Goal: Task Accomplishment & Management: Use online tool/utility

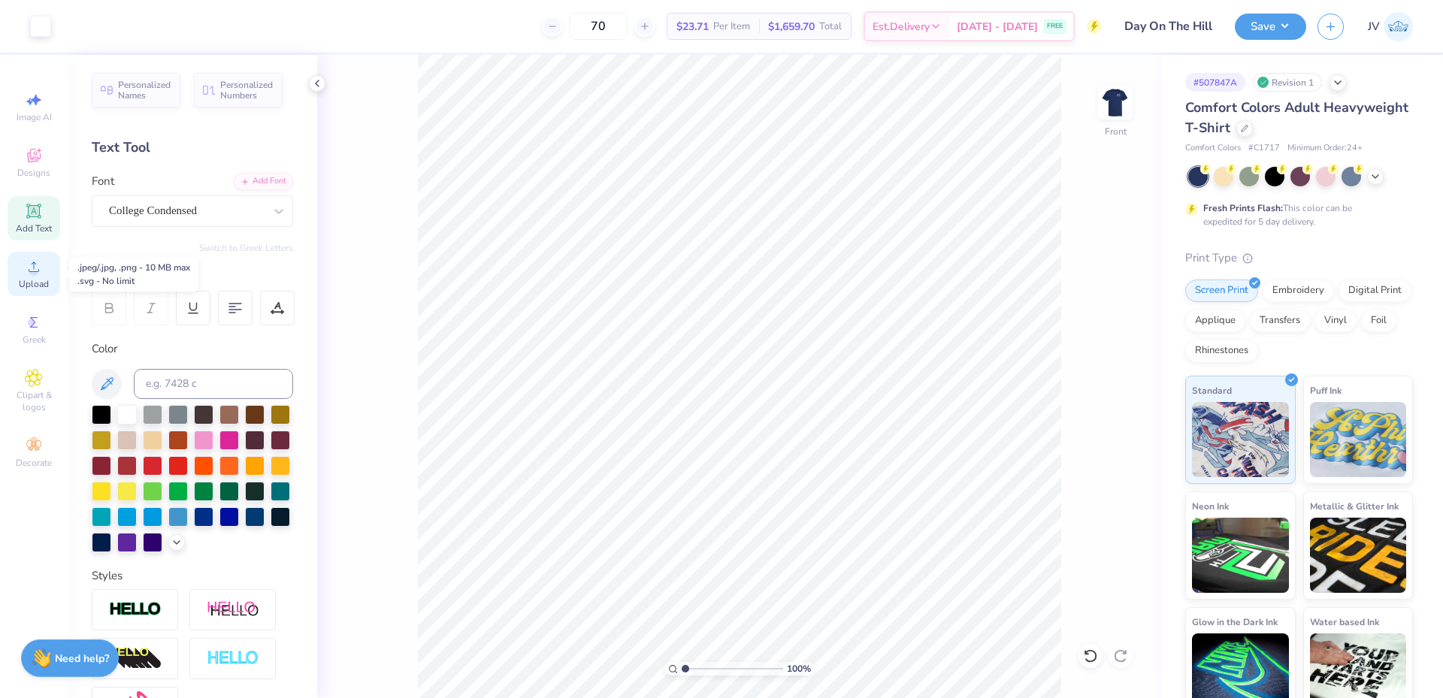
click at [32, 283] on span "Upload" at bounding box center [34, 284] width 30 height 12
type input "8.75"
type input "9.65"
type input "9.10"
type input "10.03"
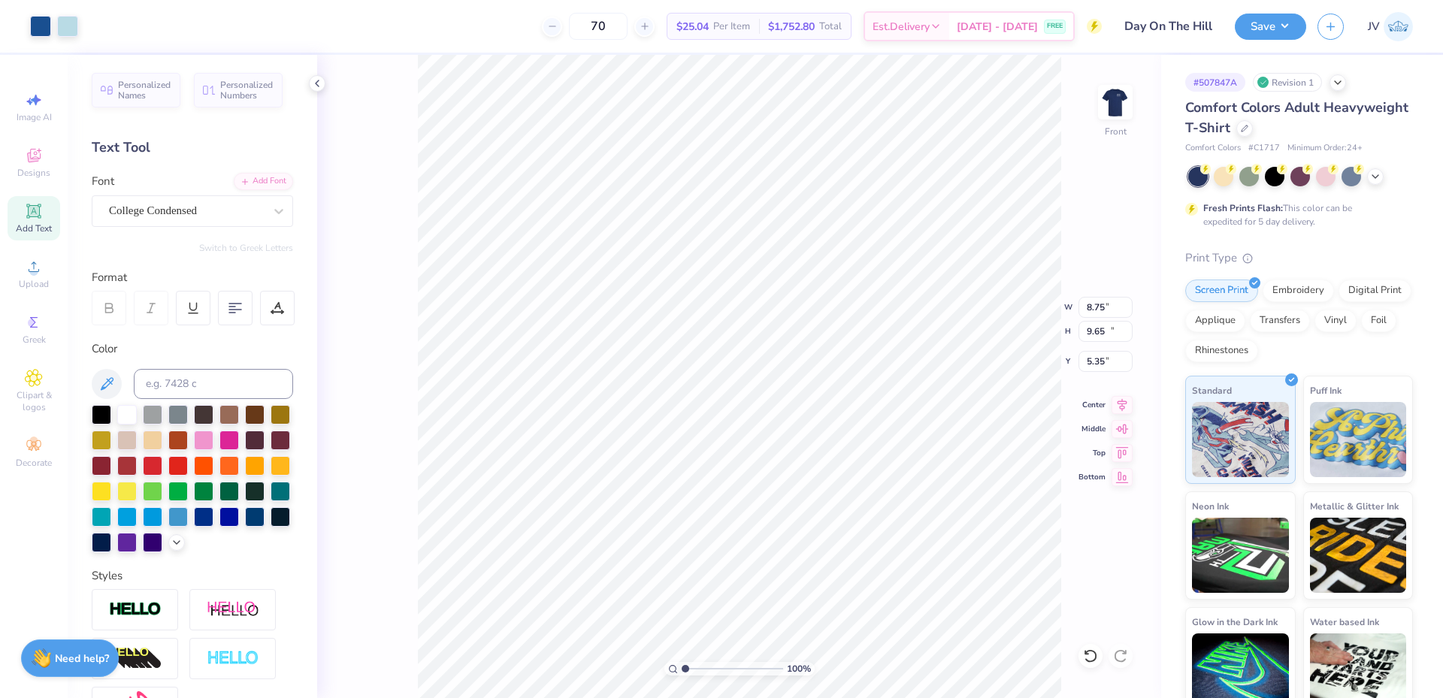
type input "5.35"
click at [1123, 406] on icon at bounding box center [1123, 402] width 10 height 13
type input "1"
click at [682, 670] on input "range" at bounding box center [732, 669] width 101 height 14
click at [1102, 311] on input "9.10" at bounding box center [1105, 307] width 54 height 21
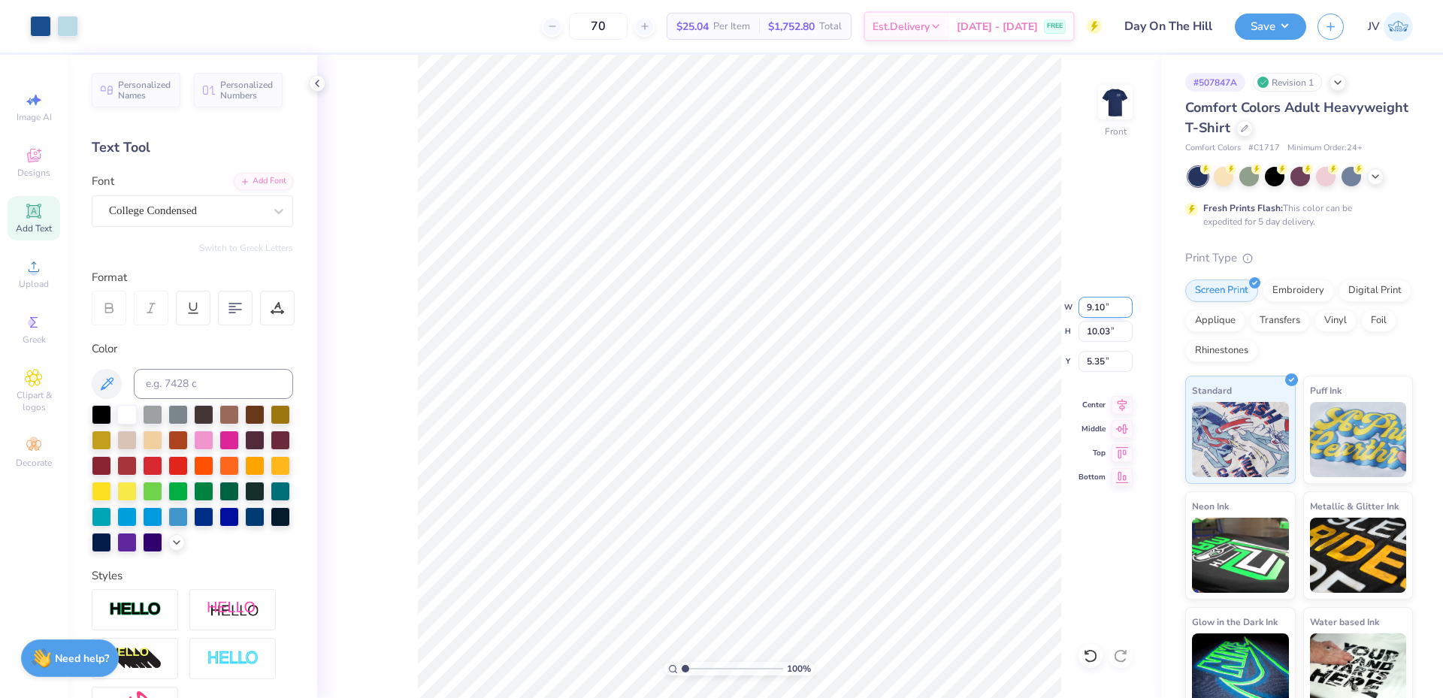
click at [1102, 311] on input "9.10" at bounding box center [1105, 307] width 54 height 21
type input "9.00"
type input "9.93"
type input "5.41"
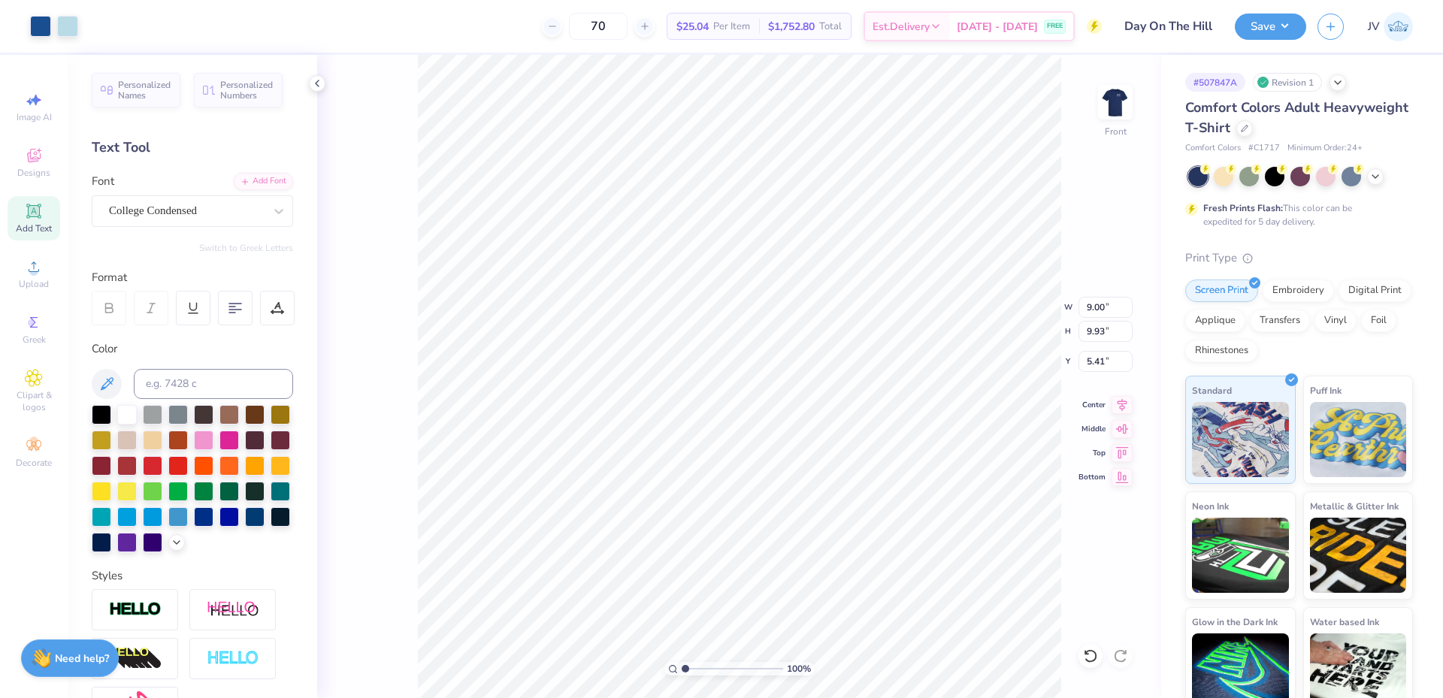
type input "10.38"
type input "1.24"
type input "3.91"
click at [1096, 310] on input "10.38" at bounding box center [1105, 307] width 54 height 21
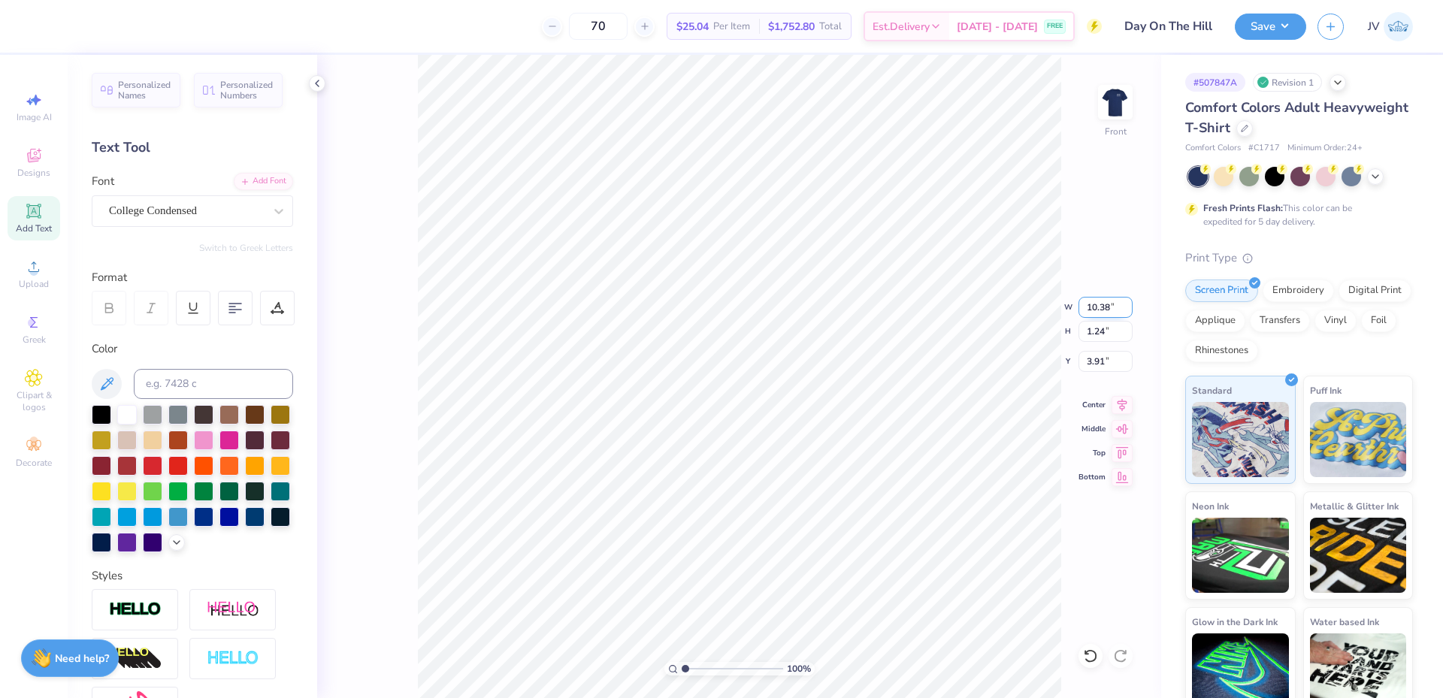
click at [1096, 310] on input "10.38" at bounding box center [1105, 307] width 54 height 21
type input "9.00"
type input "1.08"
type input "3.99"
click at [1094, 306] on input "11.21" at bounding box center [1105, 307] width 54 height 21
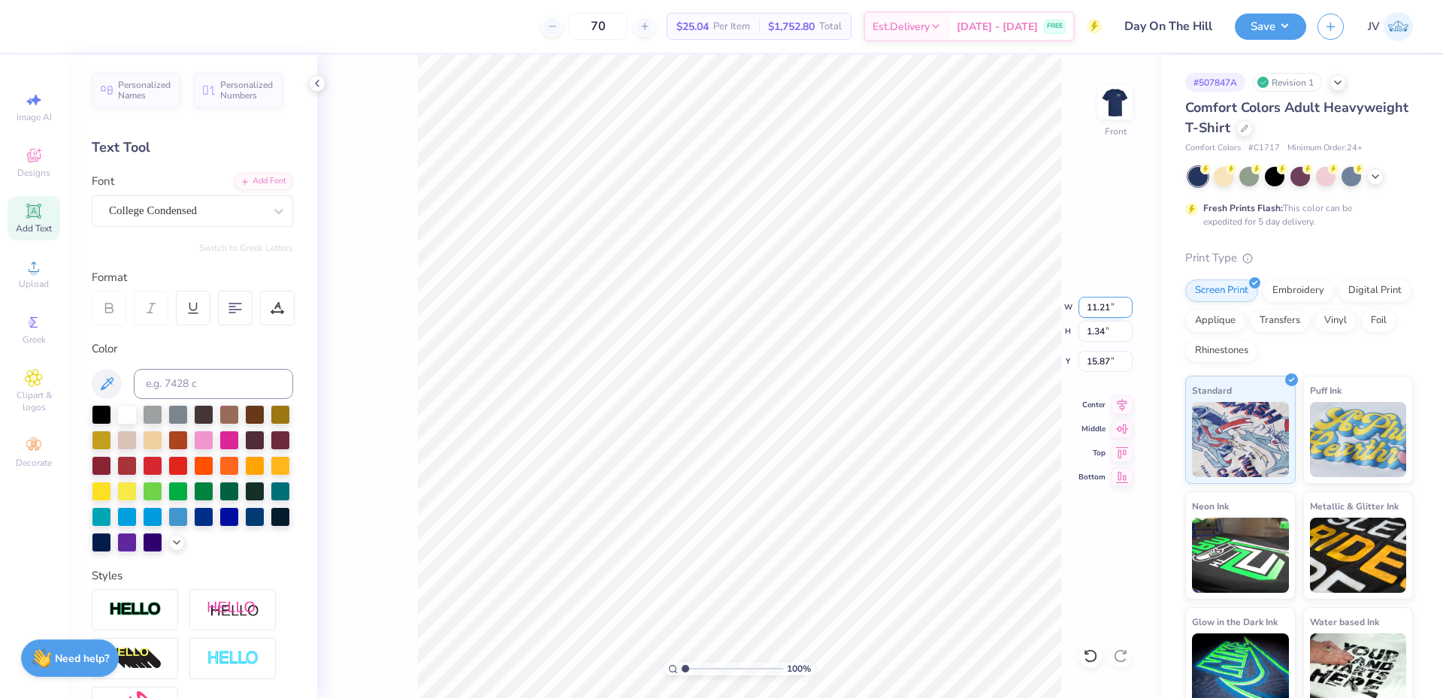
click at [1094, 306] on input "11.21" at bounding box center [1105, 307] width 54 height 21
type input "9.00"
type input "1.08"
type input "16.00"
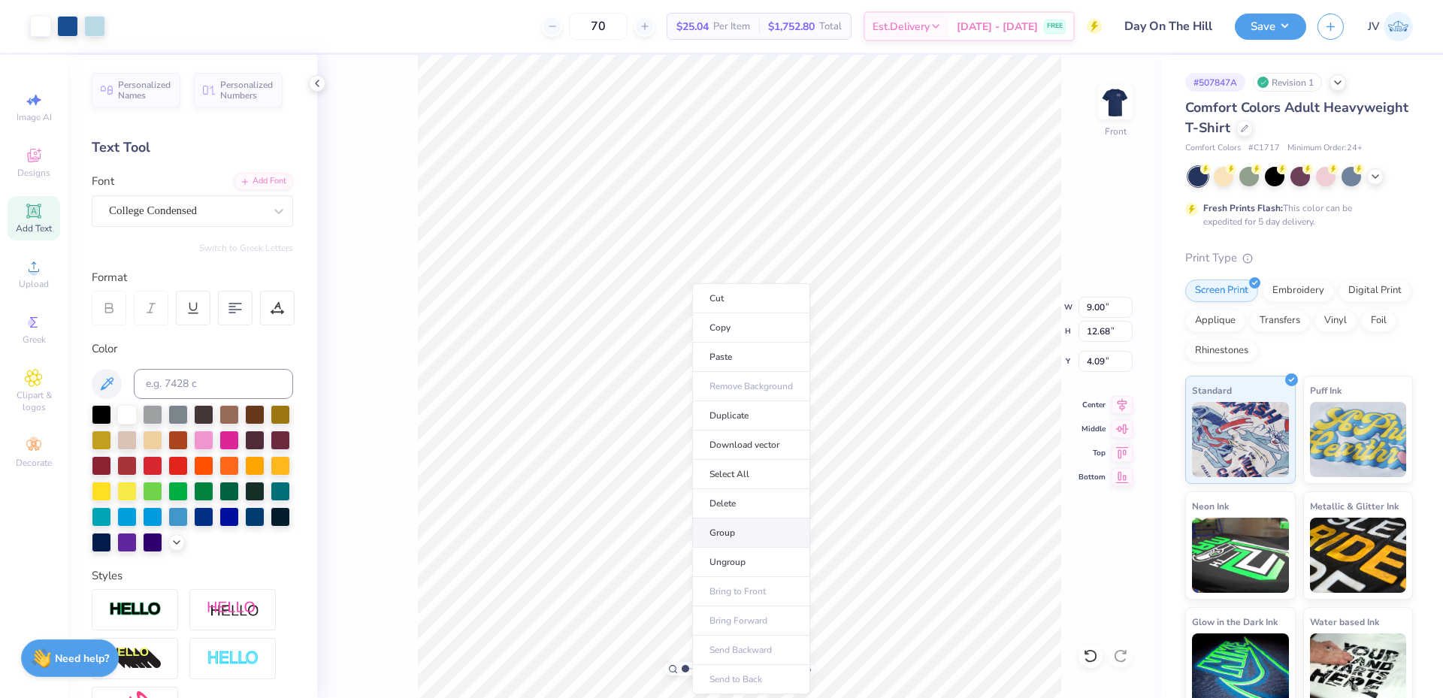
click at [731, 529] on li "Group" at bounding box center [751, 533] width 118 height 29
click at [1102, 310] on input "9.00" at bounding box center [1105, 307] width 54 height 21
type input "12.00"
type input "16.91"
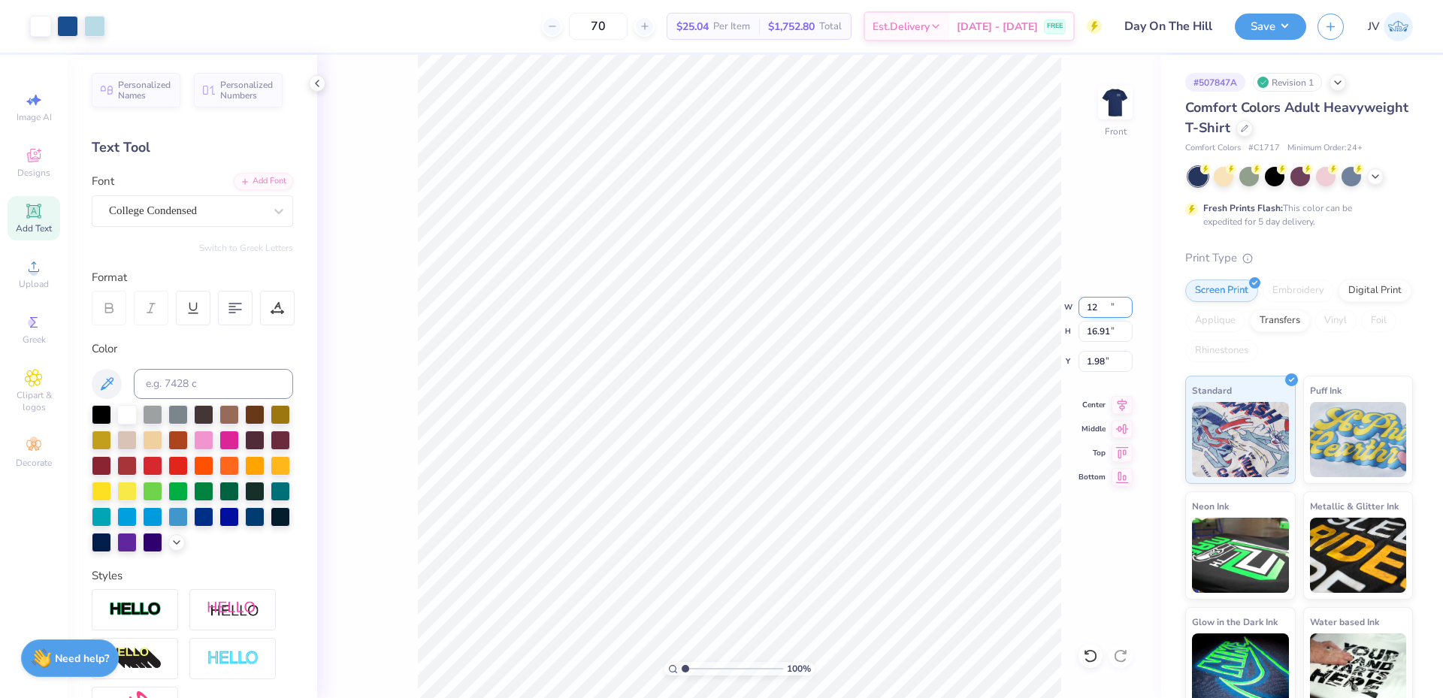
type input "1.98"
click at [1092, 331] on input "16.91" at bounding box center [1105, 331] width 54 height 21
type input "15"
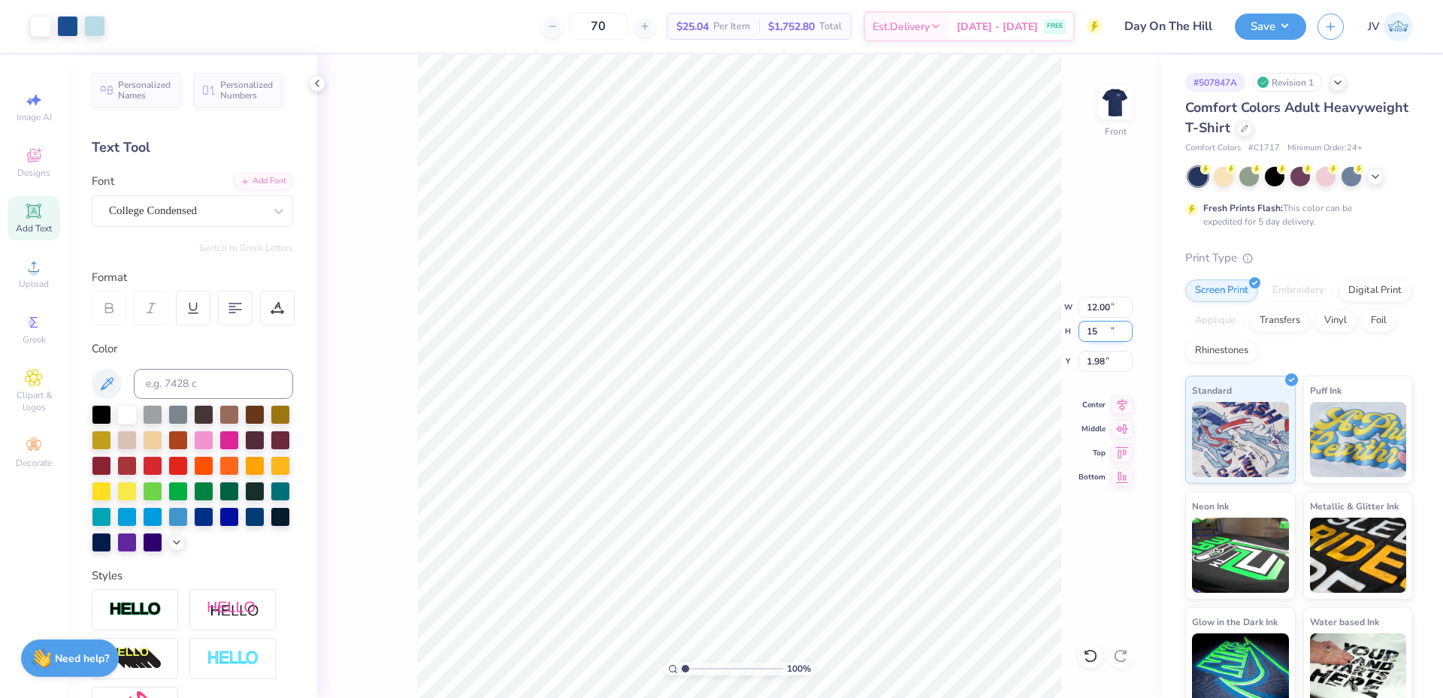
type input "10.65"
type input "15.00"
type input "2.93"
click at [1093, 355] on input "2.93" at bounding box center [1105, 361] width 54 height 21
click at [1094, 355] on input "2.93" at bounding box center [1105, 361] width 54 height 21
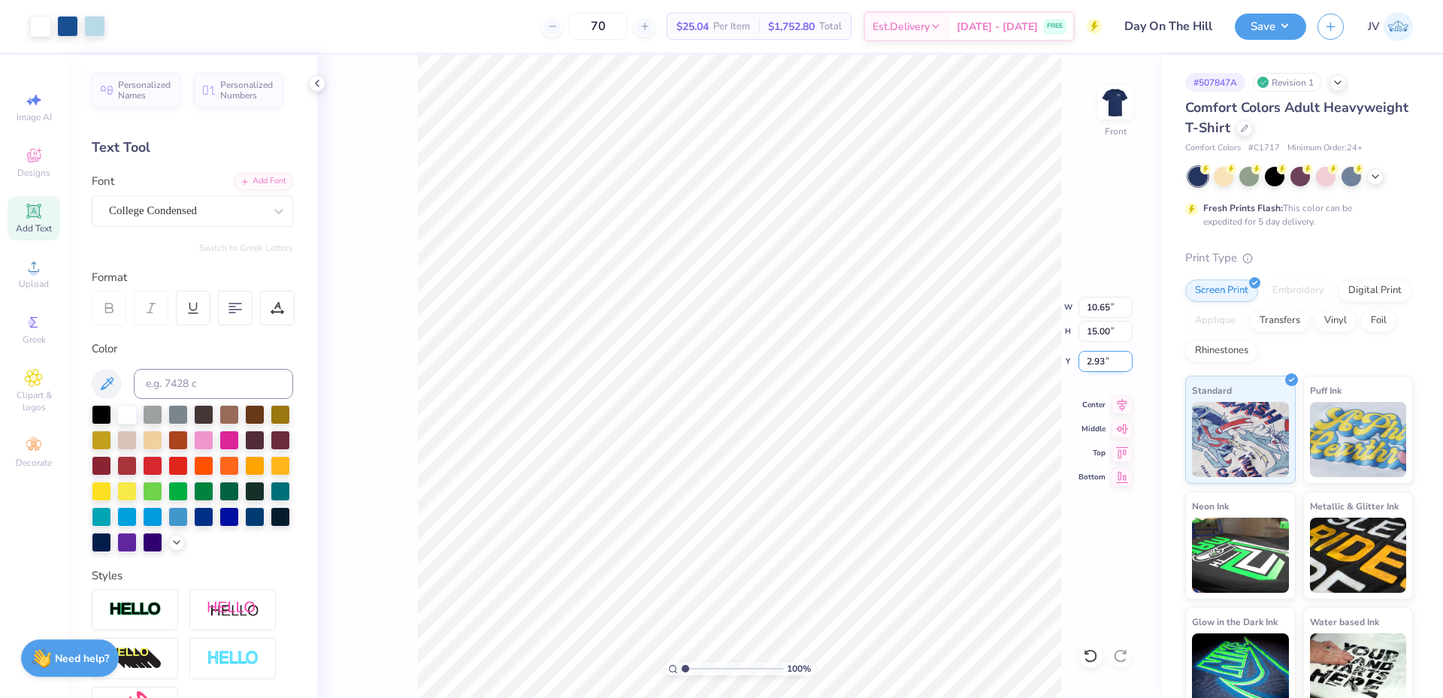
click at [1094, 355] on input "2.93" at bounding box center [1105, 361] width 54 height 21
type input "3.00"
click at [1118, 93] on img at bounding box center [1115, 102] width 60 height 60
click at [1259, 32] on button "Save" at bounding box center [1270, 24] width 71 height 26
click at [1133, 110] on img at bounding box center [1115, 102] width 60 height 60
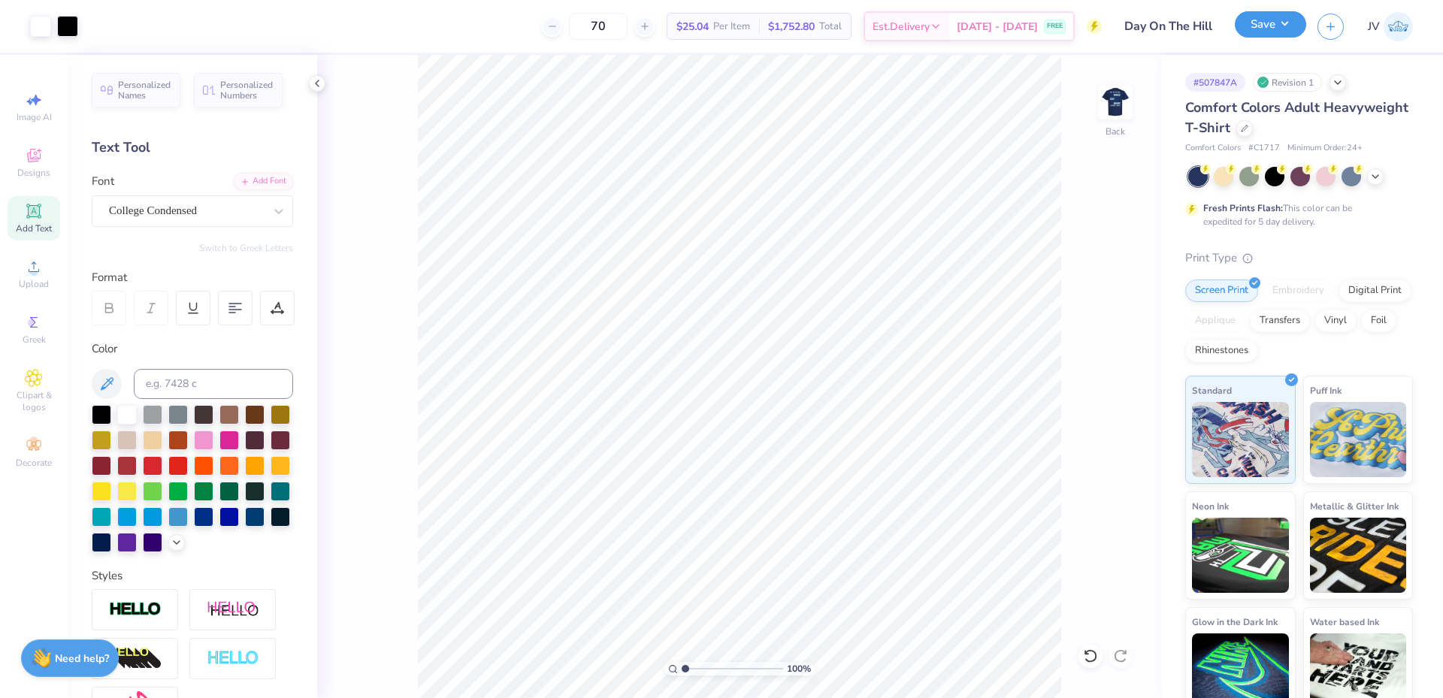
click at [1278, 29] on button "Save" at bounding box center [1270, 24] width 71 height 26
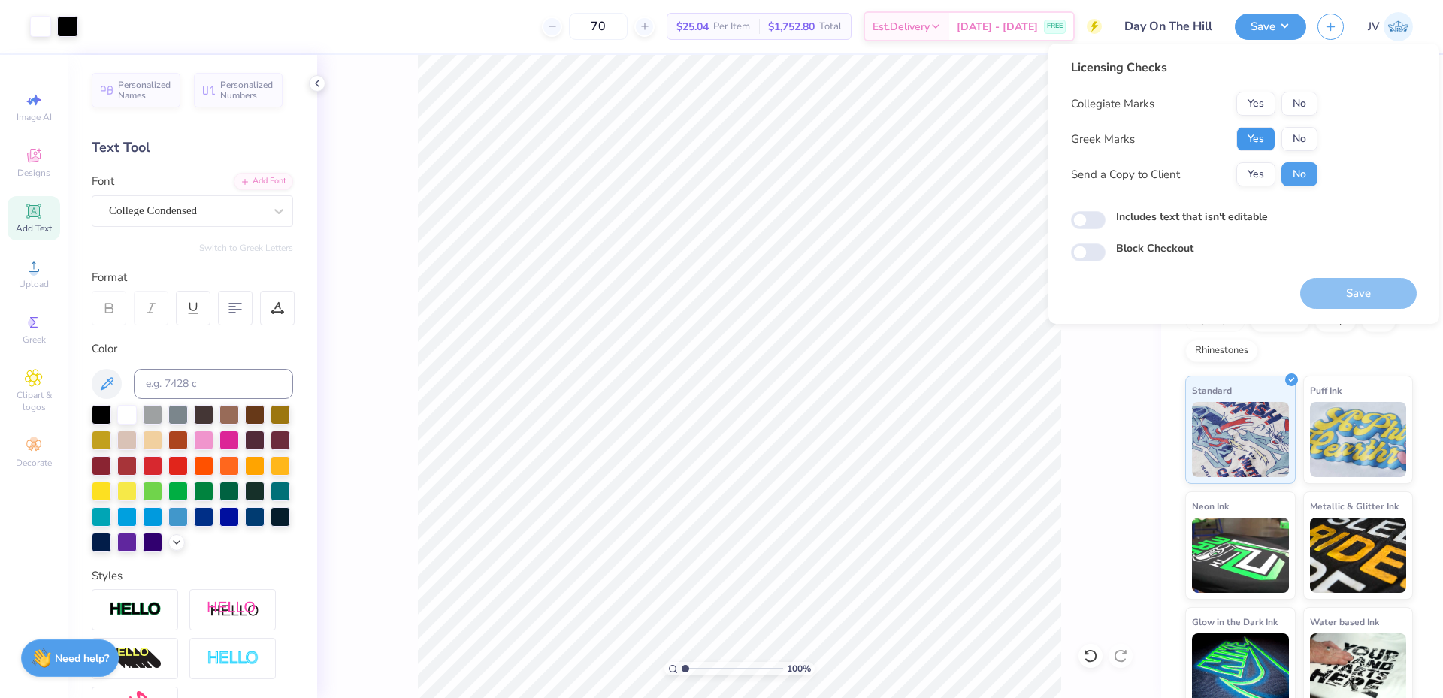
click at [1248, 137] on button "Yes" at bounding box center [1255, 139] width 39 height 24
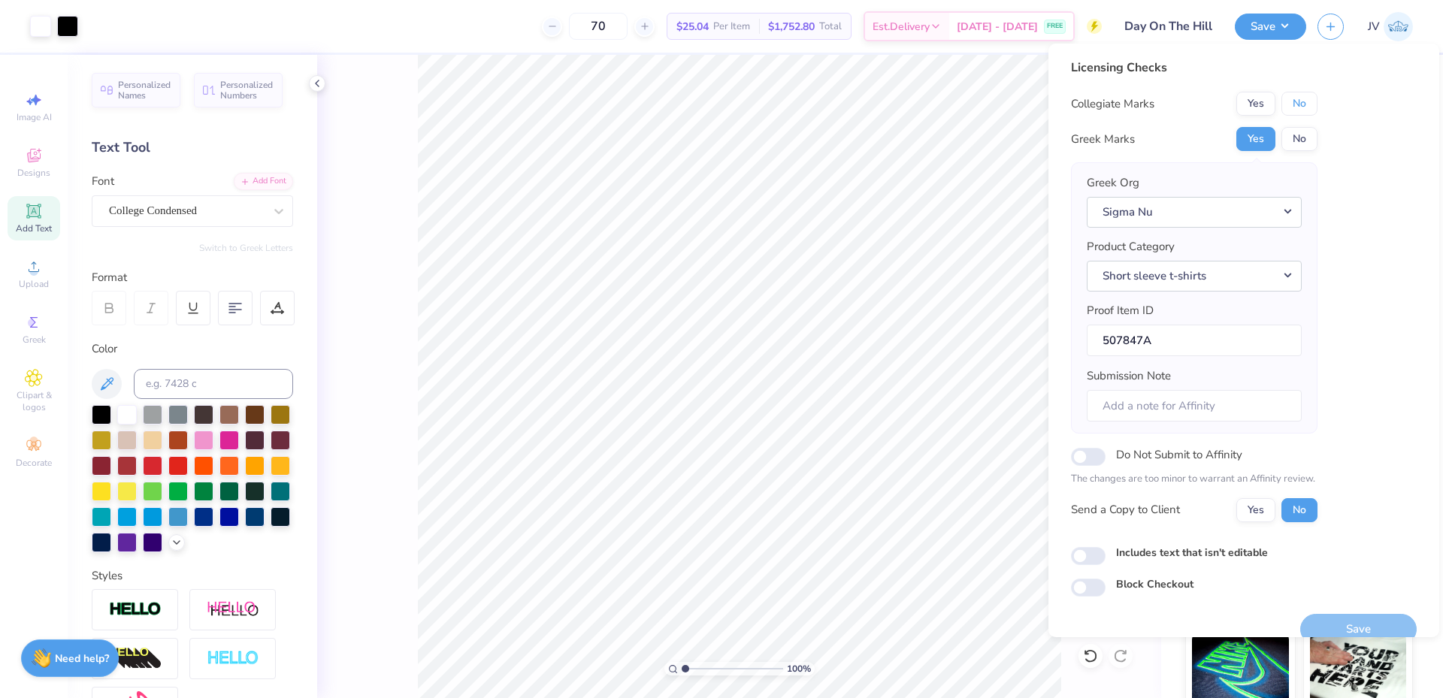
click at [1312, 100] on button "No" at bounding box center [1299, 104] width 36 height 24
click at [1345, 619] on button "Save" at bounding box center [1358, 629] width 116 height 31
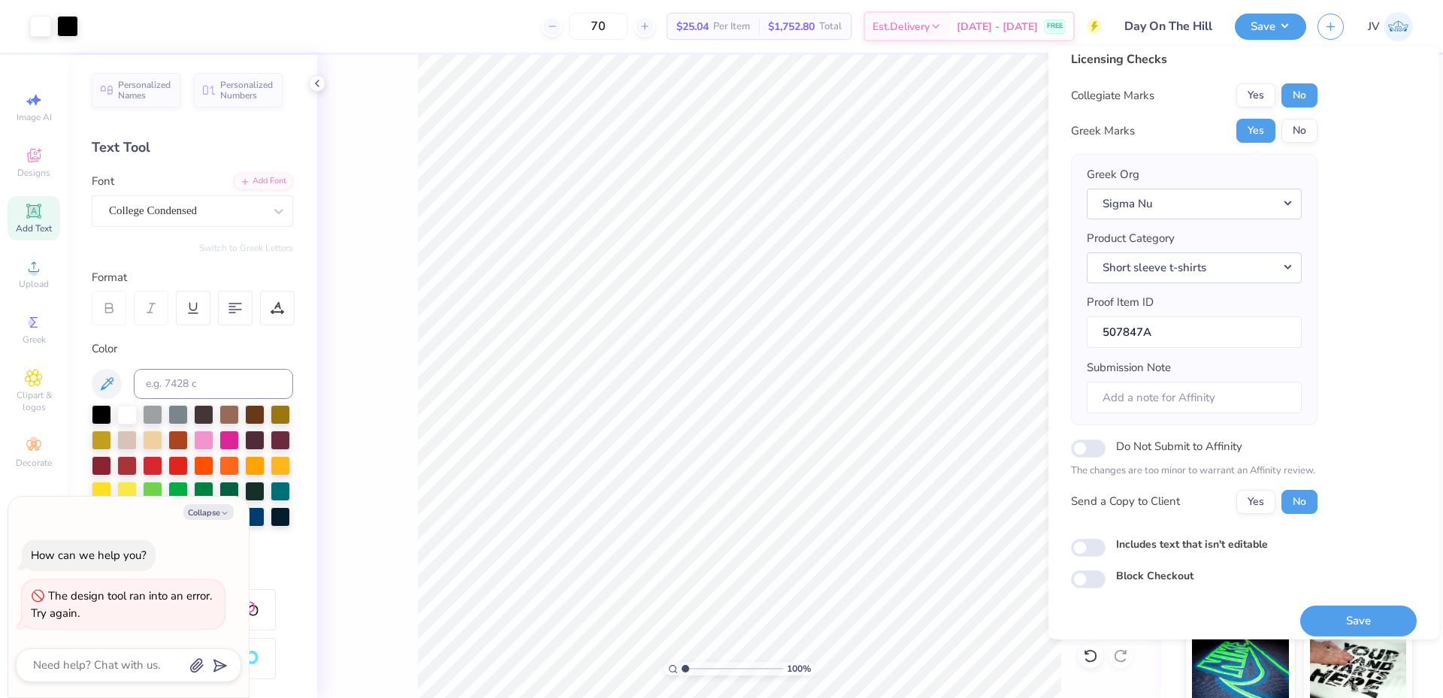
scroll to position [22, 0]
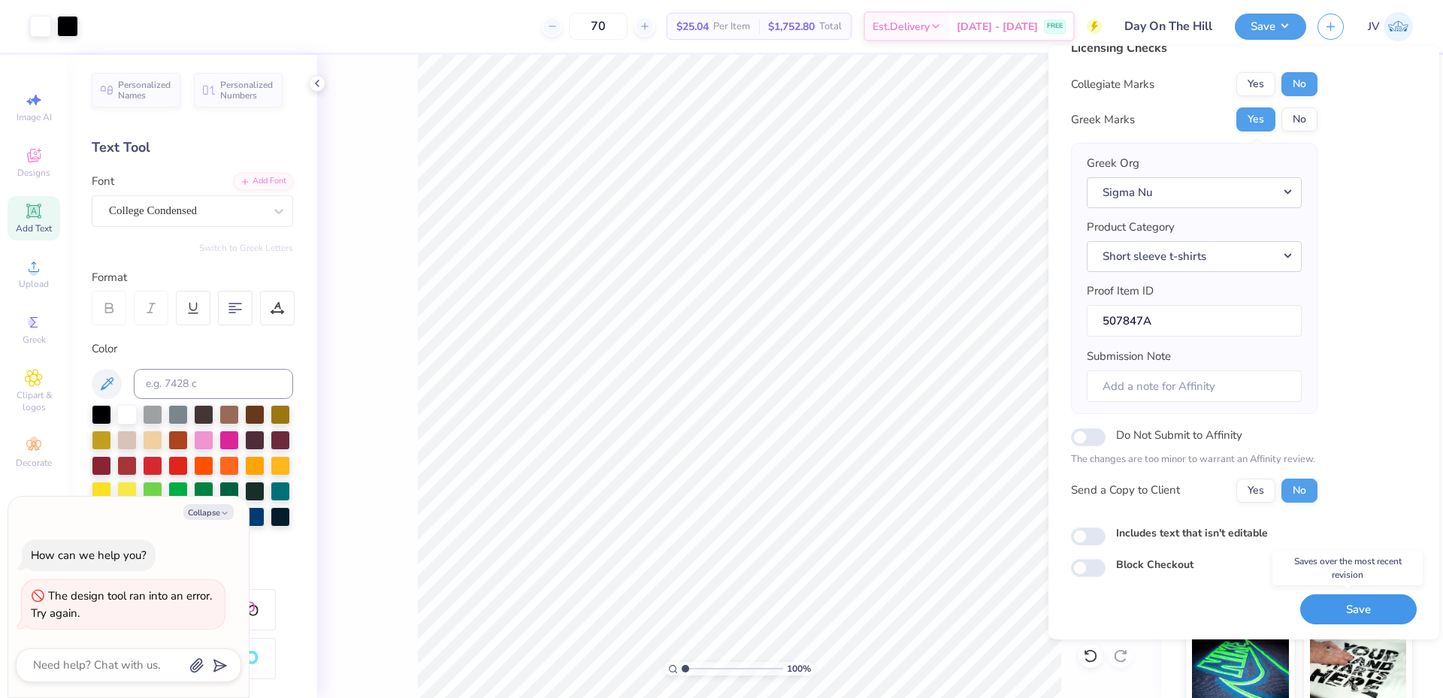
click at [1352, 607] on button "Save" at bounding box center [1358, 609] width 116 height 31
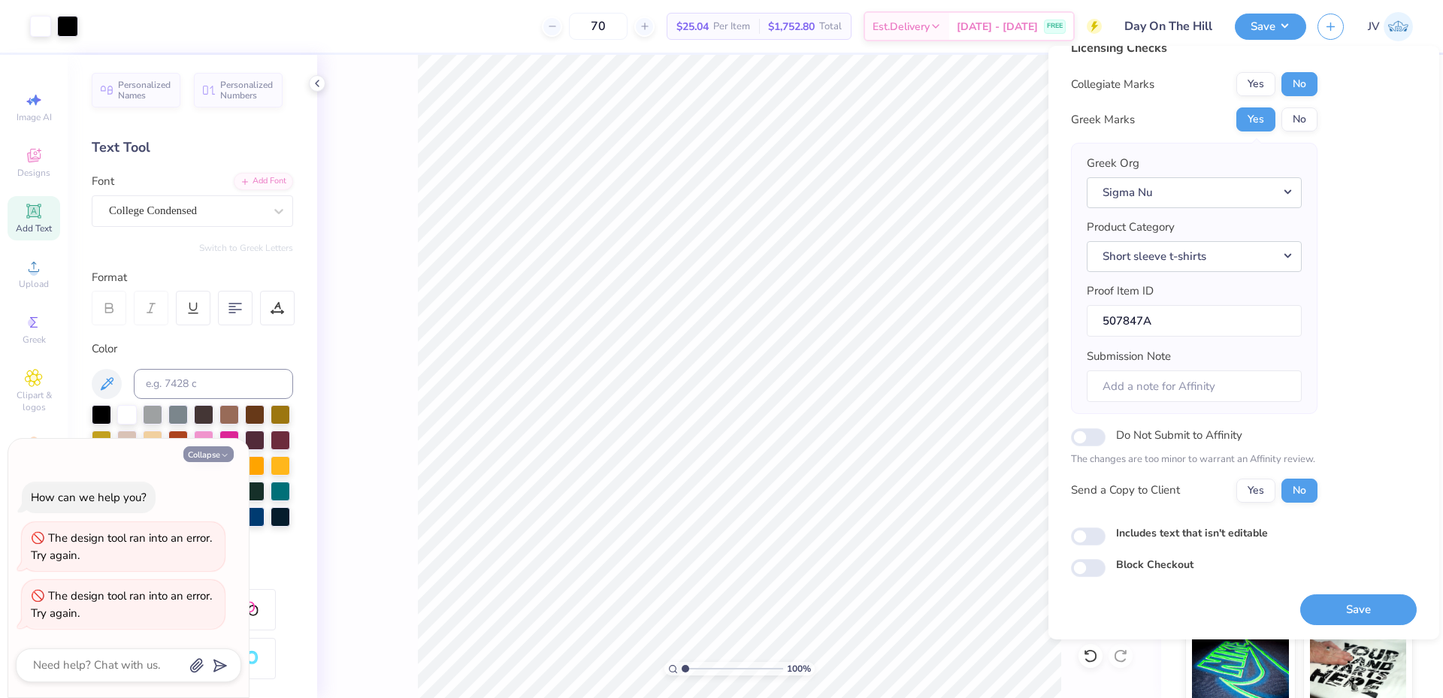
click at [219, 455] on button "Collapse" at bounding box center [208, 454] width 50 height 16
type textarea "x"
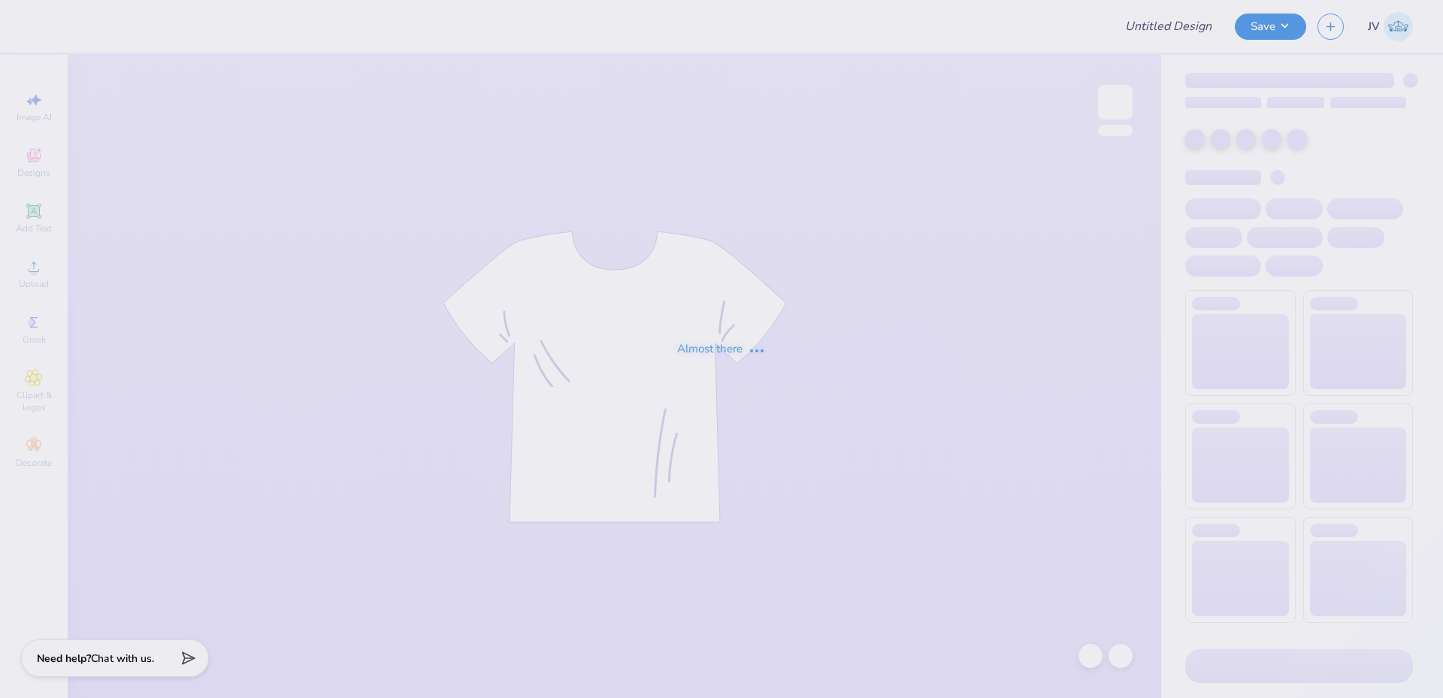
type input "Day On The Hill"
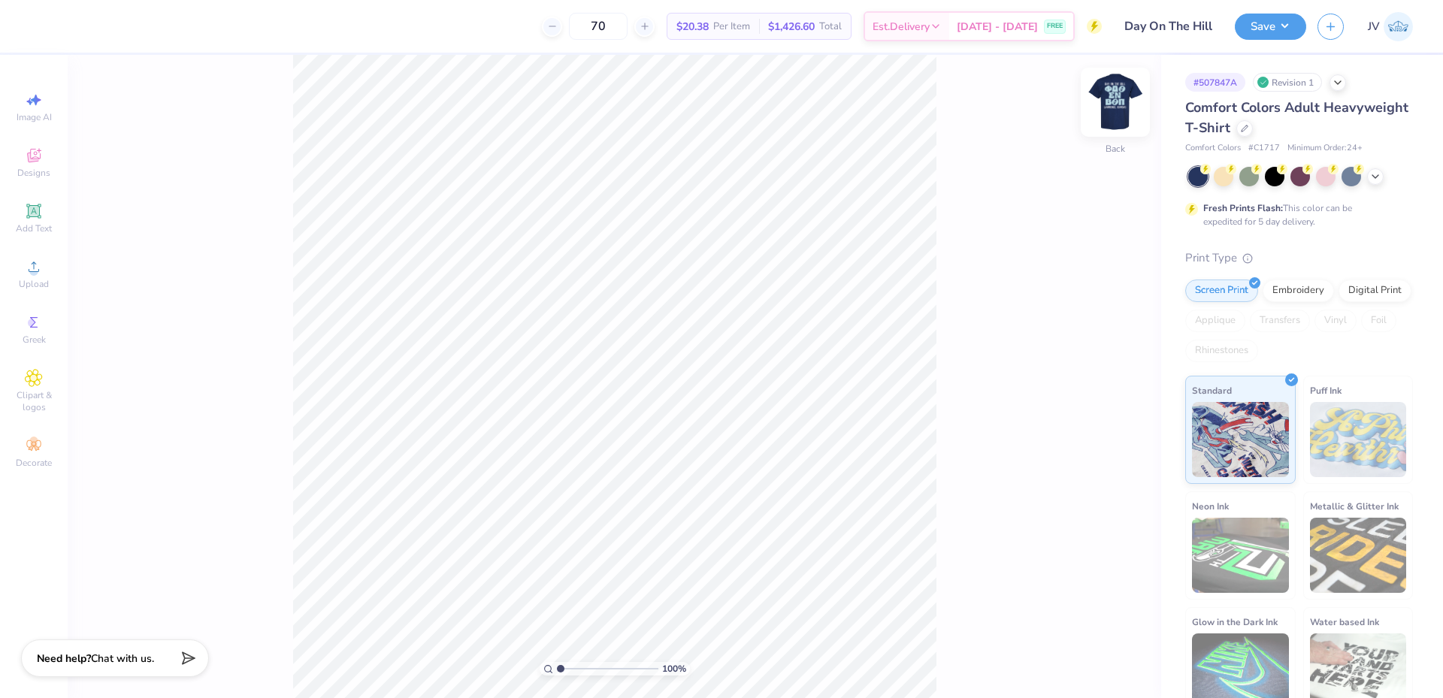
click at [1115, 107] on img at bounding box center [1115, 102] width 60 height 60
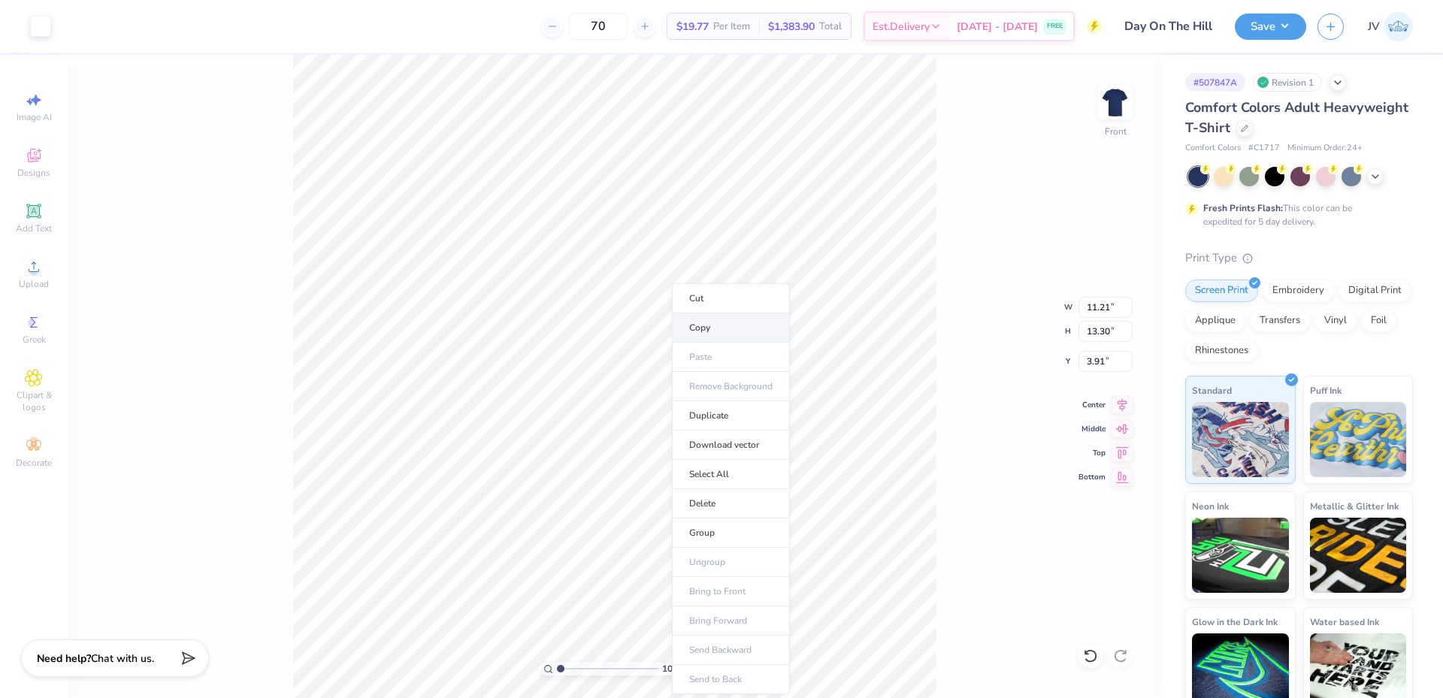
click at [725, 330] on li "Copy" at bounding box center [731, 327] width 118 height 29
click at [1124, 111] on img at bounding box center [1115, 102] width 60 height 60
click at [692, 328] on li "Paste" at bounding box center [702, 321] width 118 height 29
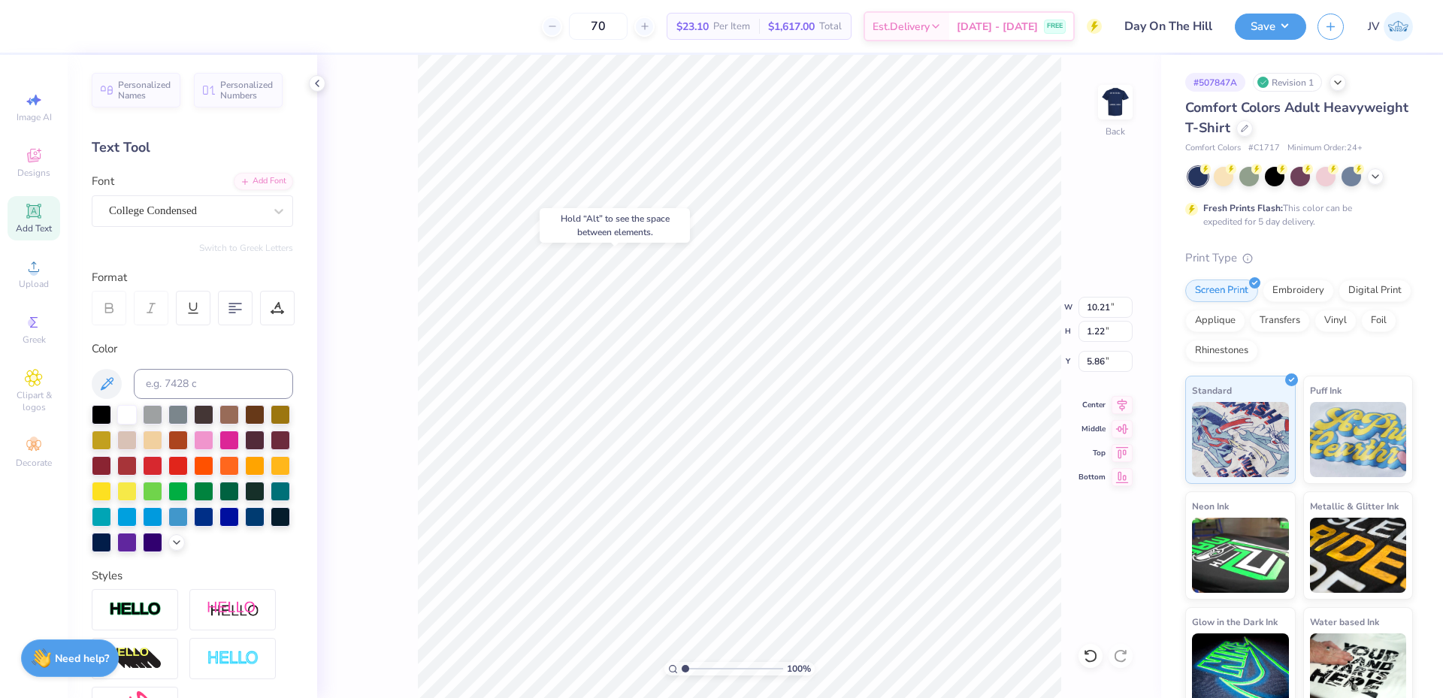
type input "5.86"
type textarea "Day ON"
click at [811, 399] on li "Duplicate" at bounding box center [828, 394] width 118 height 29
type input "8.60"
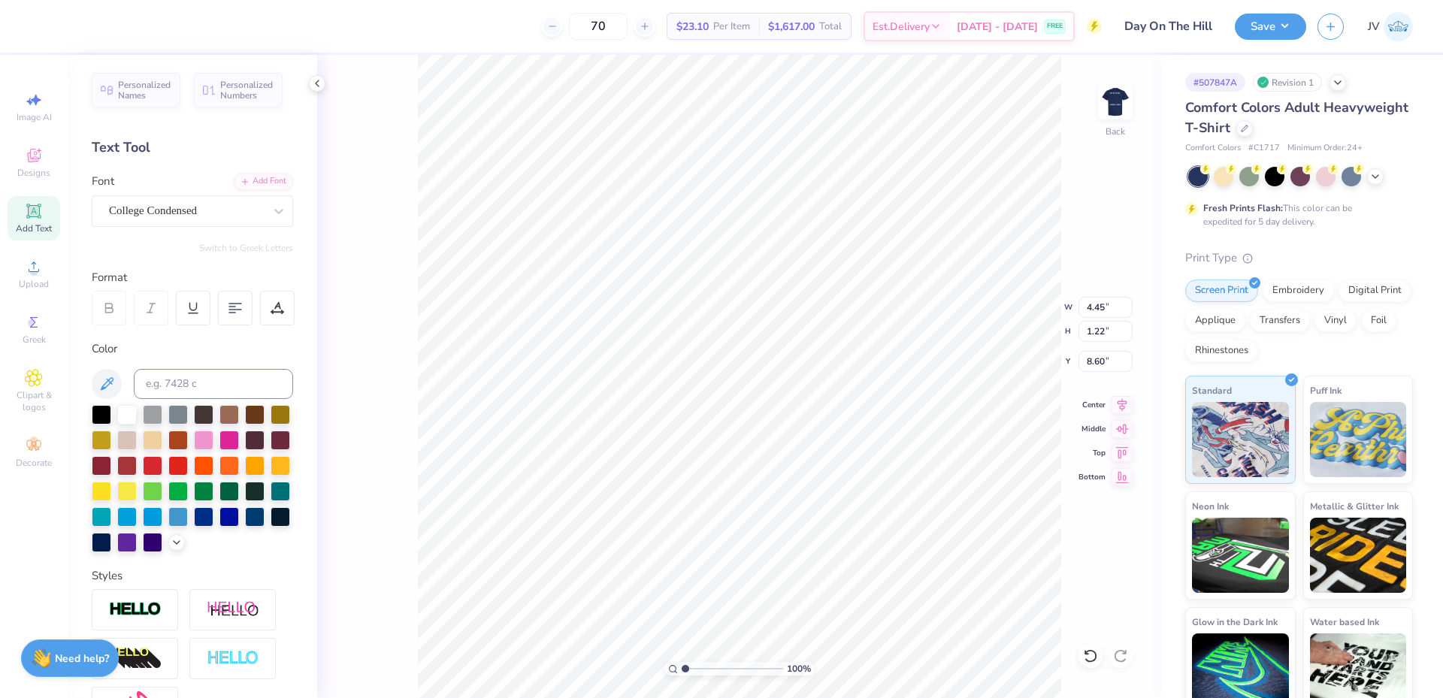
scroll to position [13, 2]
type textarea "The Hill"
click at [1123, 408] on icon at bounding box center [1122, 403] width 21 height 18
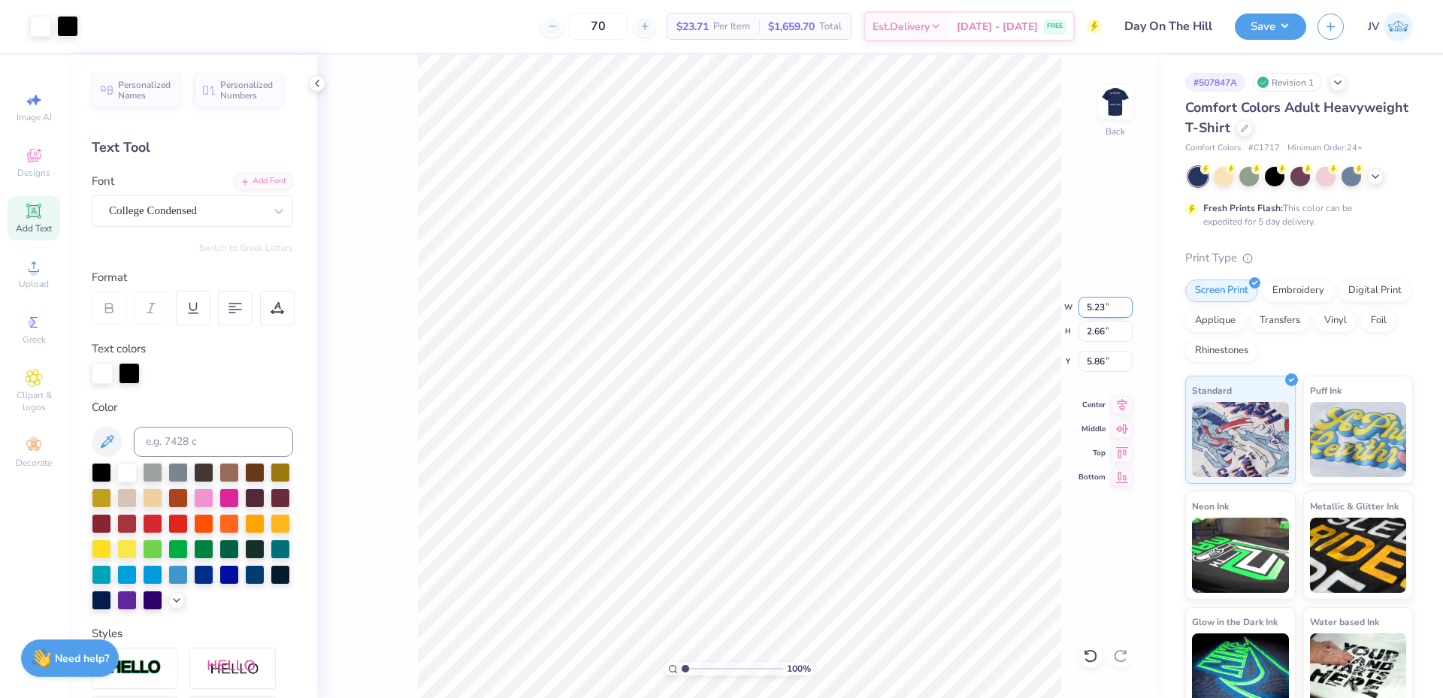
click at [1091, 310] on input "5.23" at bounding box center [1105, 307] width 54 height 21
type input "5.00"
type input "2.54"
type input "5.92"
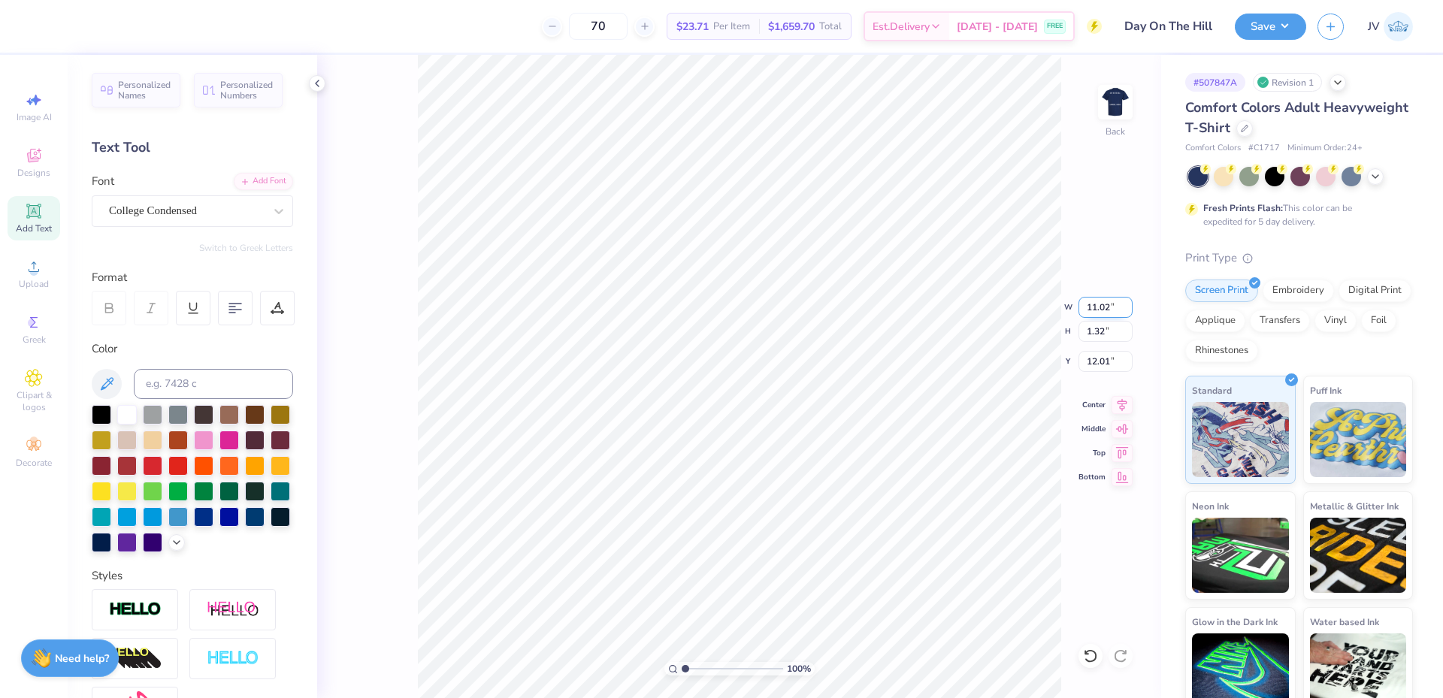
click at [1092, 308] on input "11.02" at bounding box center [1105, 307] width 54 height 21
type input "5.00"
type input "0.60"
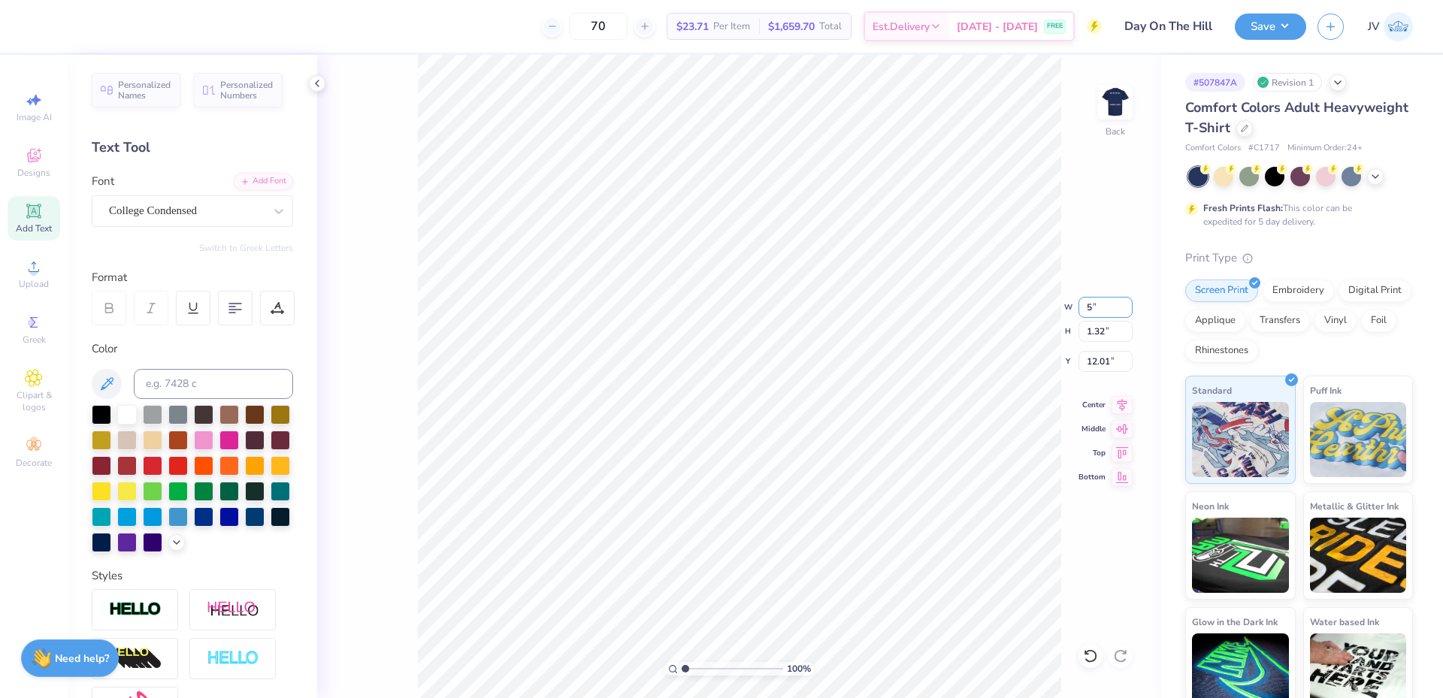
type input "12.37"
type input "9.28"
drag, startPoint x: 686, startPoint y: 667, endPoint x: 699, endPoint y: 667, distance: 12.8
click at [699, 667] on input "range" at bounding box center [732, 669] width 101 height 14
click at [398, 398] on div "238 % Back" at bounding box center [739, 376] width 844 height 643
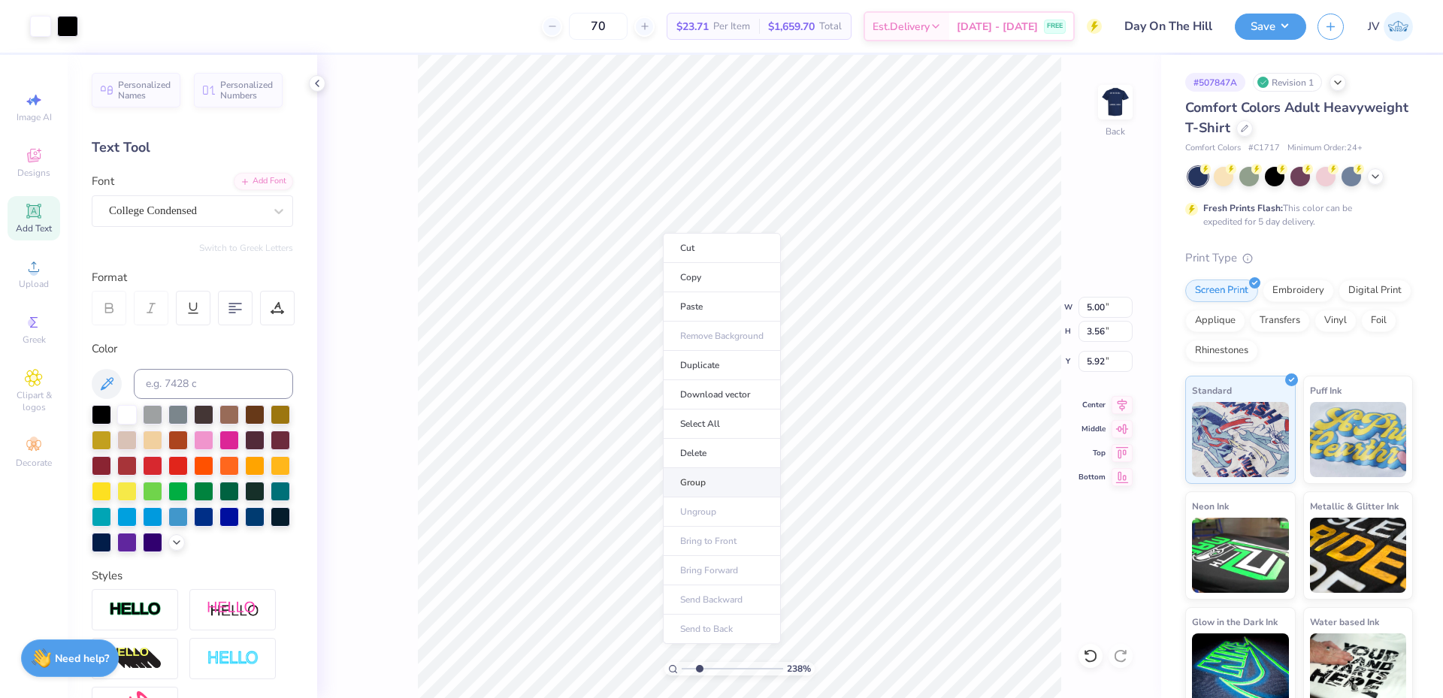
click at [697, 483] on li "Group" at bounding box center [722, 482] width 118 height 29
drag, startPoint x: 698, startPoint y: 665, endPoint x: 636, endPoint y: 663, distance: 62.4
type input "1"
click at [682, 663] on input "range" at bounding box center [732, 669] width 101 height 14
click at [1089, 314] on input "5.00" at bounding box center [1105, 307] width 54 height 21
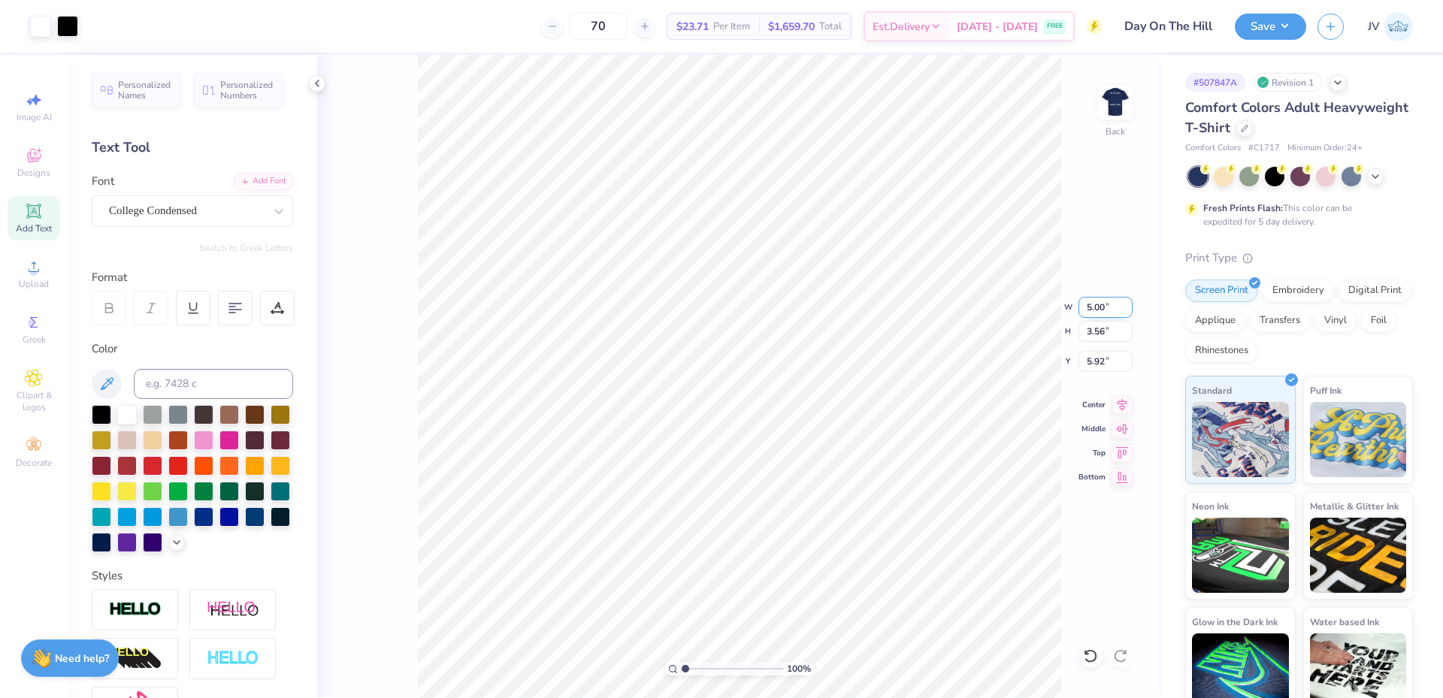
click at [1089, 314] on input "5.00" at bounding box center [1105, 307] width 54 height 21
type input "3.50"
type input "2.49"
type input "6.45"
click at [1092, 371] on input "6.45" at bounding box center [1105, 361] width 54 height 21
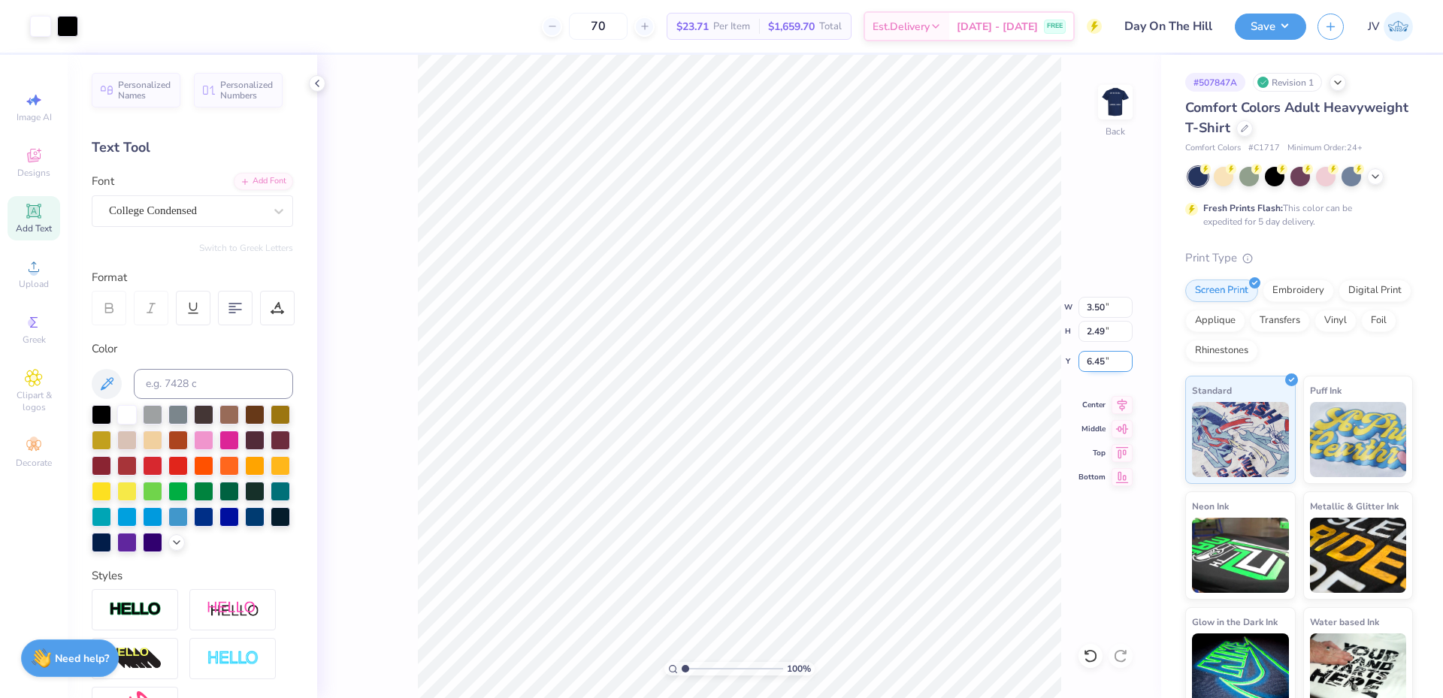
click at [1092, 371] on input "6.45" at bounding box center [1105, 361] width 54 height 21
type input "3.00"
click at [1112, 119] on img at bounding box center [1115, 102] width 60 height 60
click at [34, 276] on div "Upload" at bounding box center [34, 274] width 53 height 44
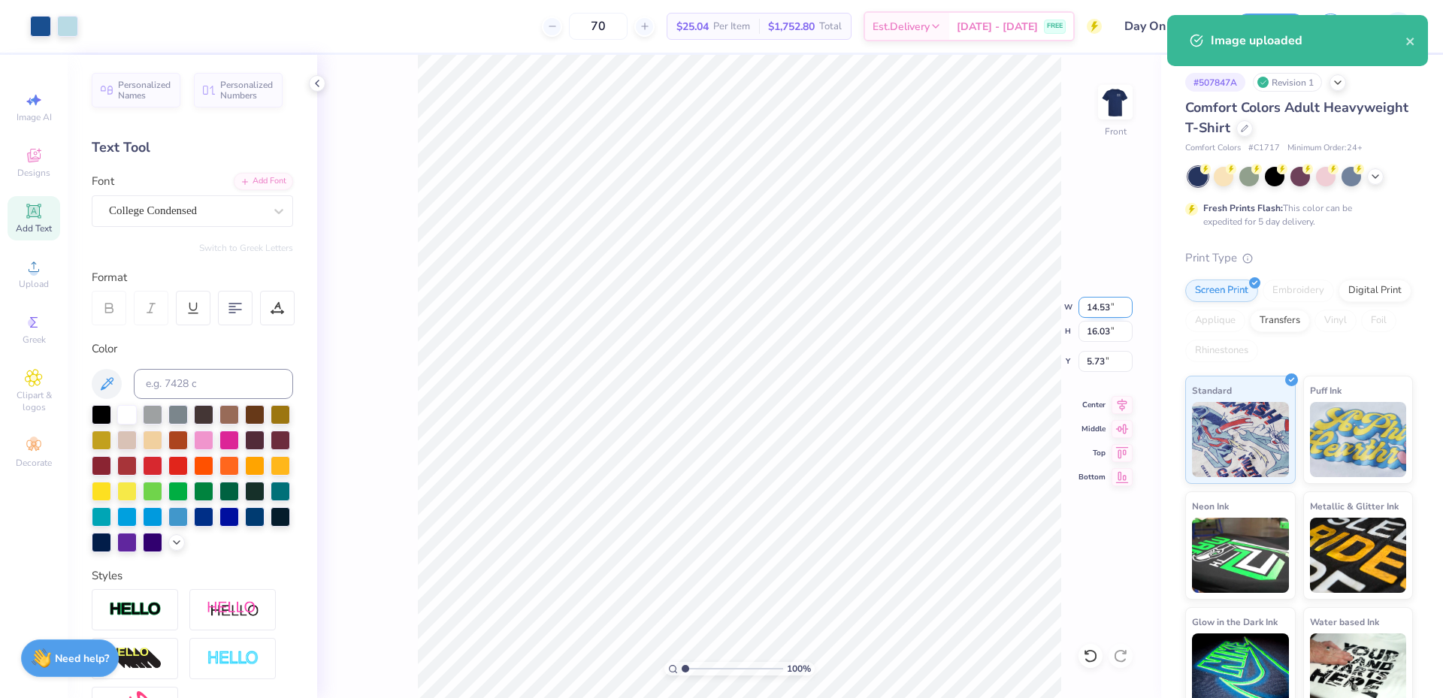
click at [1097, 304] on input "14.53" at bounding box center [1105, 307] width 54 height 21
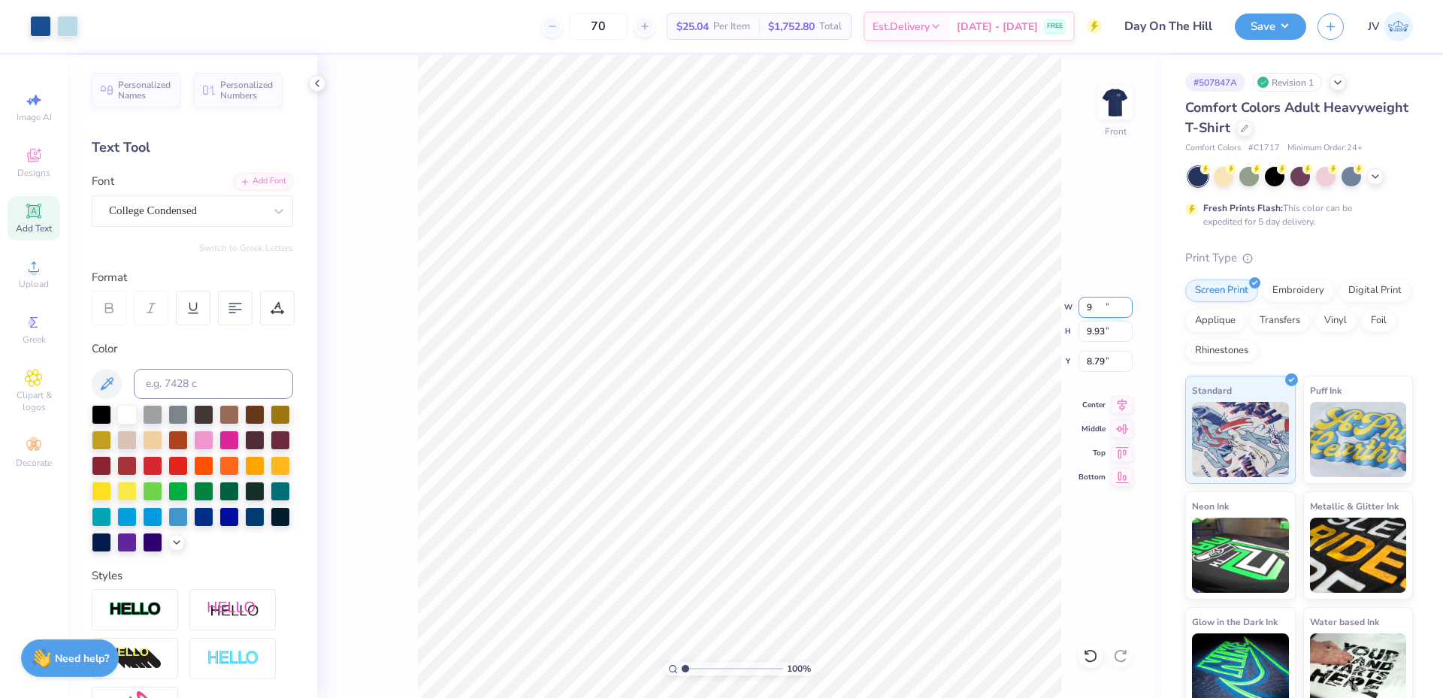
type input "9.00"
type input "9.93"
type input "5.39"
click at [1083, 307] on input "10.38" at bounding box center [1105, 307] width 54 height 21
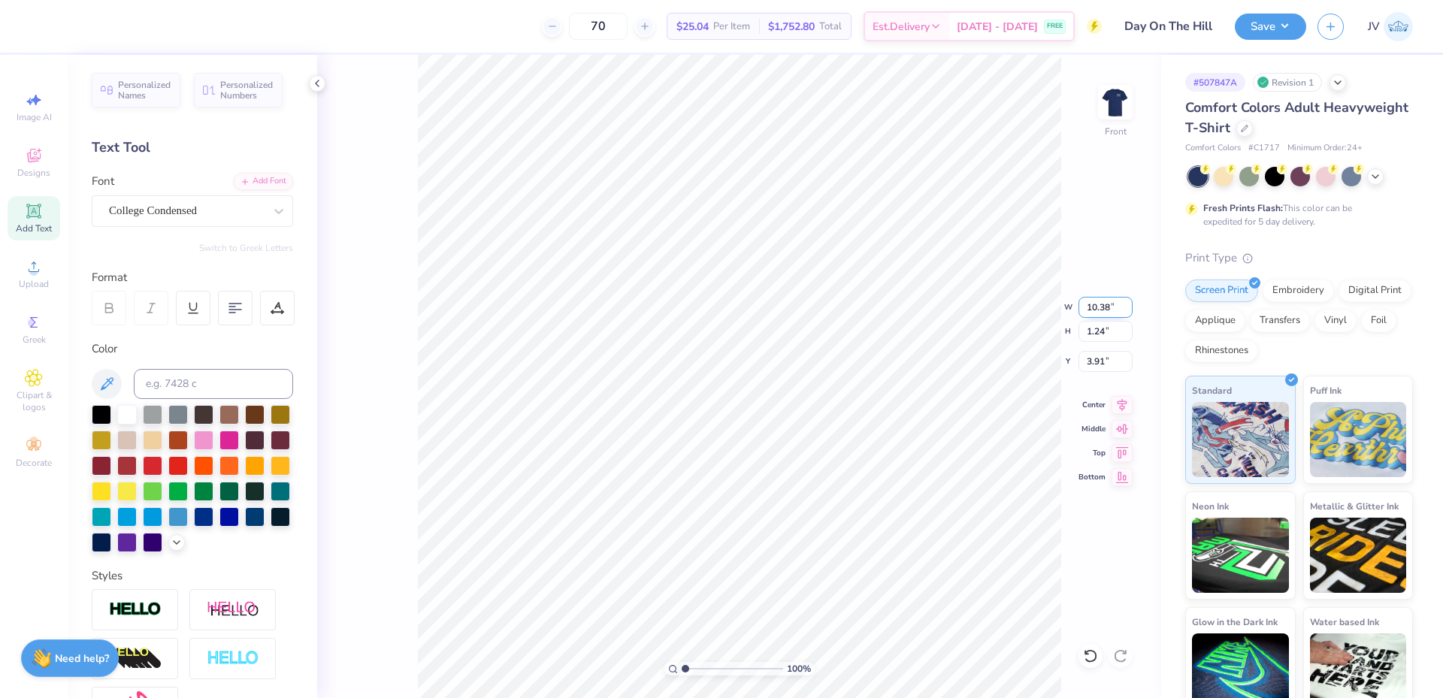
click at [1083, 307] on input "10.38" at bounding box center [1105, 307] width 54 height 21
type input "9.00"
type input "1.08"
type input "3.99"
type input "11.21"
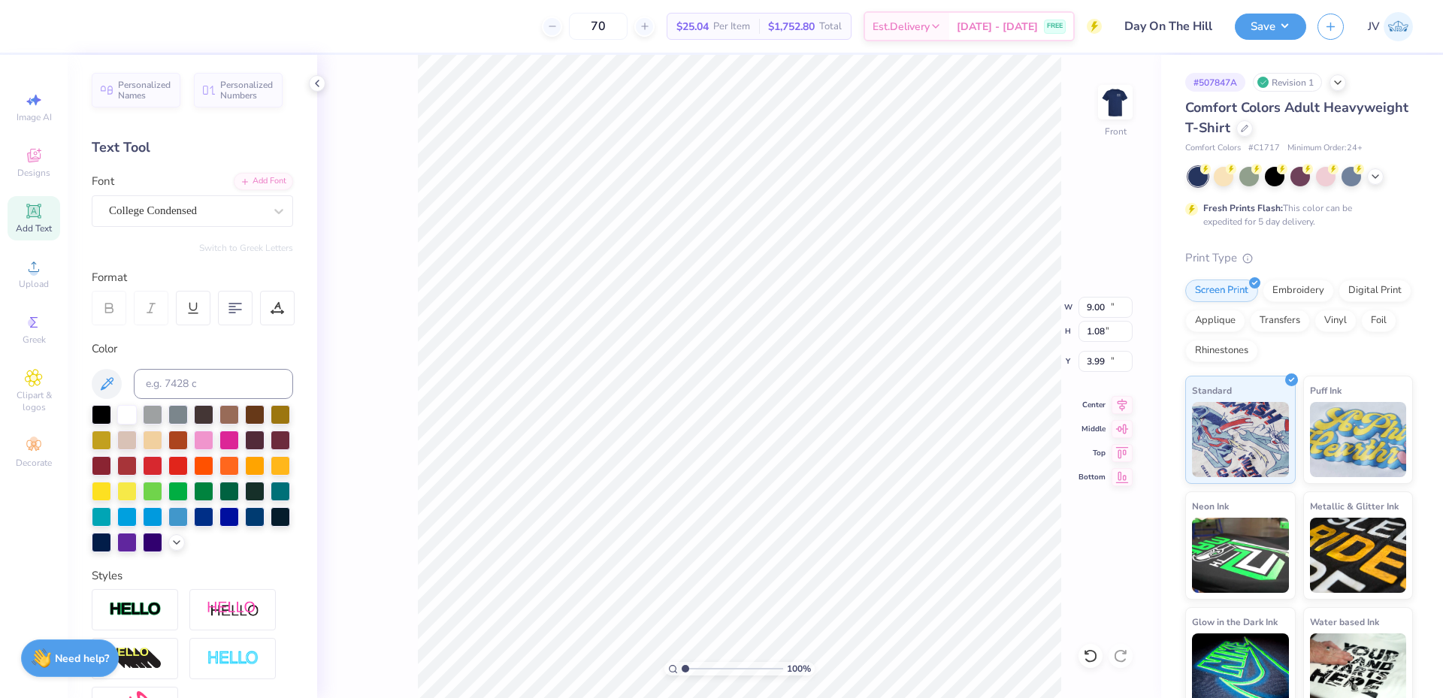
type input "1.34"
type input "15.87"
click at [1098, 304] on input "11.21" at bounding box center [1105, 307] width 54 height 21
type input "9.00"
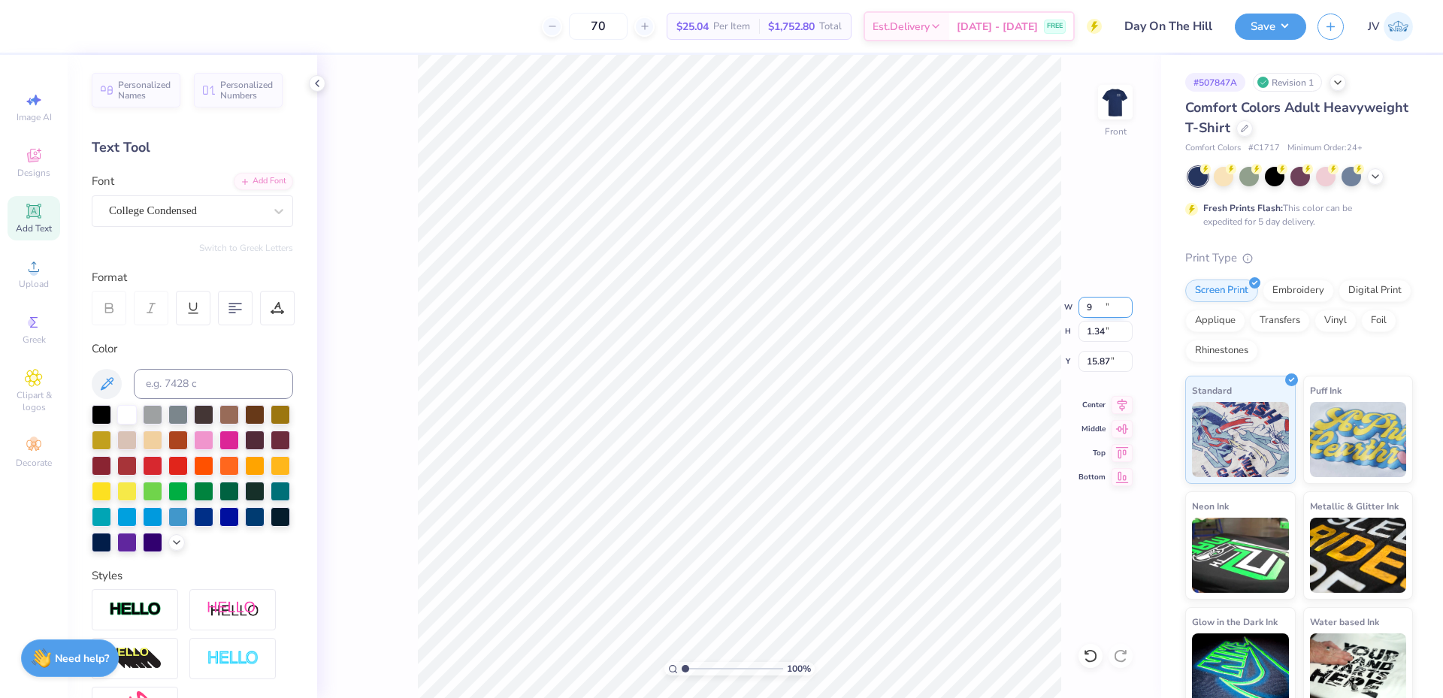
type input "1.08"
type input "16.00"
click at [720, 529] on li "Group" at bounding box center [745, 533] width 118 height 29
click at [1091, 307] on input "9.00" at bounding box center [1105, 307] width 54 height 21
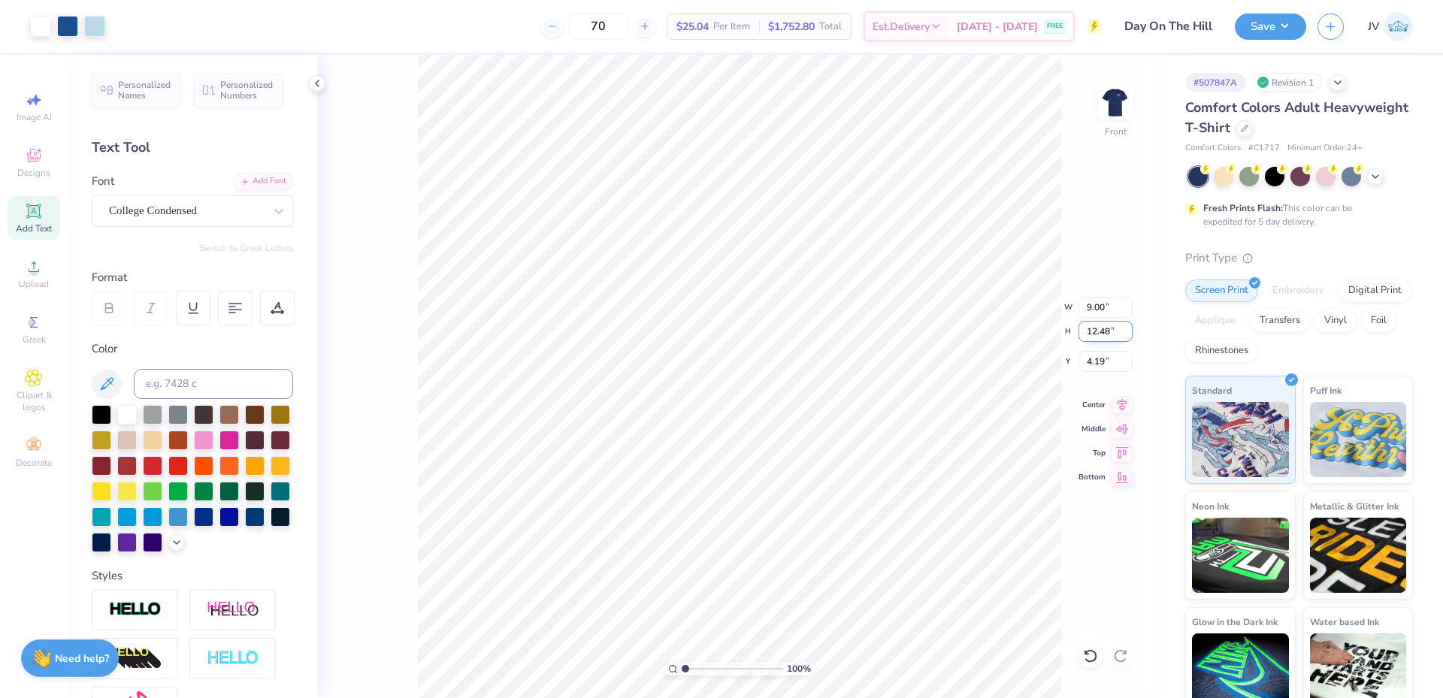
click at [1100, 332] on input "12.48" at bounding box center [1105, 331] width 54 height 21
type input "15"
type input "10.82"
type input "15.00"
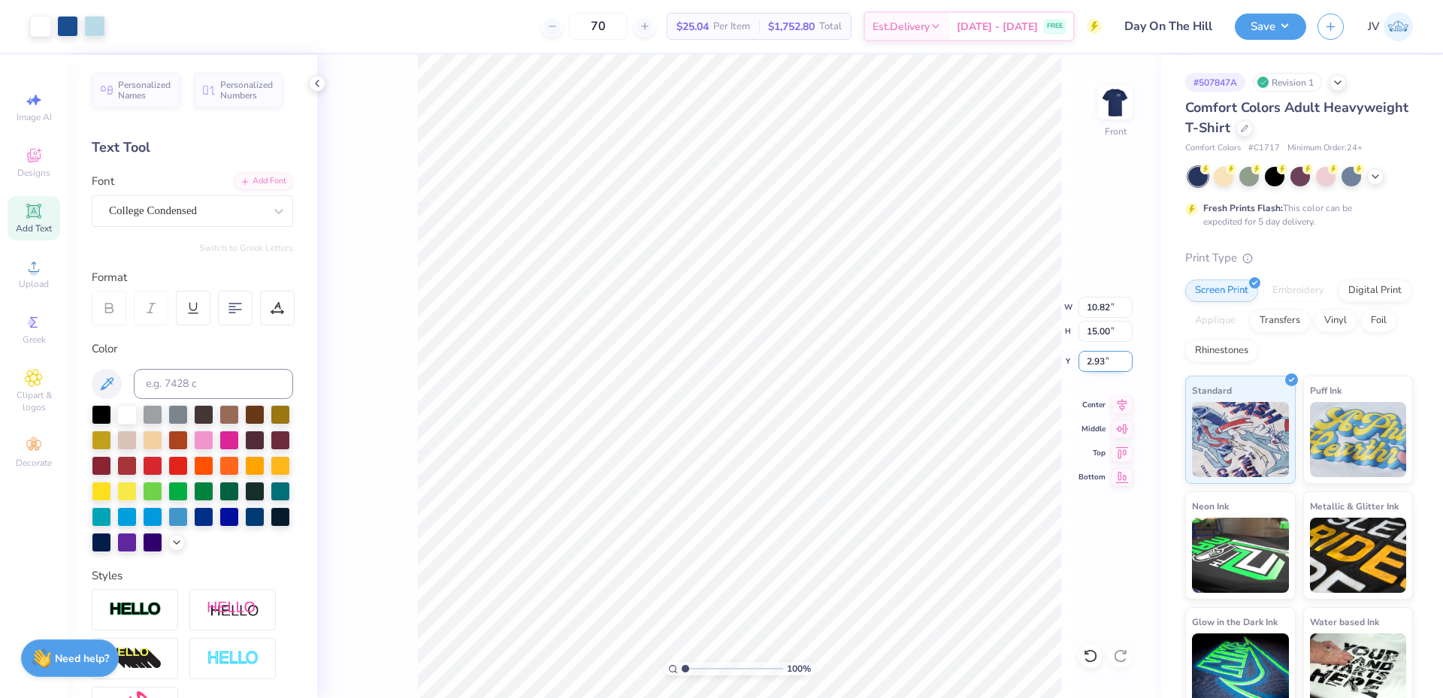
click at [1091, 365] on input "2.93" at bounding box center [1105, 361] width 54 height 21
type input "3.00"
click at [1264, 20] on button "Save" at bounding box center [1270, 24] width 71 height 26
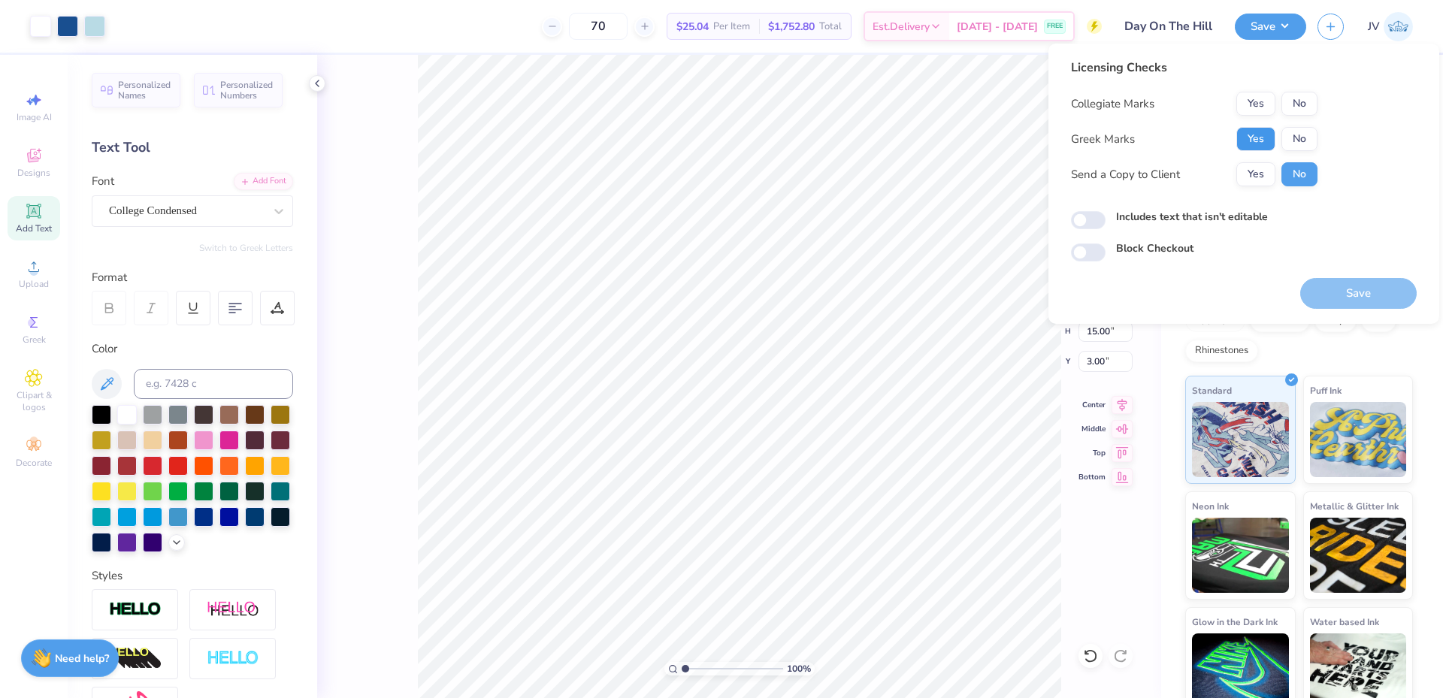
click at [1259, 139] on button "Yes" at bounding box center [1255, 139] width 39 height 24
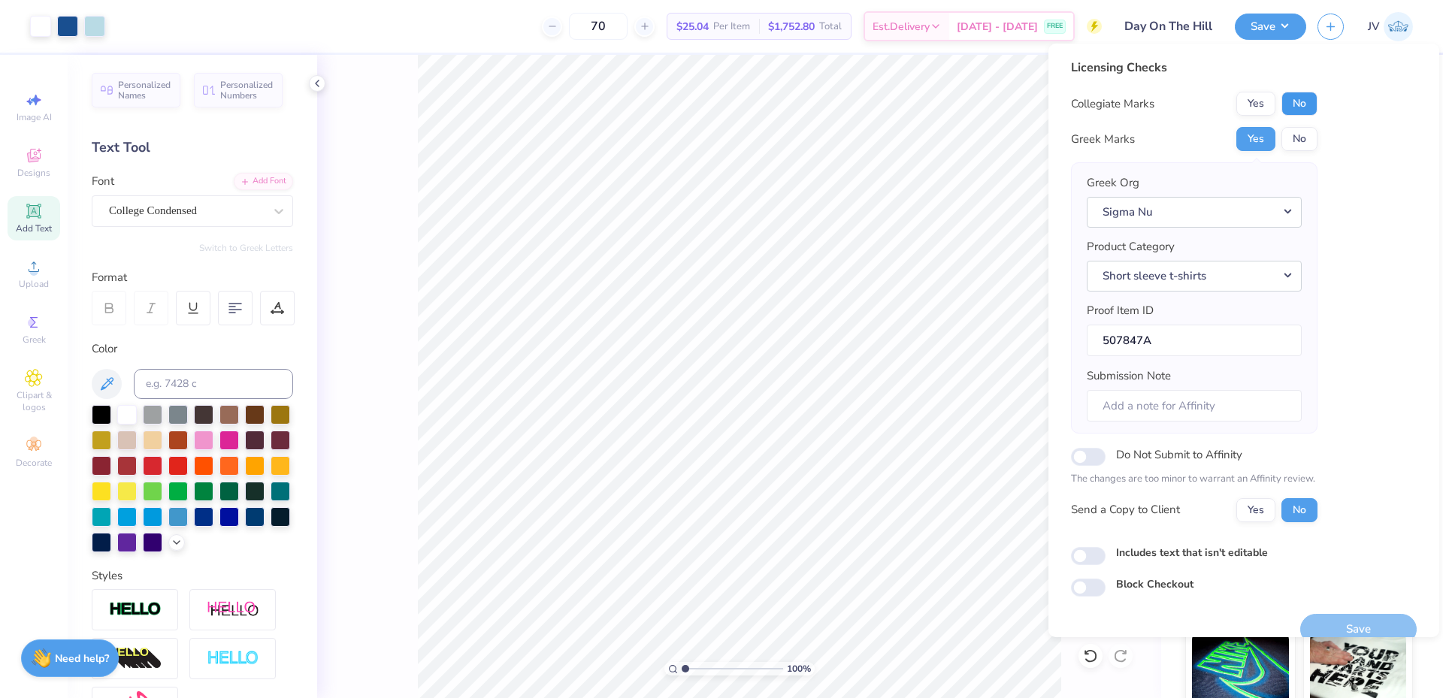
click at [1302, 104] on button "No" at bounding box center [1299, 104] width 36 height 24
click at [1317, 621] on button "Save" at bounding box center [1358, 629] width 116 height 31
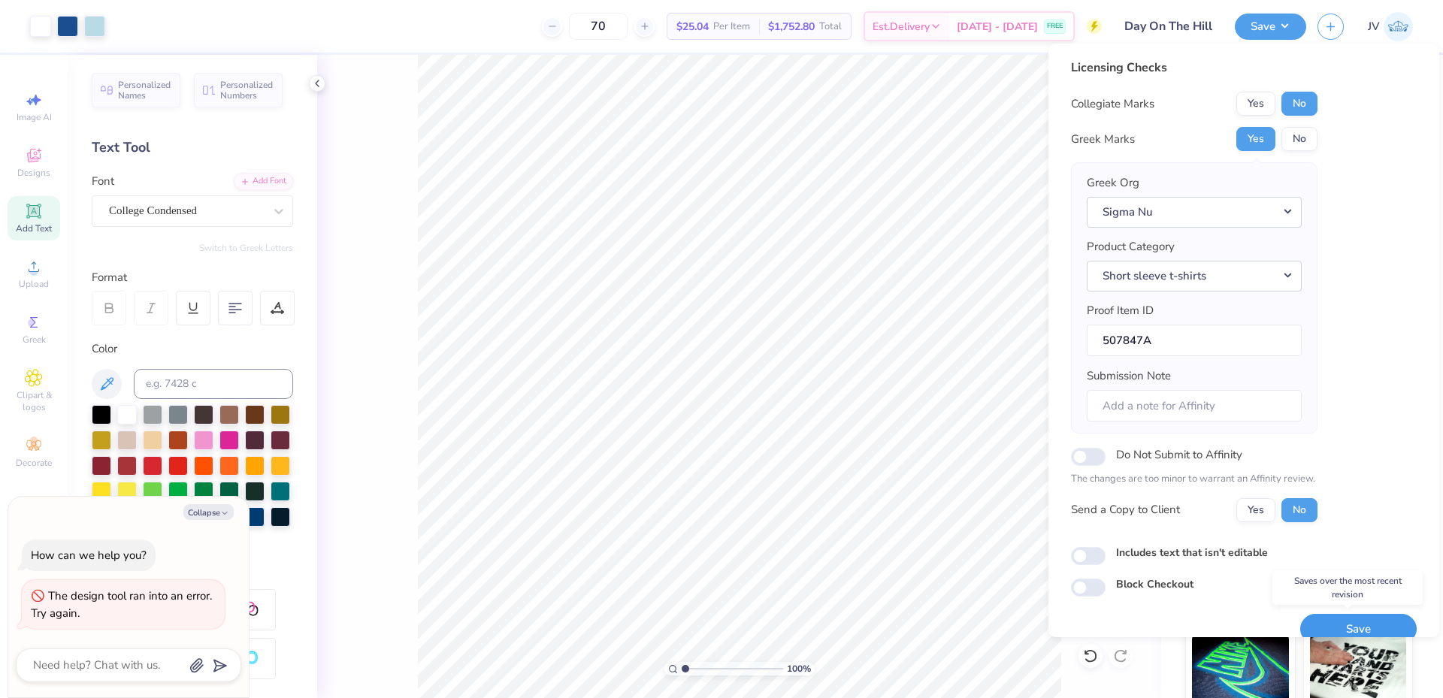
click at [1351, 620] on button "Save" at bounding box center [1358, 629] width 116 height 31
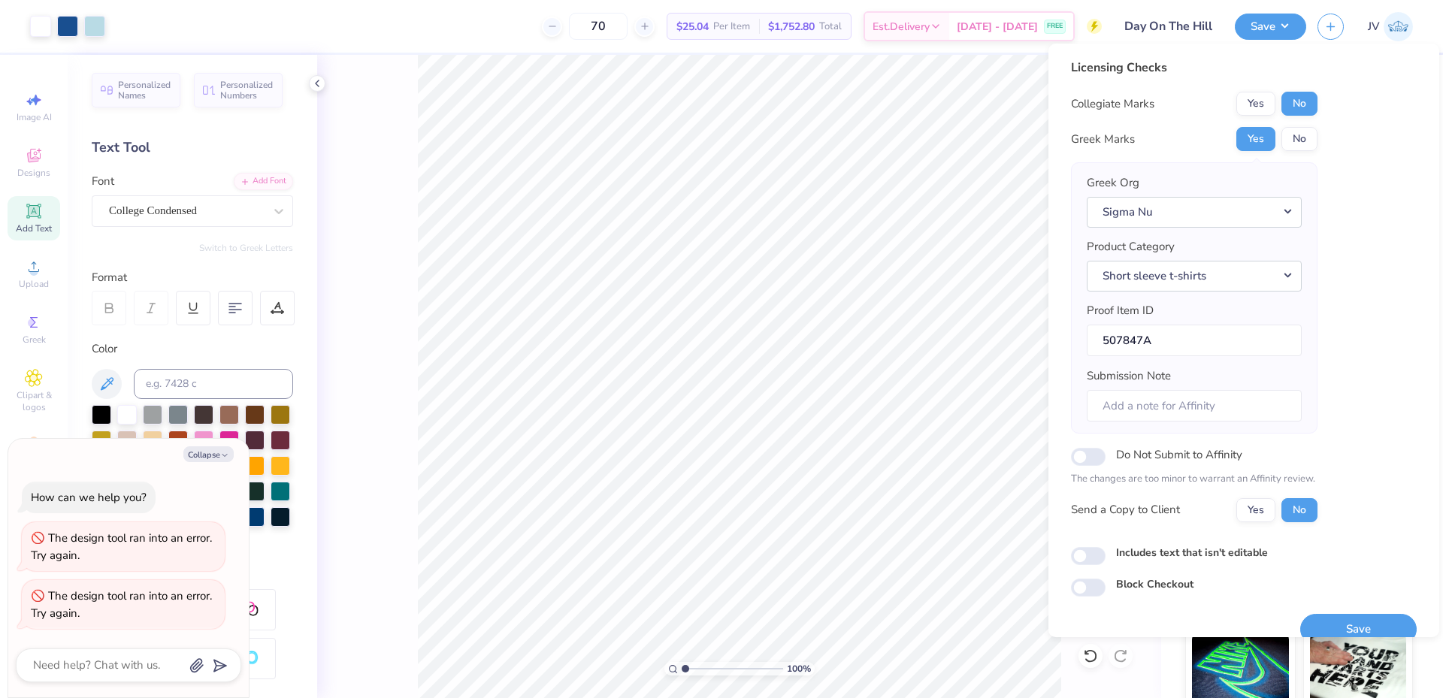
click at [1333, 620] on button "Save" at bounding box center [1358, 629] width 116 height 31
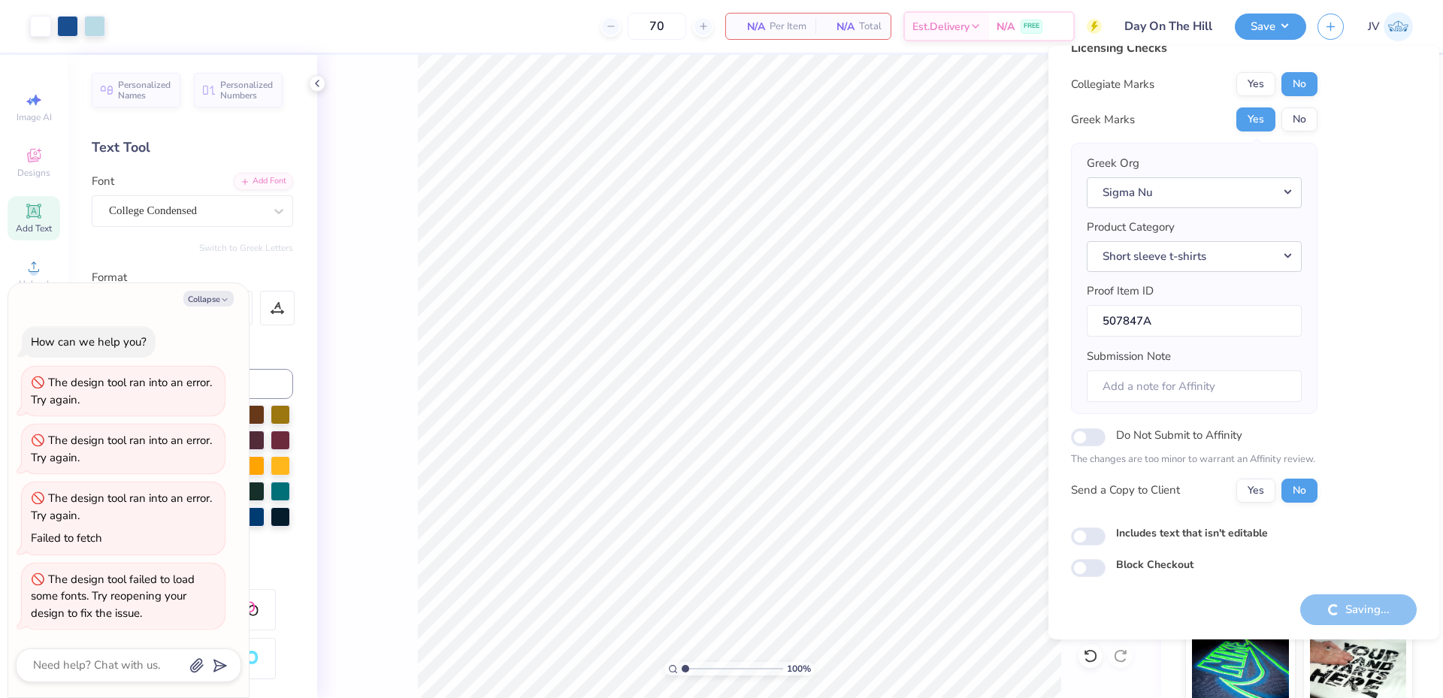
scroll to position [44, 0]
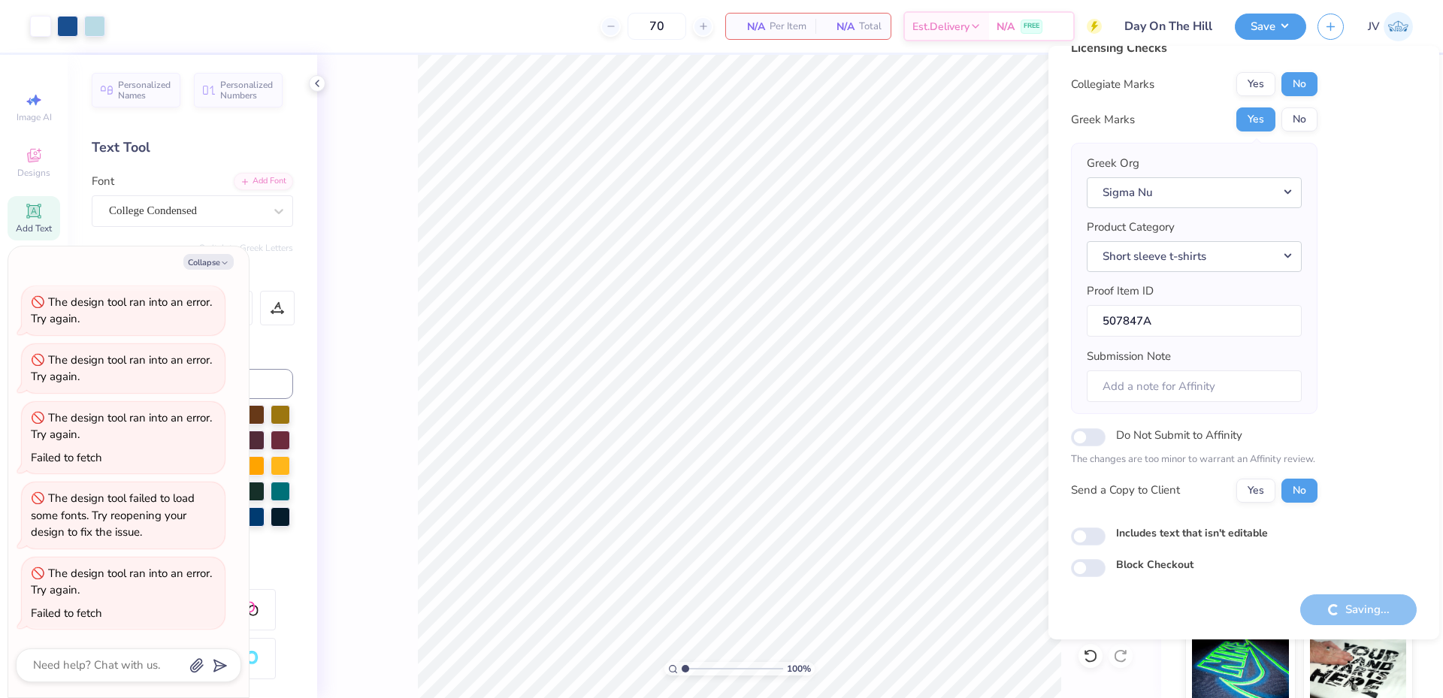
type textarea "x"
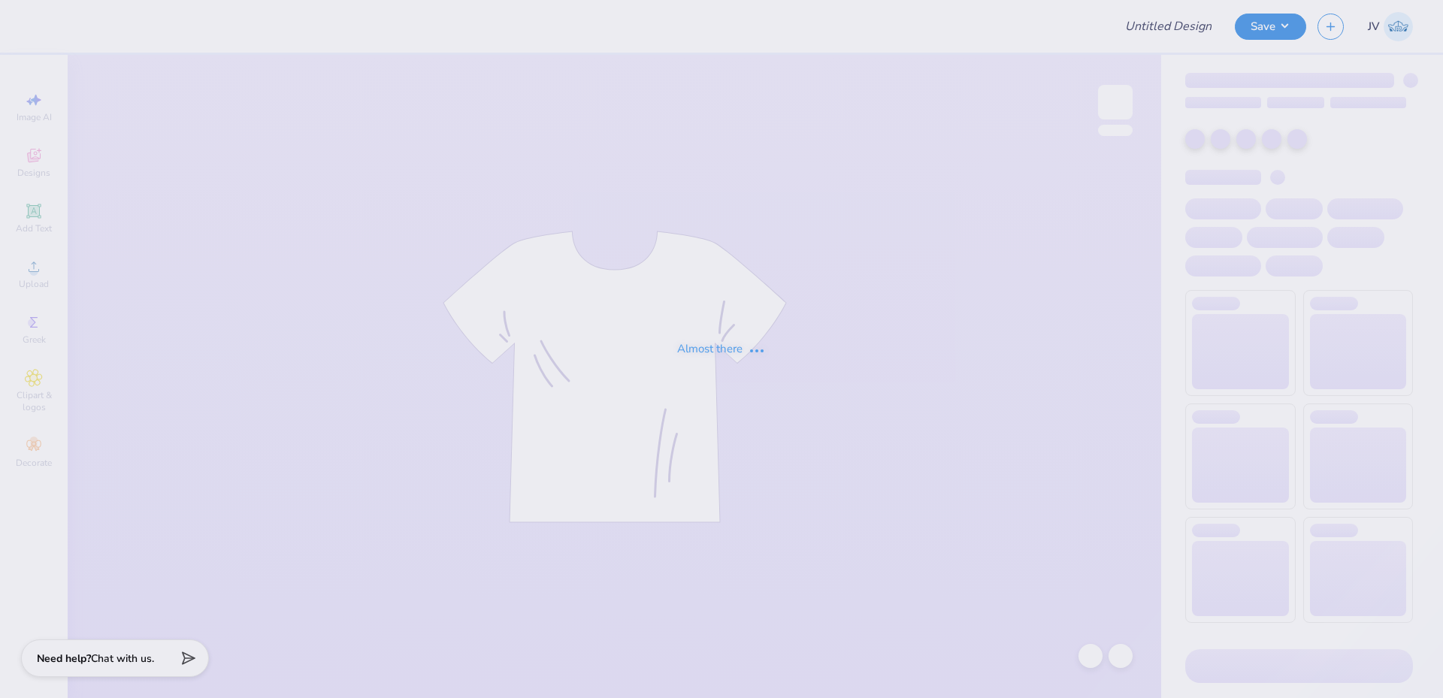
type input "Day On The Hill"
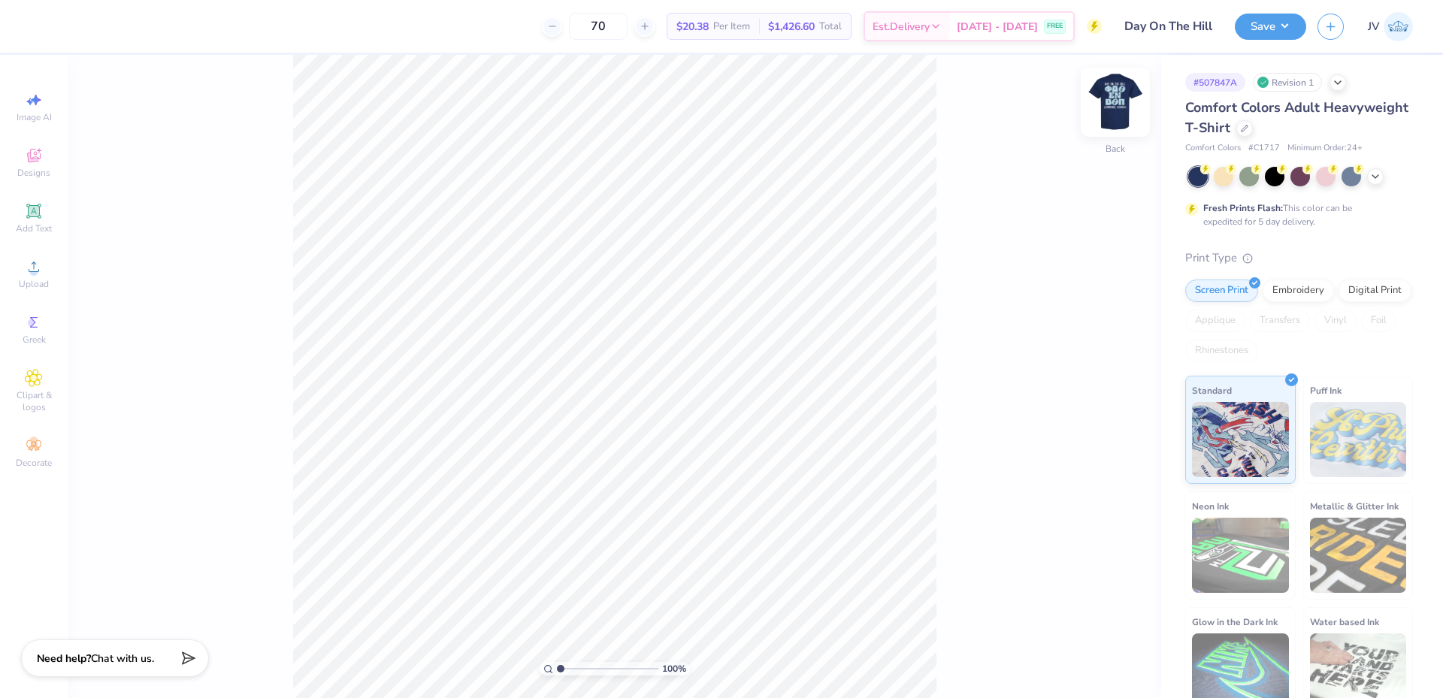
click at [1114, 106] on img at bounding box center [1115, 102] width 60 height 60
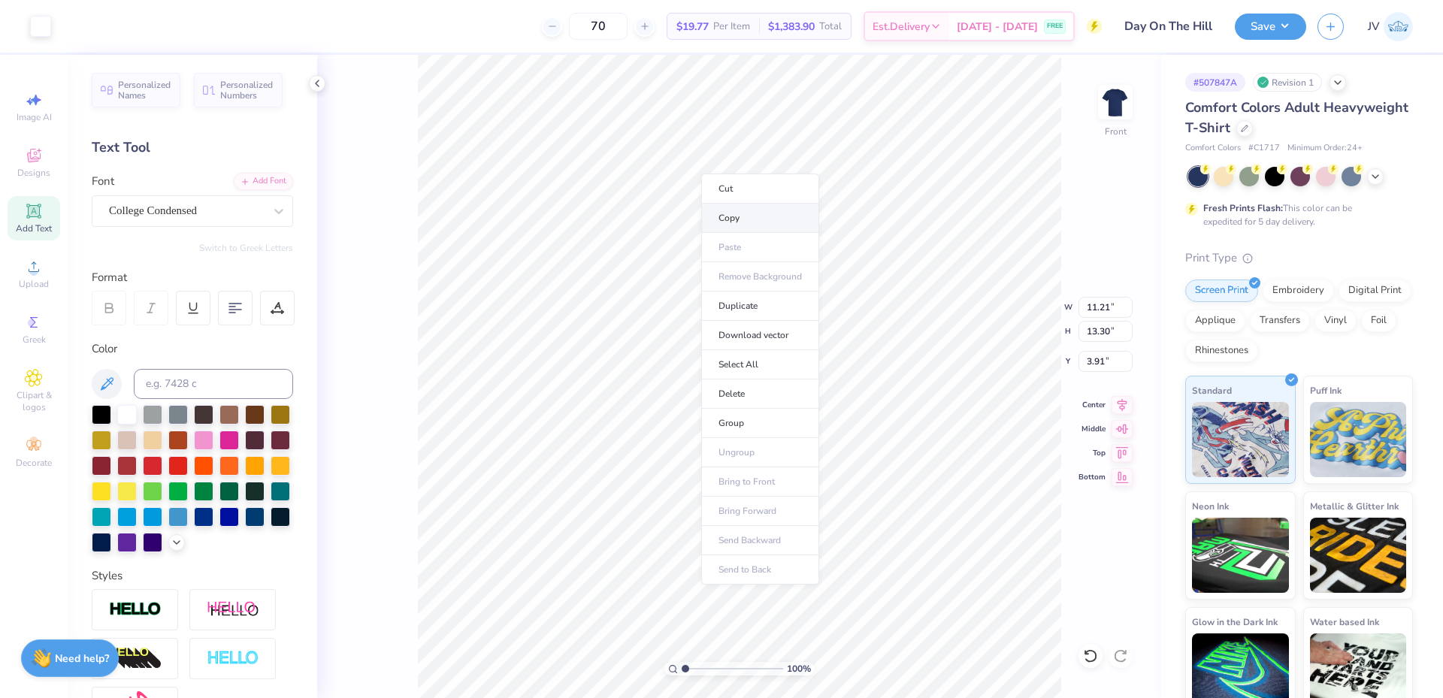
click at [765, 219] on li "Copy" at bounding box center [760, 218] width 118 height 29
click at [1104, 103] on img at bounding box center [1115, 102] width 60 height 60
click at [1260, 34] on button "Save" at bounding box center [1270, 24] width 71 height 26
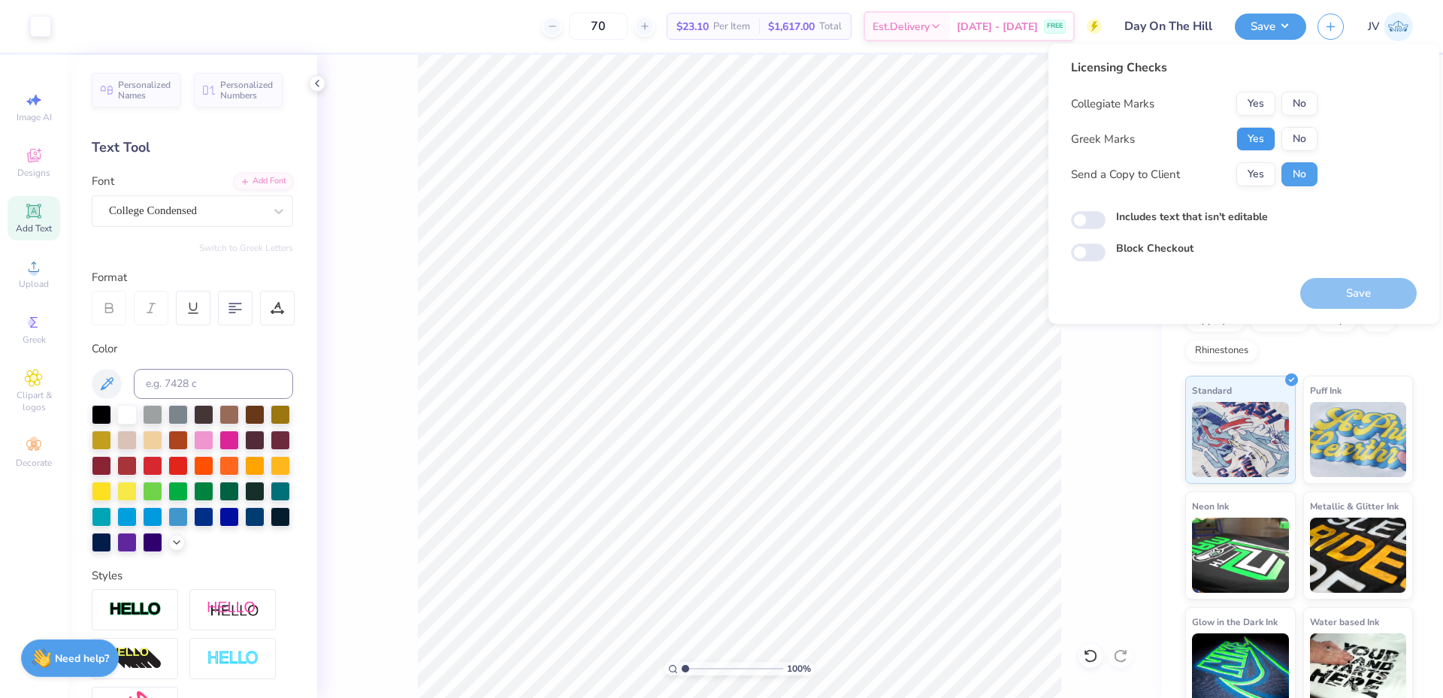
click at [1255, 137] on button "Yes" at bounding box center [1255, 139] width 39 height 24
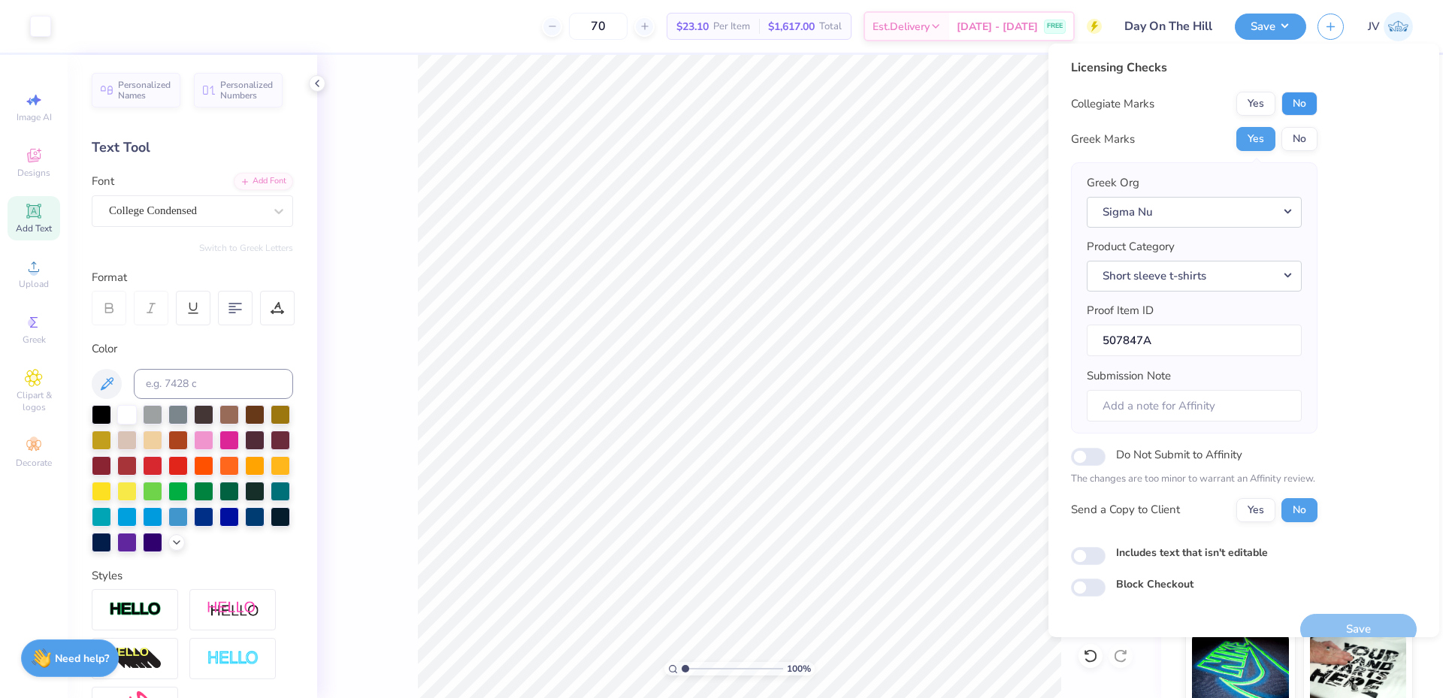
click at [1292, 105] on button "No" at bounding box center [1299, 104] width 36 height 24
click at [1328, 623] on button "Save" at bounding box center [1358, 629] width 116 height 31
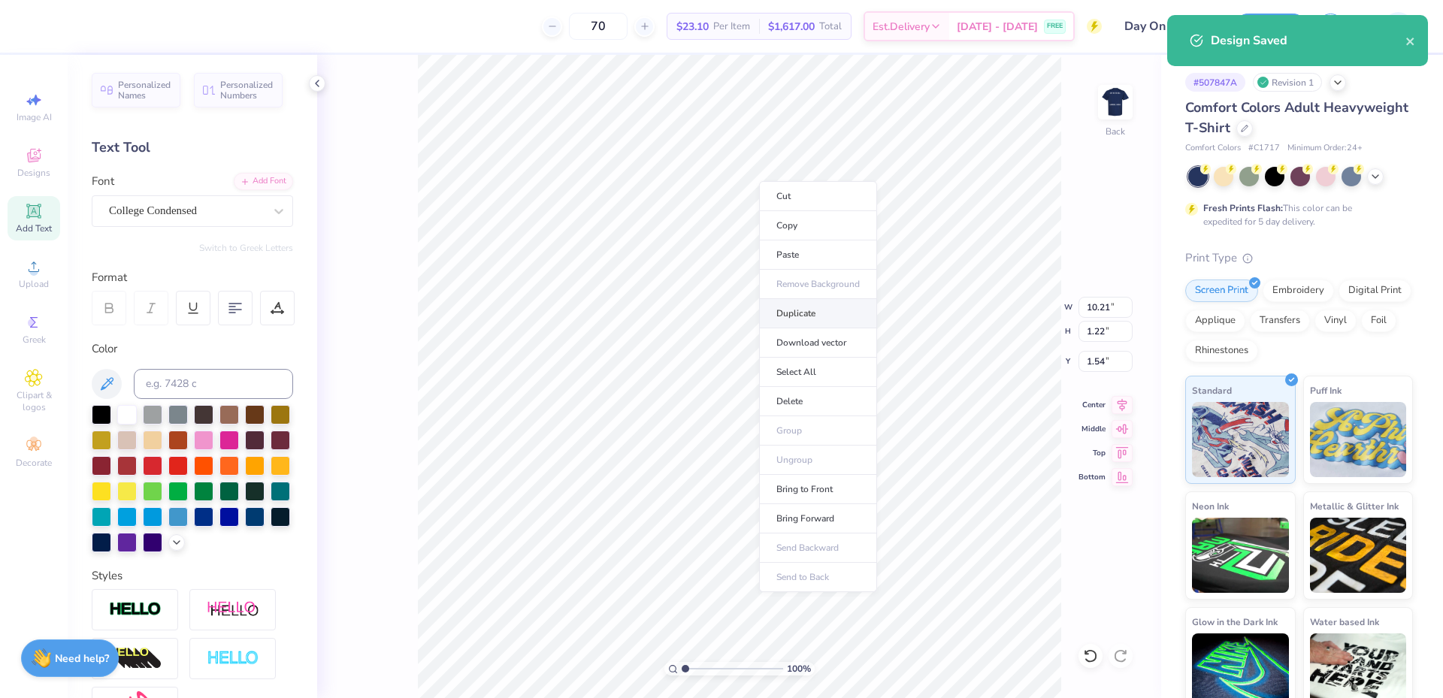
click at [808, 312] on li "Duplicate" at bounding box center [818, 313] width 118 height 29
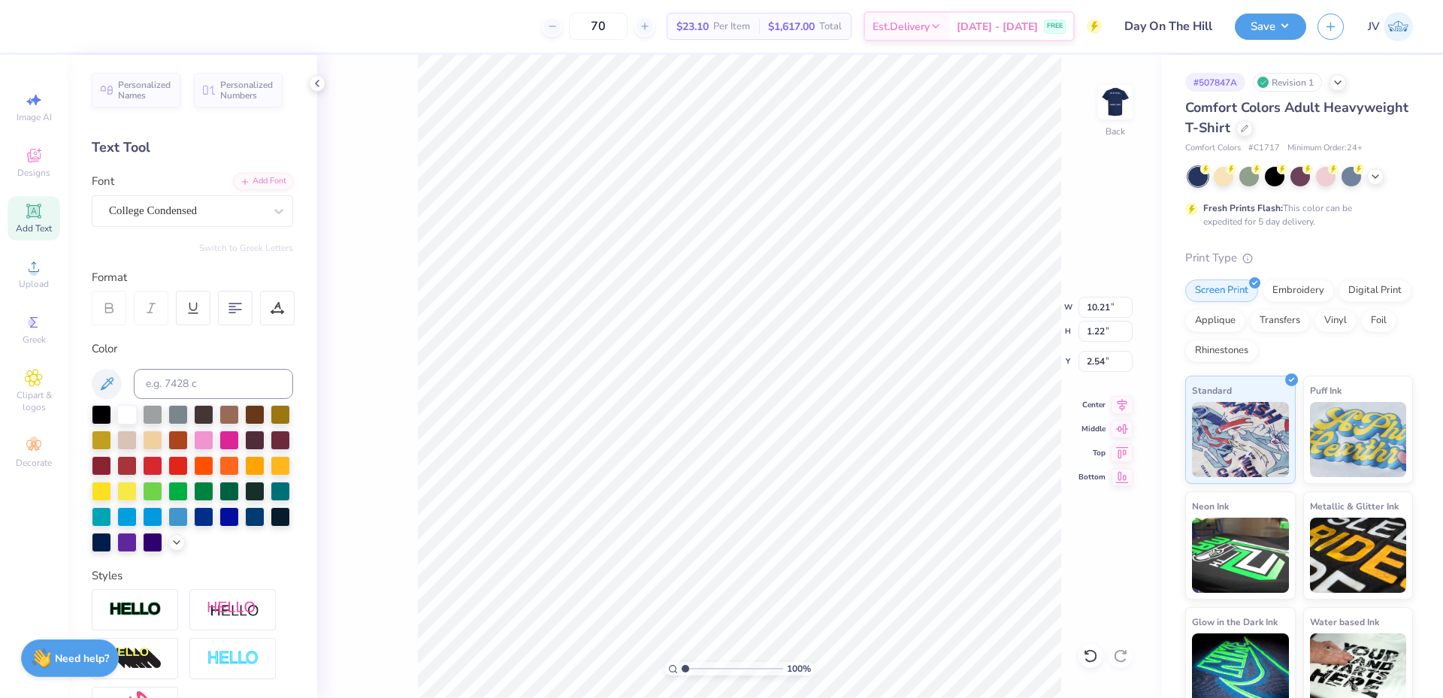
type input "4.28"
type textarea "The Hill"
type input "1.54"
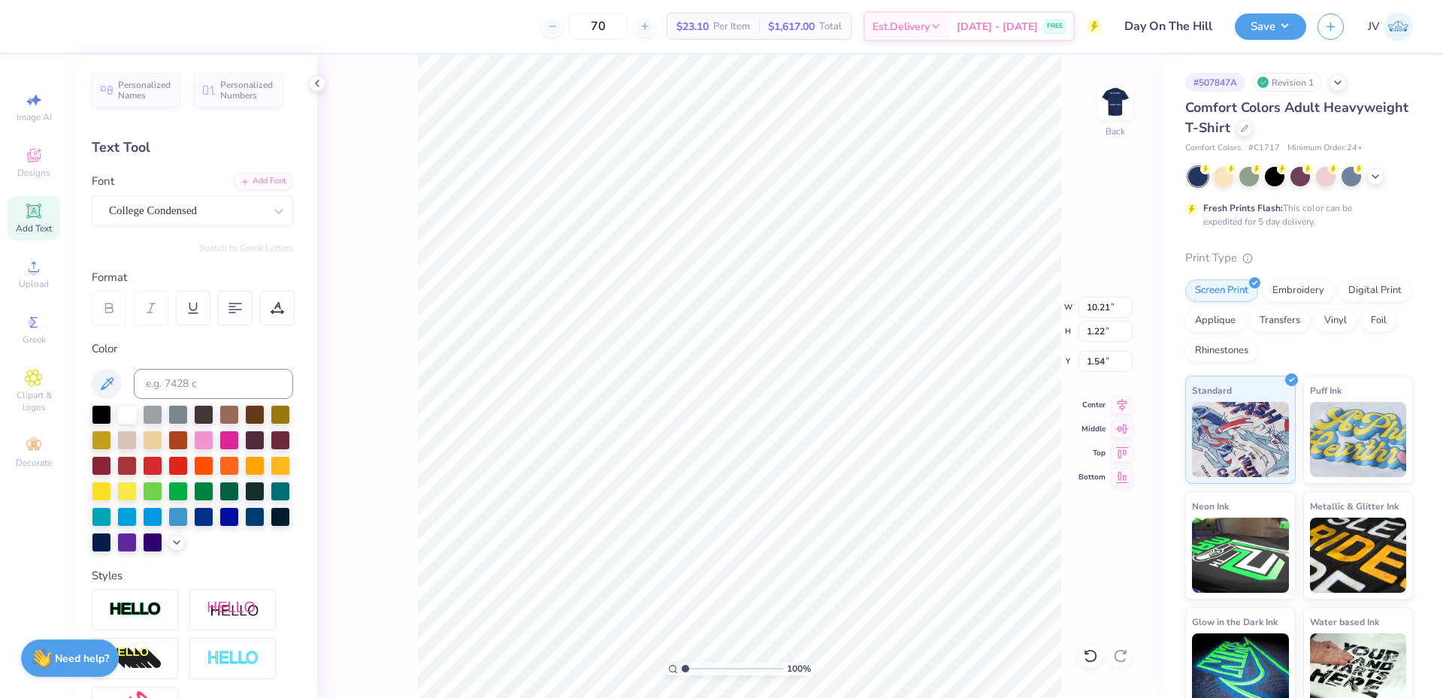
scroll to position [13, 5]
type textarea "Day On"
type input "8.44"
type input "4.28"
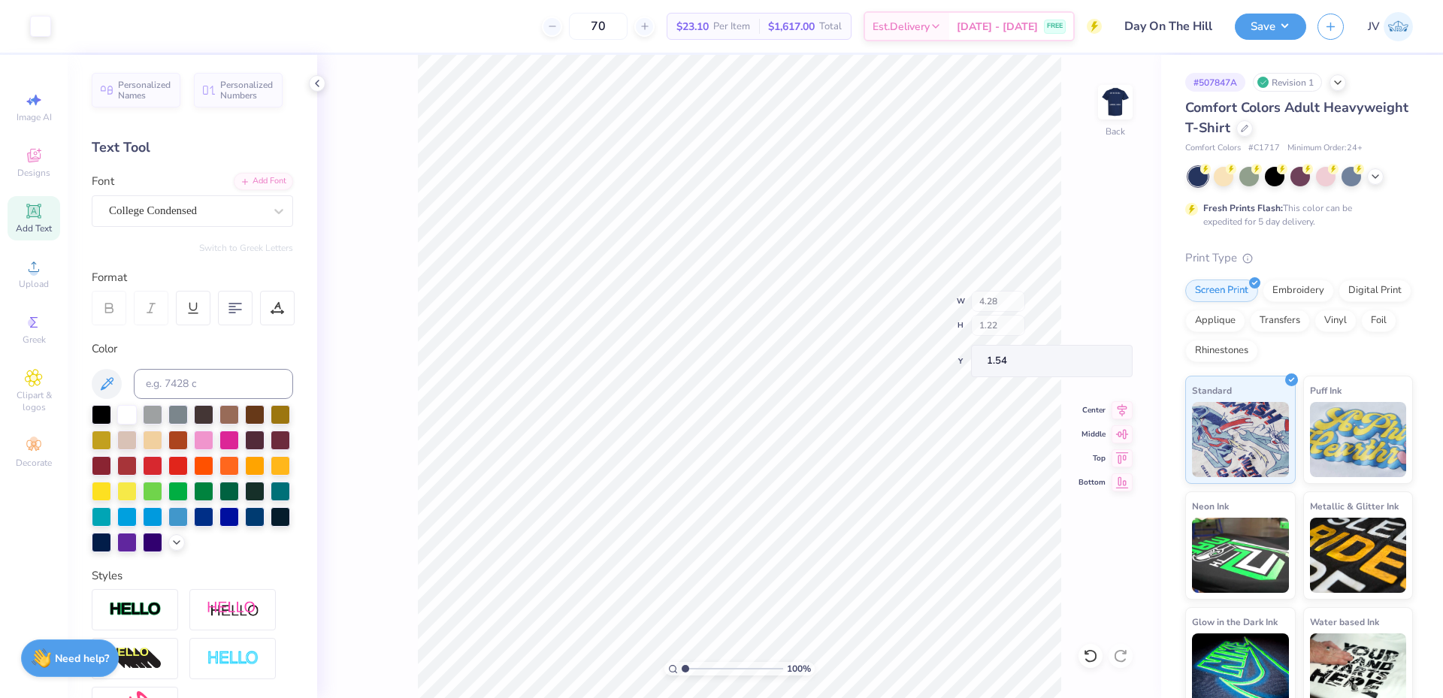
type input "6.91"
click at [1123, 405] on icon at bounding box center [1122, 403] width 21 height 18
click at [1088, 307] on input "5.23" at bounding box center [1105, 307] width 54 height 21
click at [1089, 307] on input "5.23" at bounding box center [1105, 307] width 54 height 21
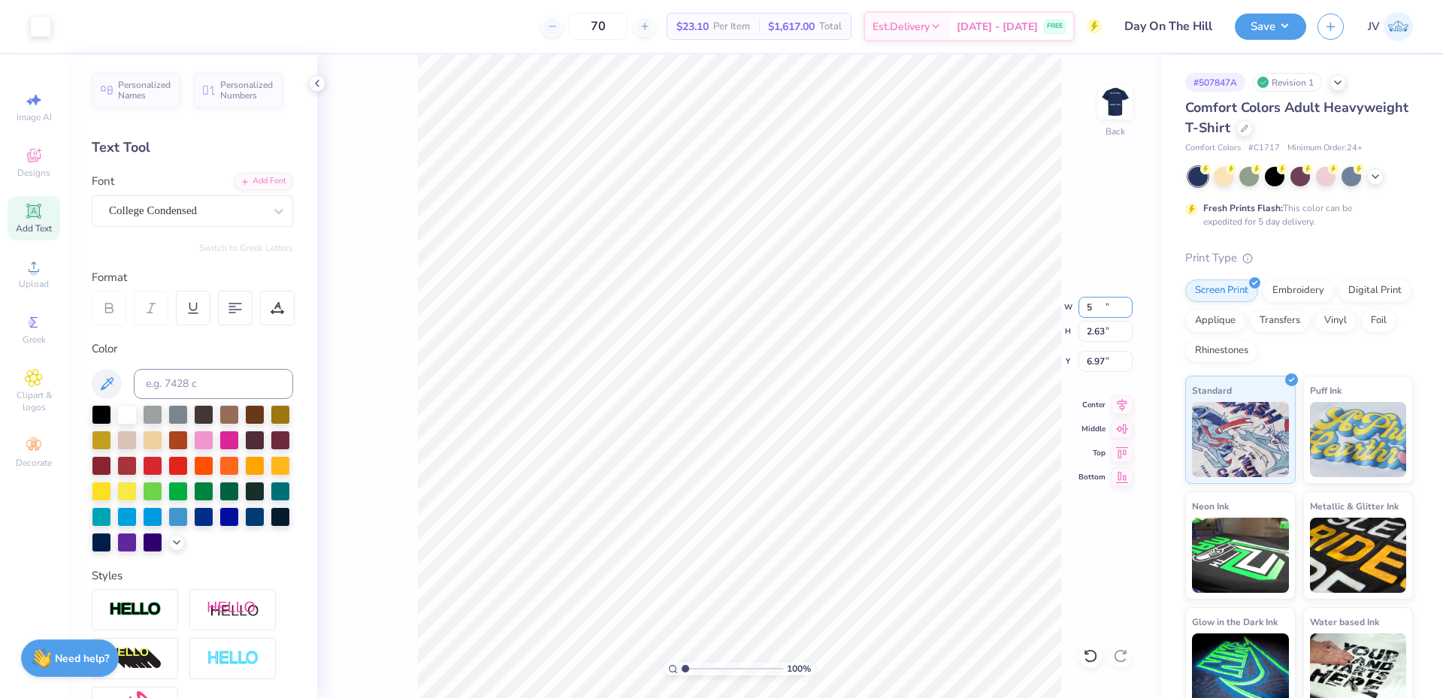
type input "5.00"
type input "2.63"
type input "6.97"
type input "11.02"
type input "1.32"
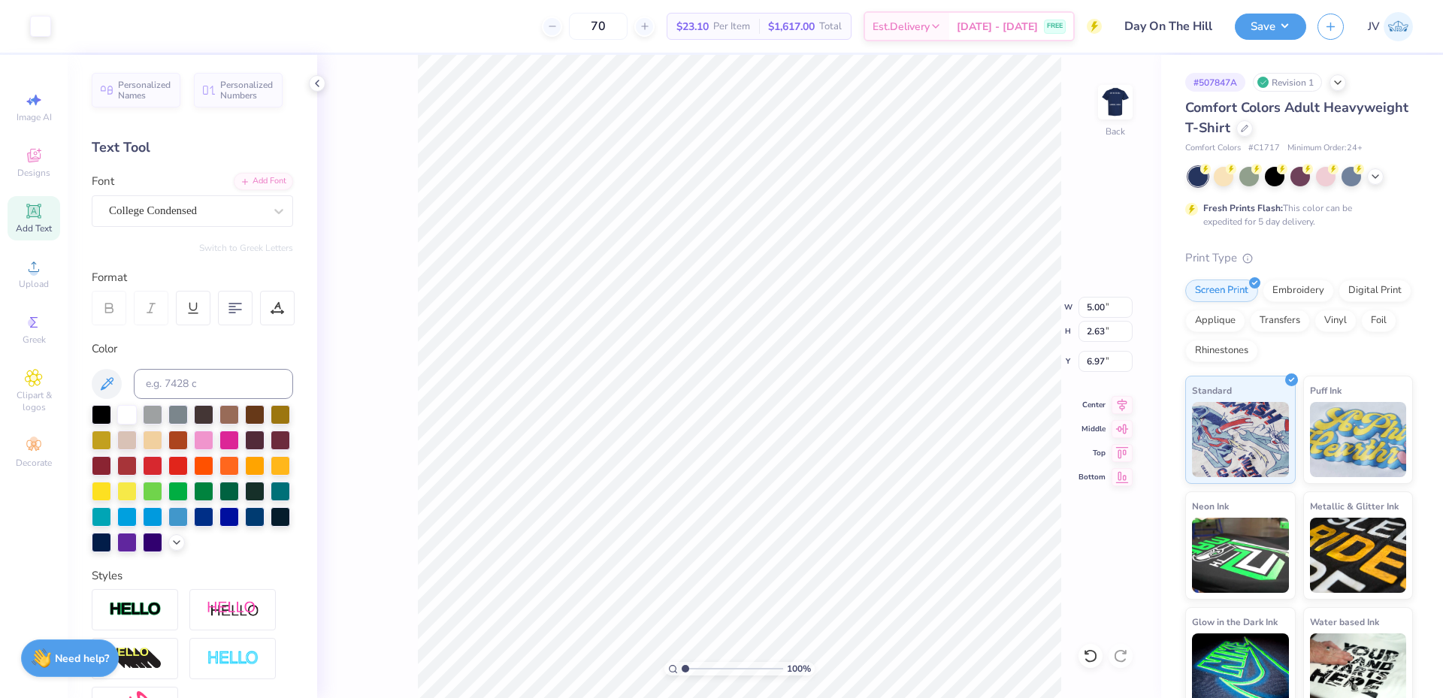
type input "13.31"
click at [1093, 303] on input "11.02" at bounding box center [1105, 307] width 54 height 21
type input "5.00"
type input "0.60"
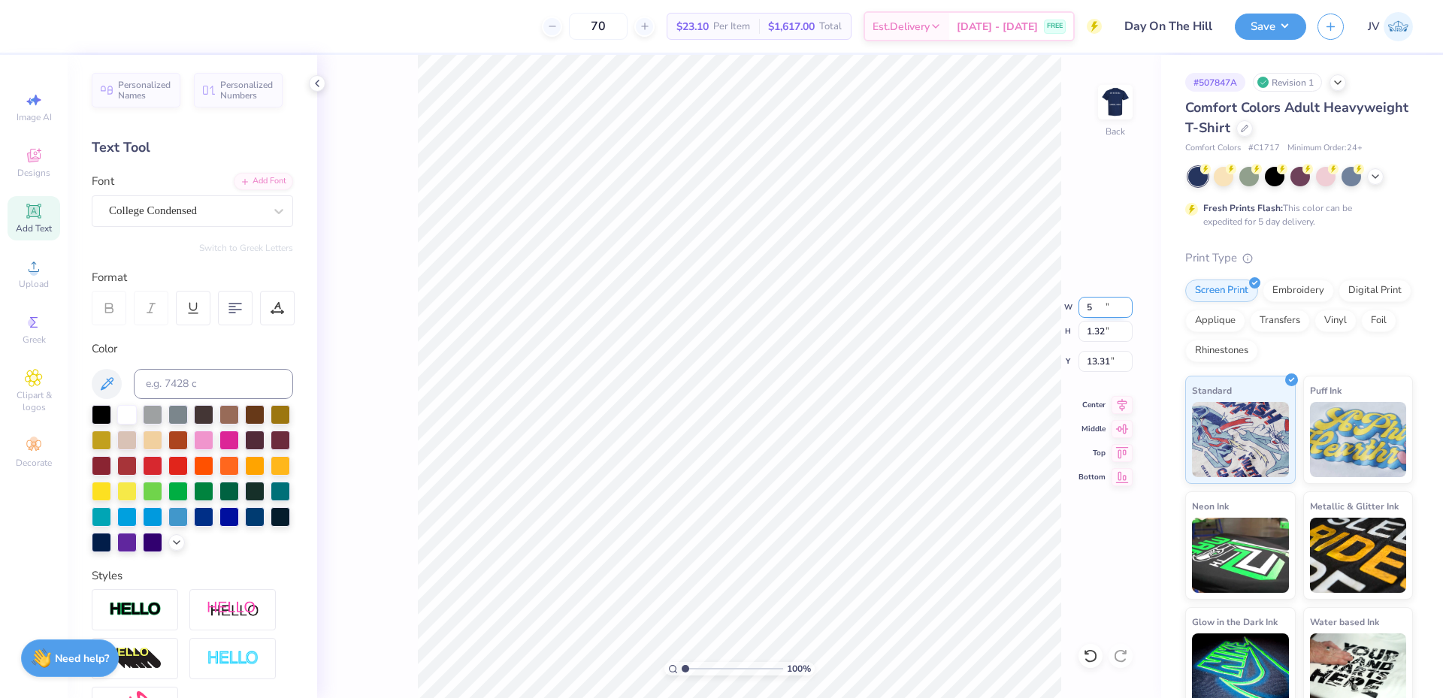
type input "13.67"
type input "10.11"
drag, startPoint x: 683, startPoint y: 668, endPoint x: 701, endPoint y: 670, distance: 18.1
click at [701, 670] on input "range" at bounding box center [732, 669] width 101 height 14
click at [1118, 405] on icon at bounding box center [1122, 403] width 21 height 18
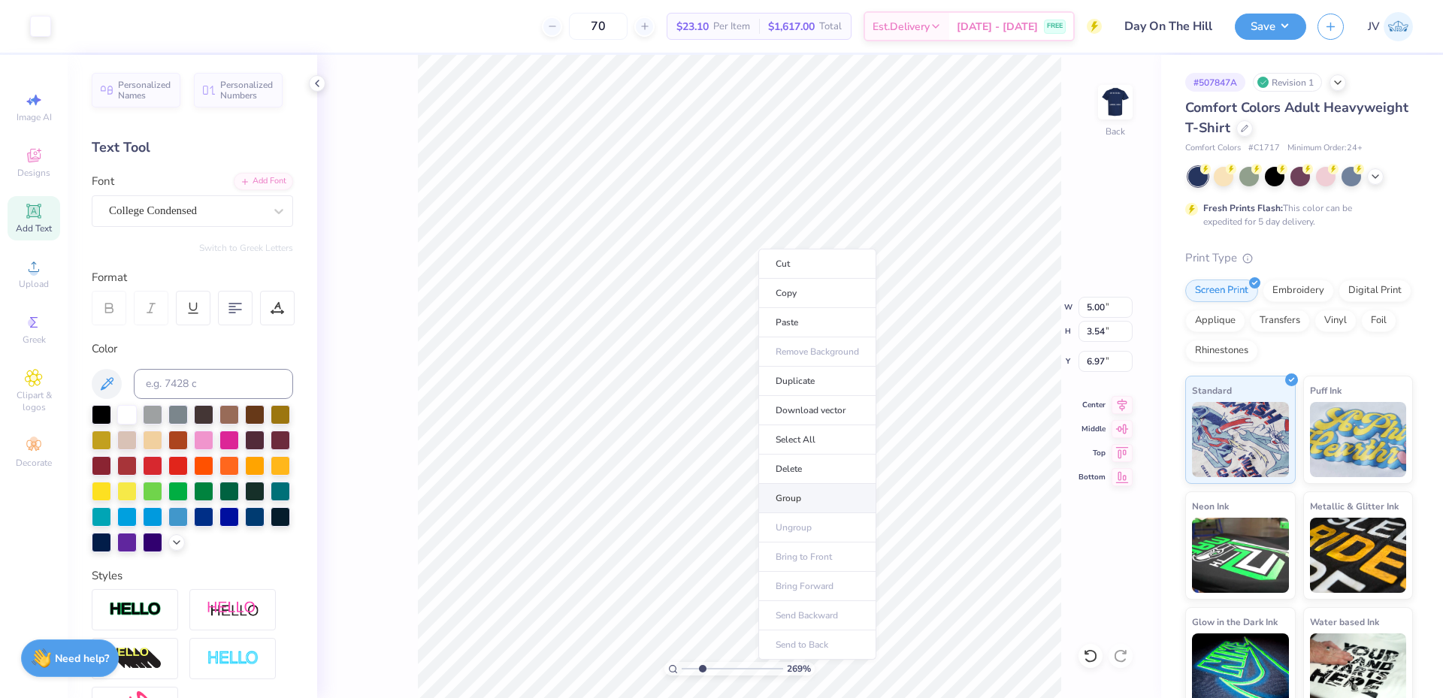
click at [791, 491] on li "Group" at bounding box center [817, 498] width 118 height 29
drag, startPoint x: 699, startPoint y: 664, endPoint x: 634, endPoint y: 666, distance: 64.7
type input "1"
click at [682, 666] on input "range" at bounding box center [732, 669] width 101 height 14
click at [1090, 304] on input "5.00" at bounding box center [1105, 307] width 54 height 21
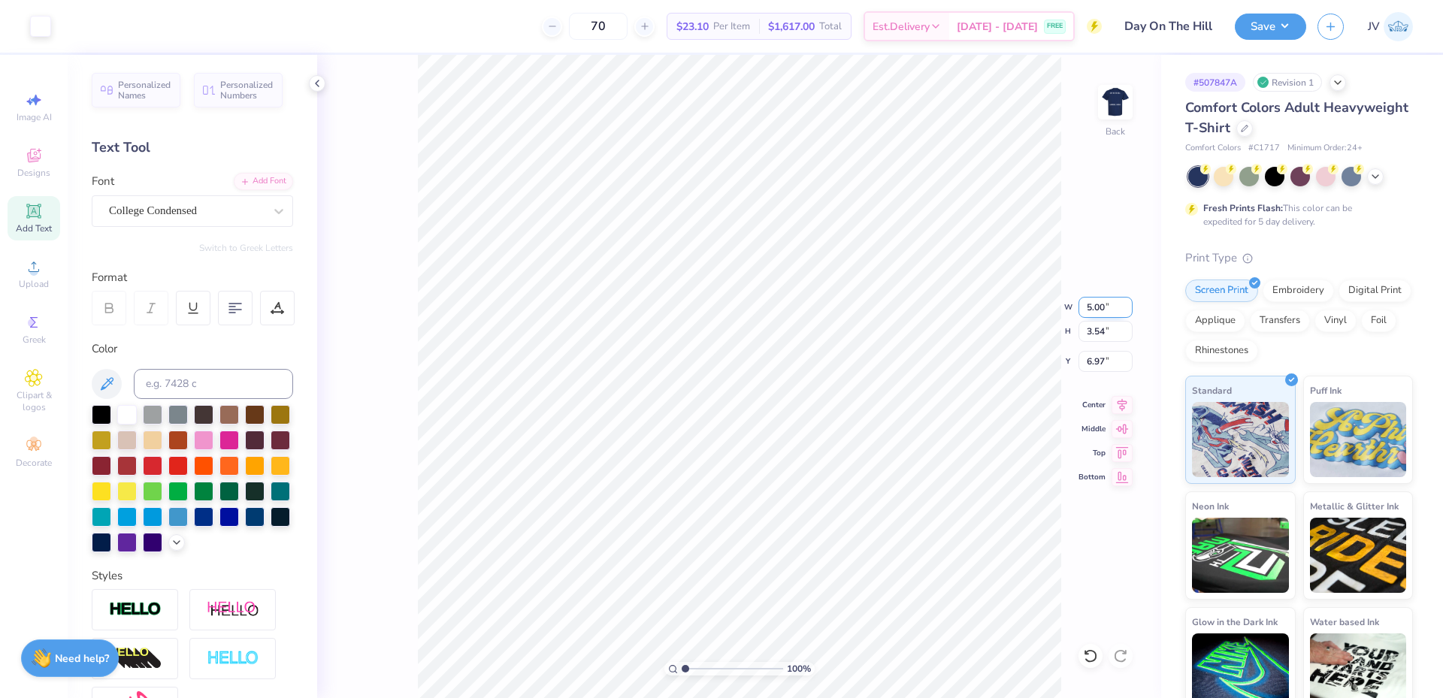
click at [1090, 304] on input "5.00" at bounding box center [1105, 307] width 54 height 21
type input "14.24"
type input "10.07"
type input "3.70"
click at [1097, 305] on input "14.24" at bounding box center [1105, 307] width 54 height 21
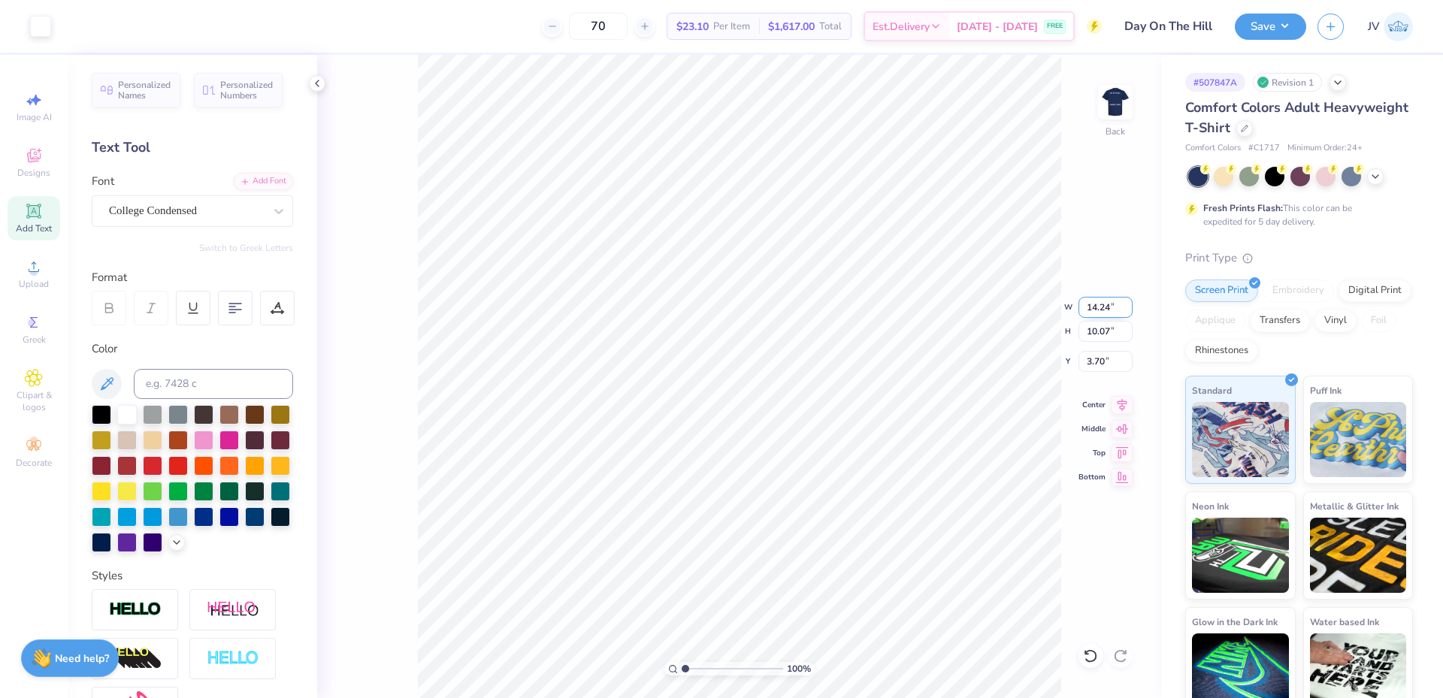
click at [1097, 305] on input "14.24" at bounding box center [1105, 307] width 54 height 21
type input "3.50"
type input "2.48"
click at [1085, 365] on input "7.50" at bounding box center [1105, 361] width 54 height 21
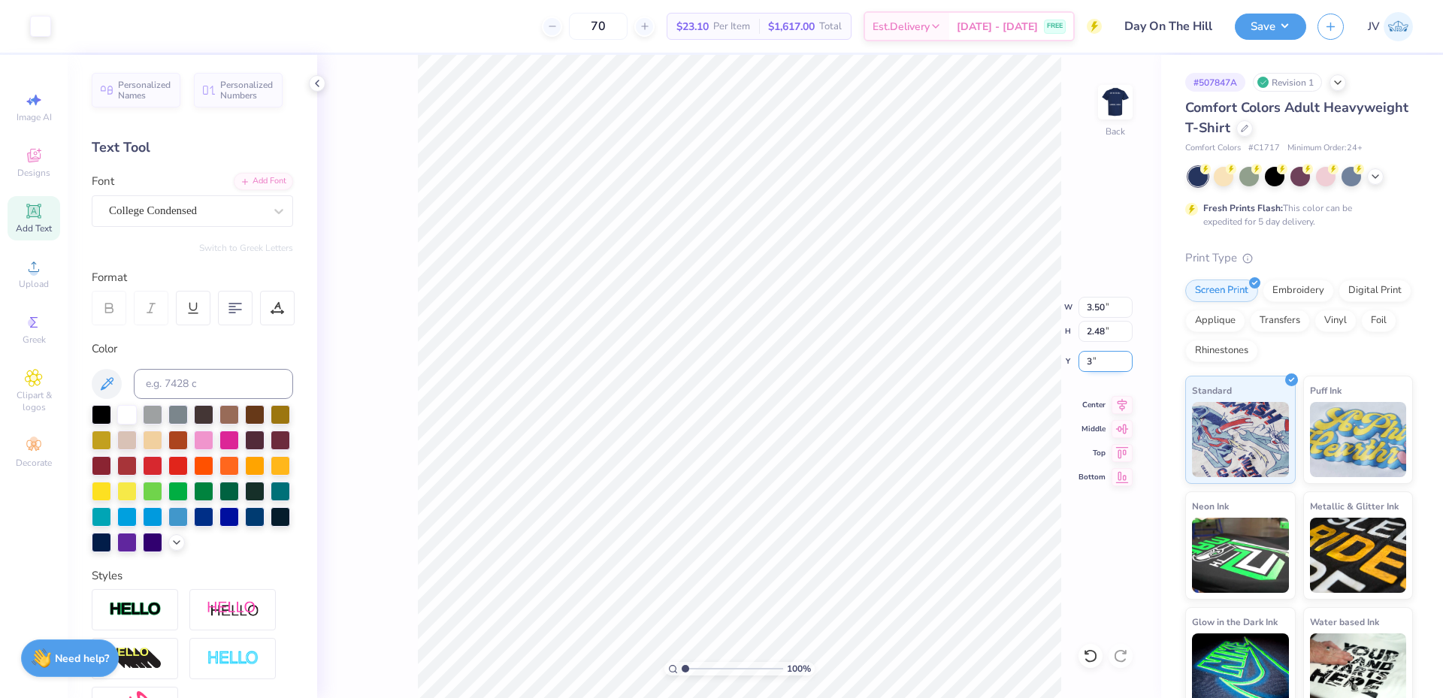
type input "3.00"
click at [1124, 110] on img at bounding box center [1115, 102] width 60 height 60
click at [33, 264] on icon at bounding box center [34, 267] width 18 height 18
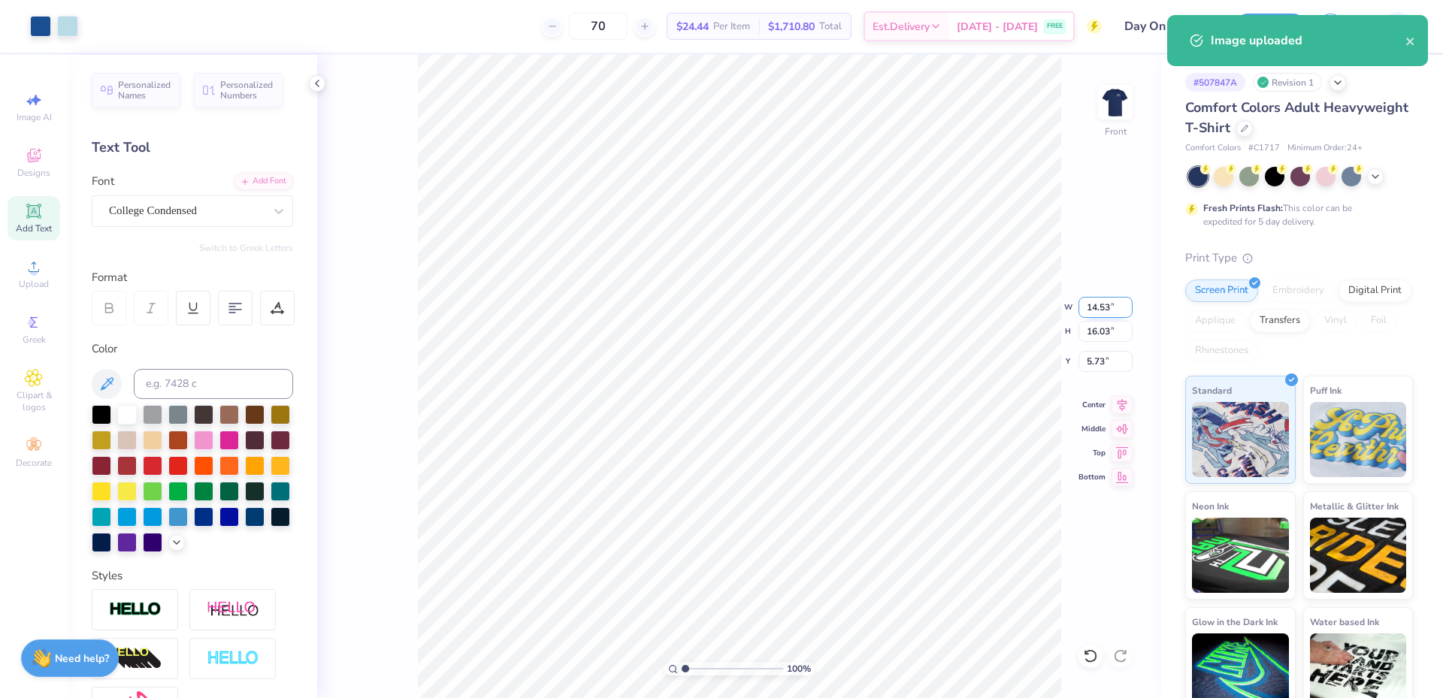
click at [1105, 311] on input "14.53" at bounding box center [1105, 307] width 54 height 21
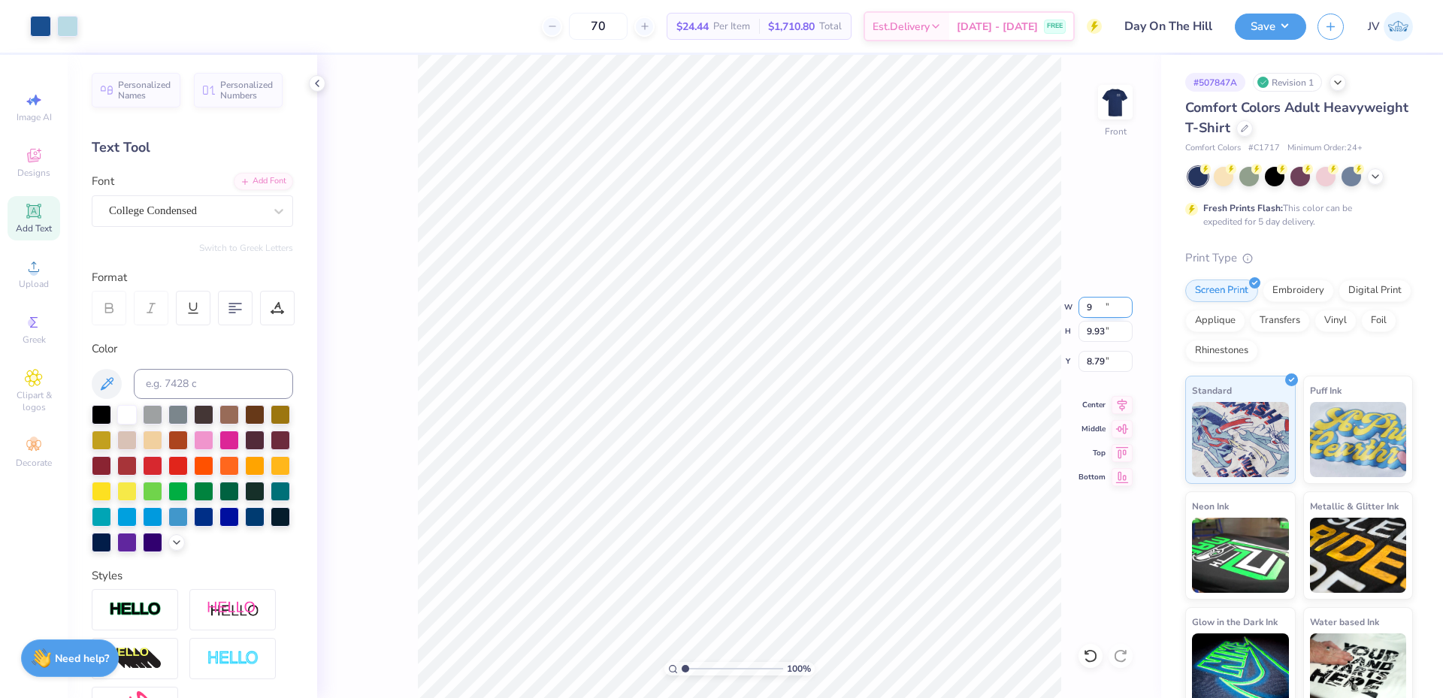
type input "9.00"
type input "9.93"
type input "8.79"
click at [1091, 312] on input "11.21" at bounding box center [1105, 307] width 54 height 21
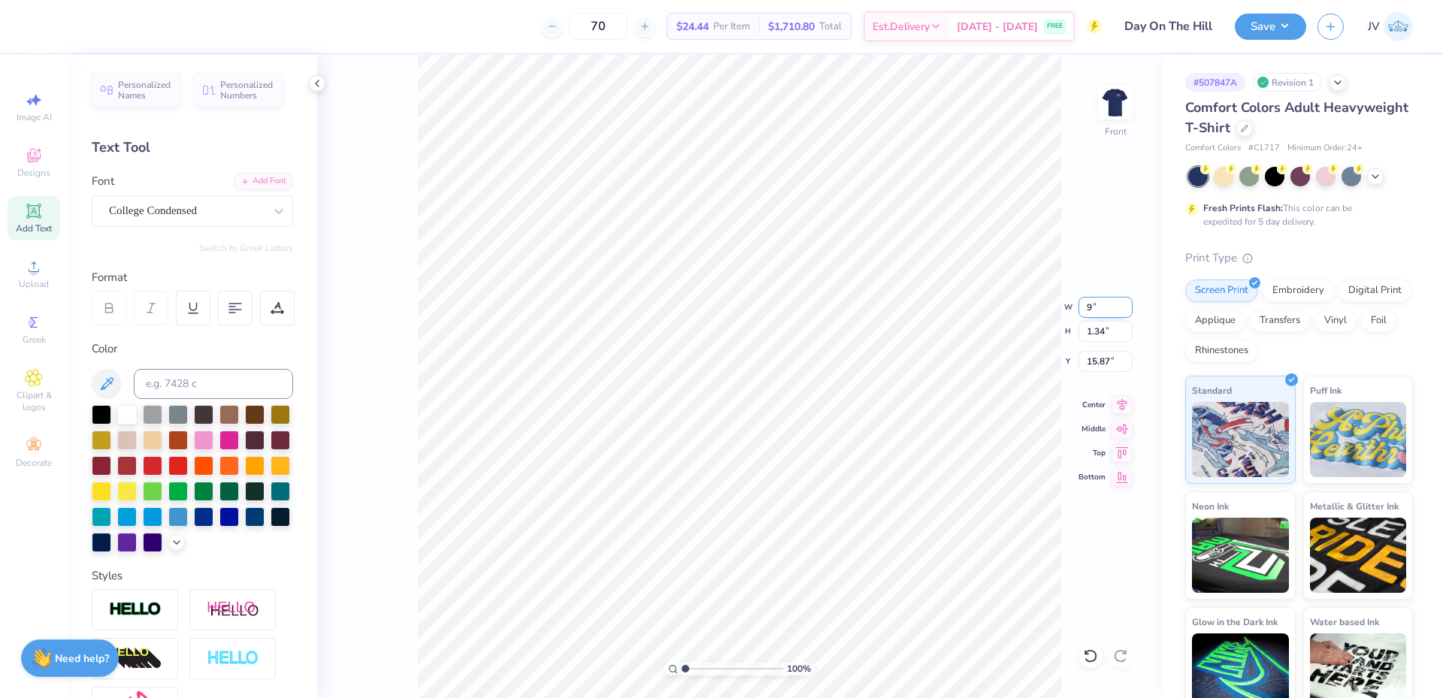
type input "9.00"
type input "1.08"
type input "16.00"
type input "5.43"
type input "10.38"
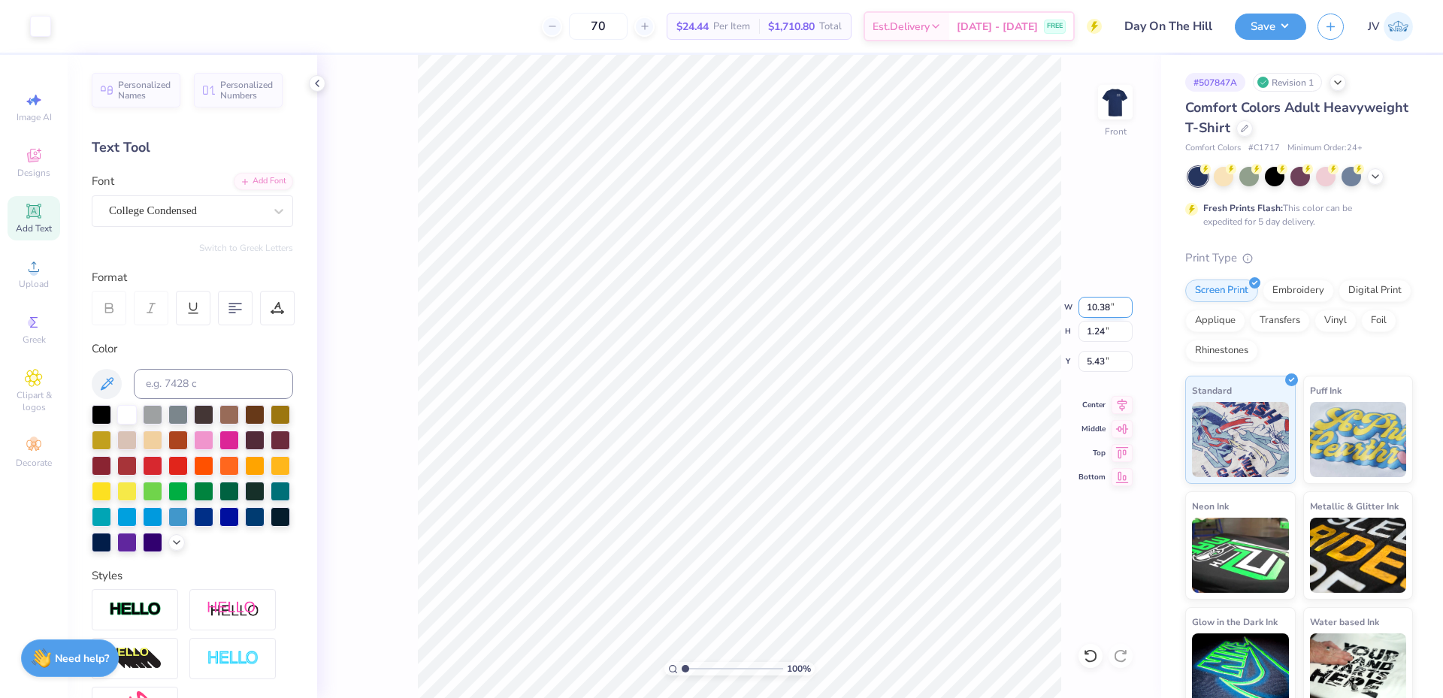
type input "1.24"
type input "3.87"
click at [1077, 311] on div "100 % Front W 10.38 10.38 " H 1.24 1.24 " Y 3.87 3.87 " Center Middle Top Bottom" at bounding box center [739, 376] width 844 height 643
click at [1095, 313] on input "10.38" at bounding box center [1105, 307] width 54 height 21
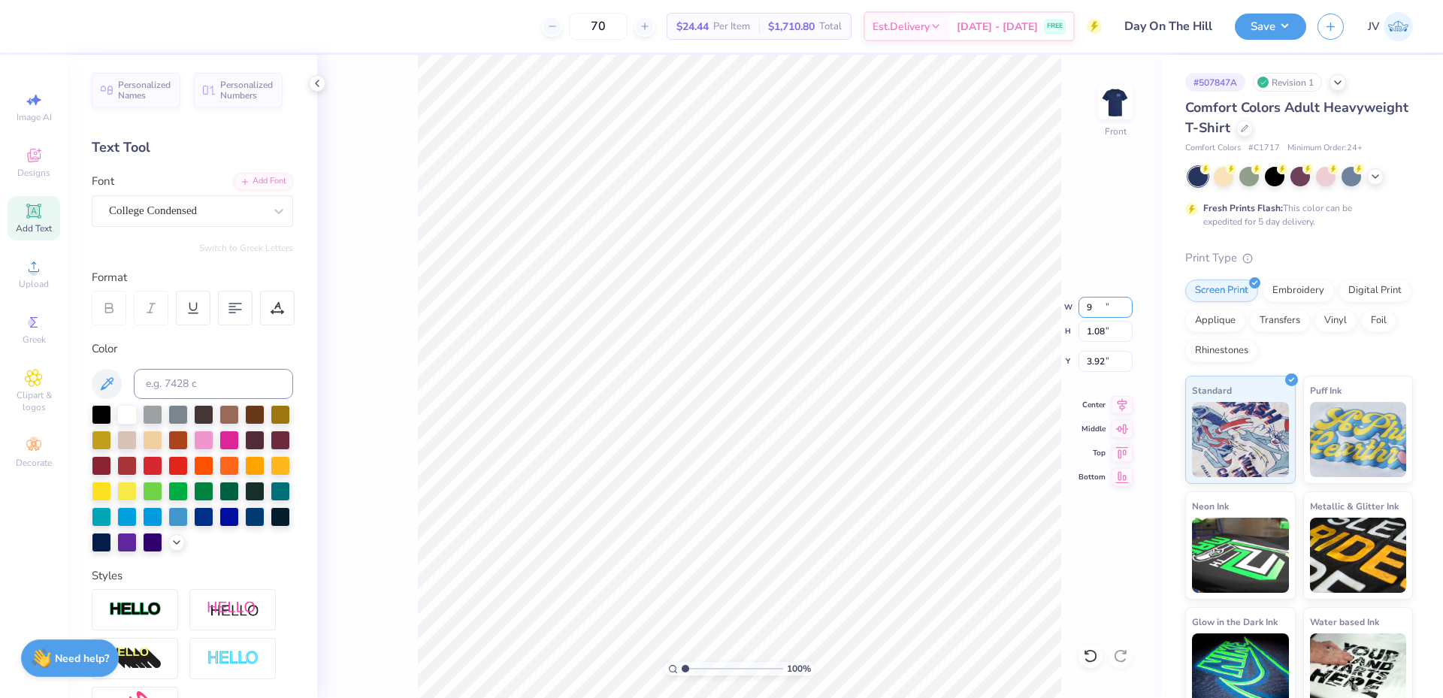
type input "9.00"
type input "1.08"
type input "3.92"
click at [1121, 404] on icon at bounding box center [1123, 402] width 10 height 13
type input "9.93"
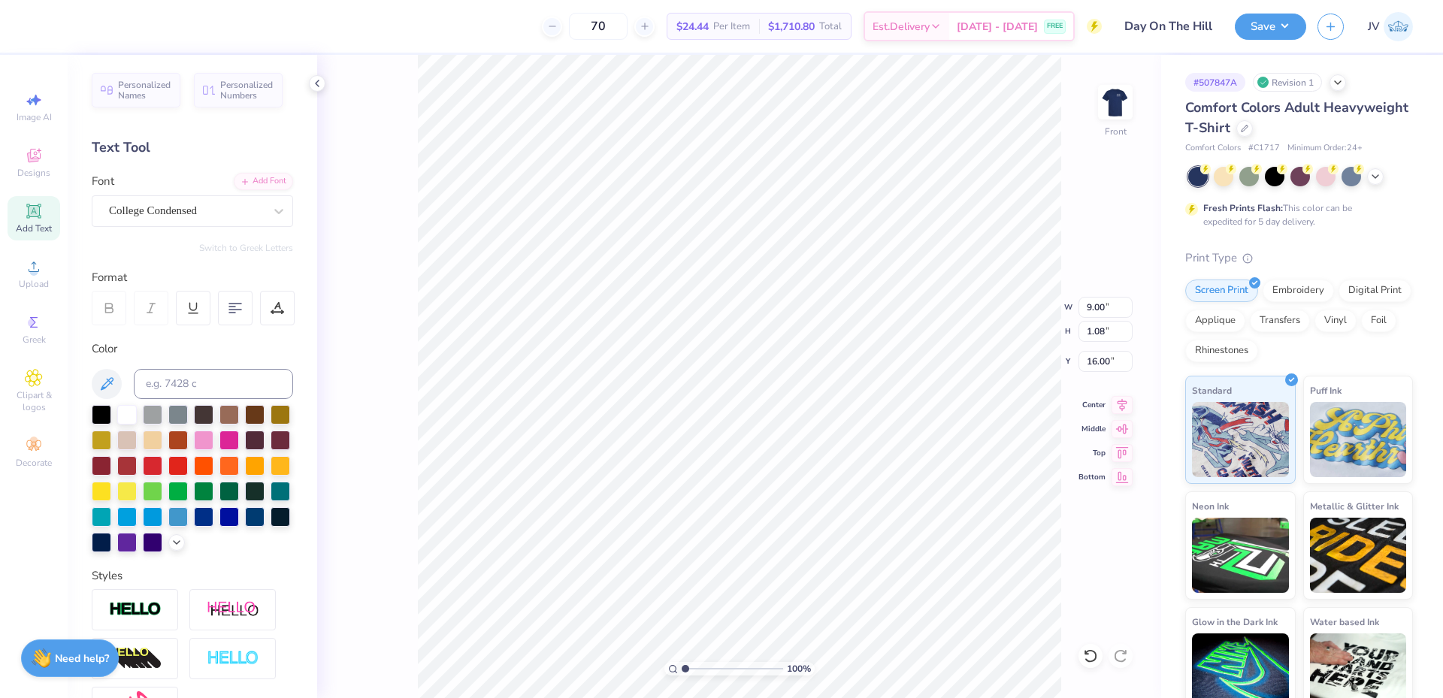
type input "5.13"
type input "1.08"
type input "15.60"
click at [814, 529] on li "Group" at bounding box center [830, 533] width 118 height 29
drag, startPoint x: 683, startPoint y: 667, endPoint x: 691, endPoint y: 663, distance: 9.4
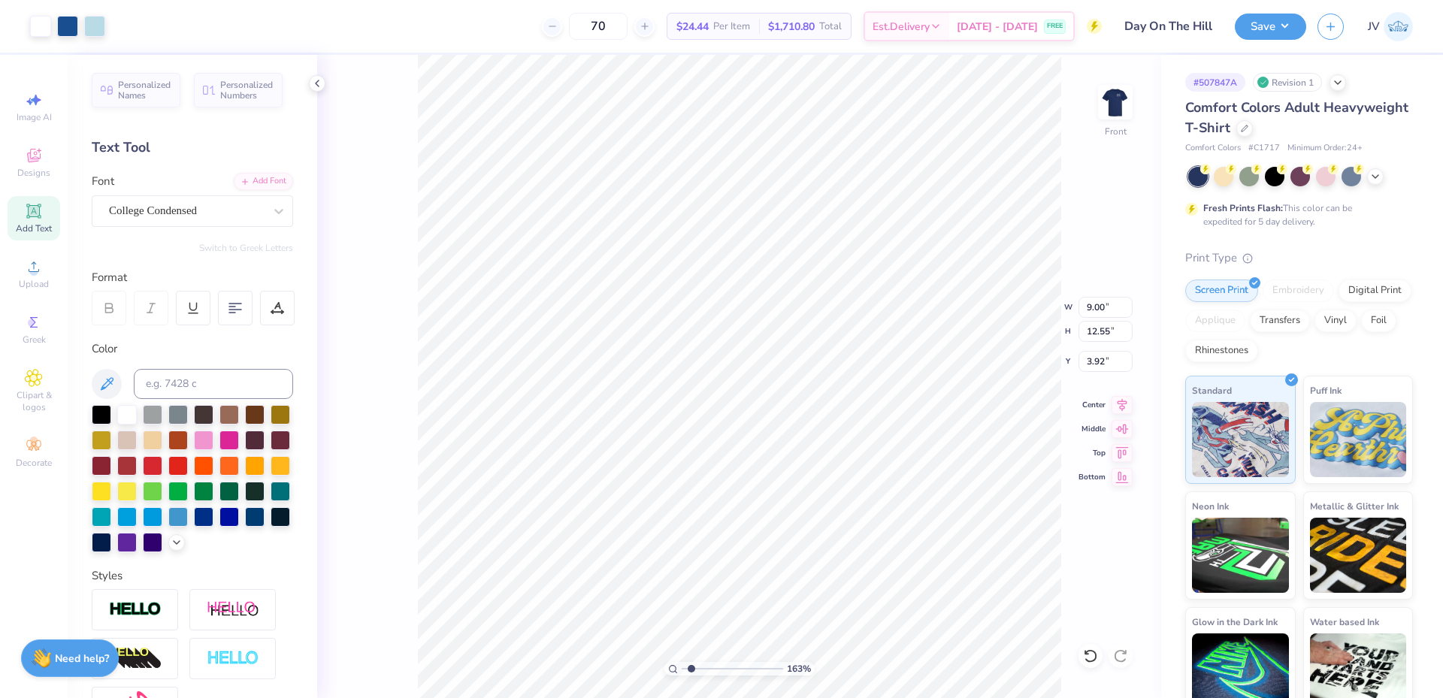
click at [691, 667] on input "range" at bounding box center [732, 669] width 101 height 14
type input "1.63"
click at [1105, 329] on input "12.55" at bounding box center [1105, 331] width 54 height 21
type input "15"
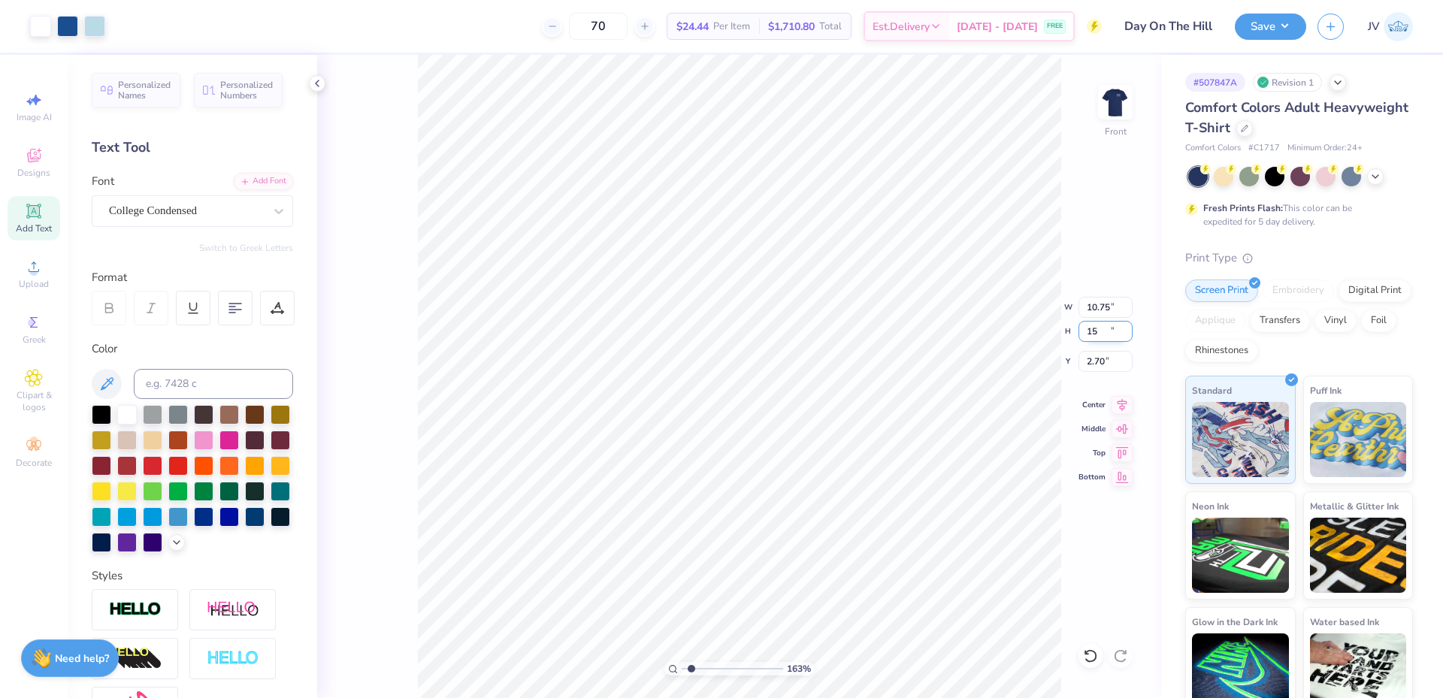
type input "10.75"
type input "15.00"
click at [1090, 362] on input "2.70" at bounding box center [1105, 361] width 54 height 21
type input "3.00"
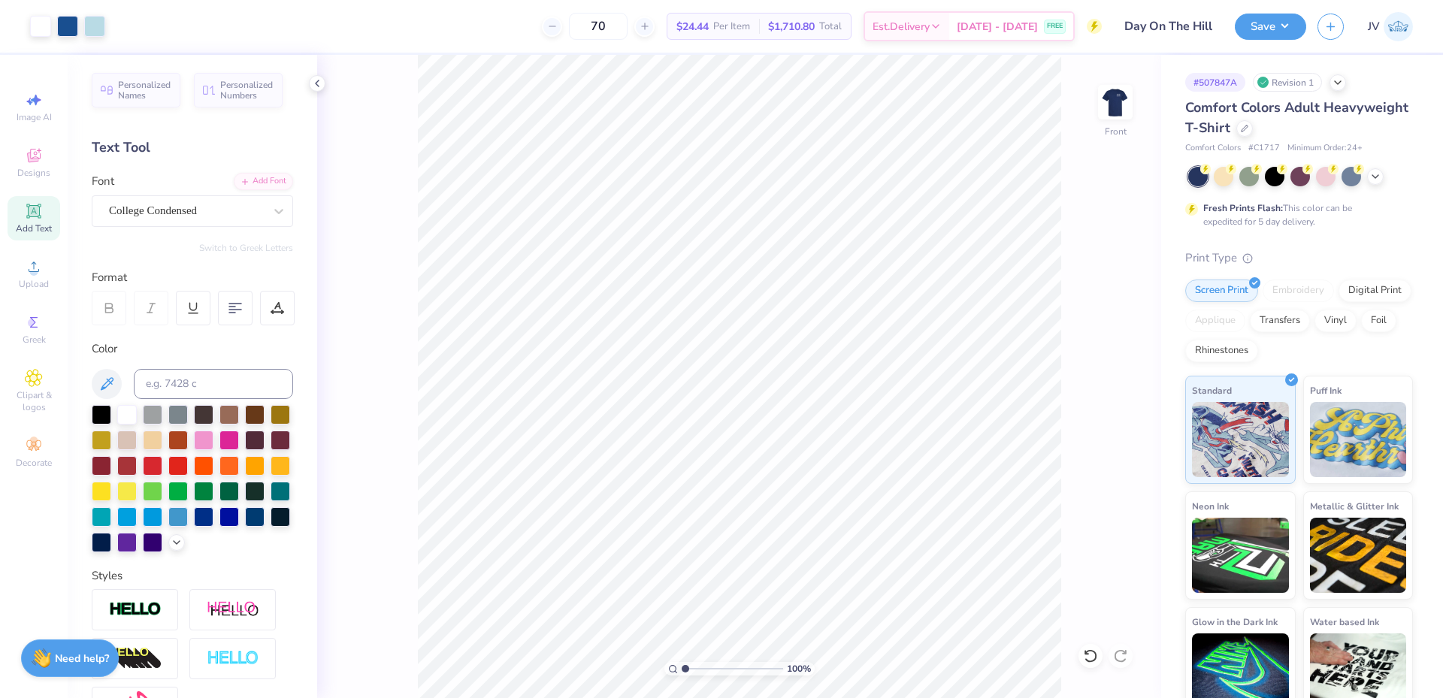
drag, startPoint x: 689, startPoint y: 668, endPoint x: 669, endPoint y: 664, distance: 20.8
type input "1"
click at [682, 664] on input "range" at bounding box center [732, 669] width 101 height 14
click at [1266, 37] on button "Save" at bounding box center [1270, 24] width 71 height 26
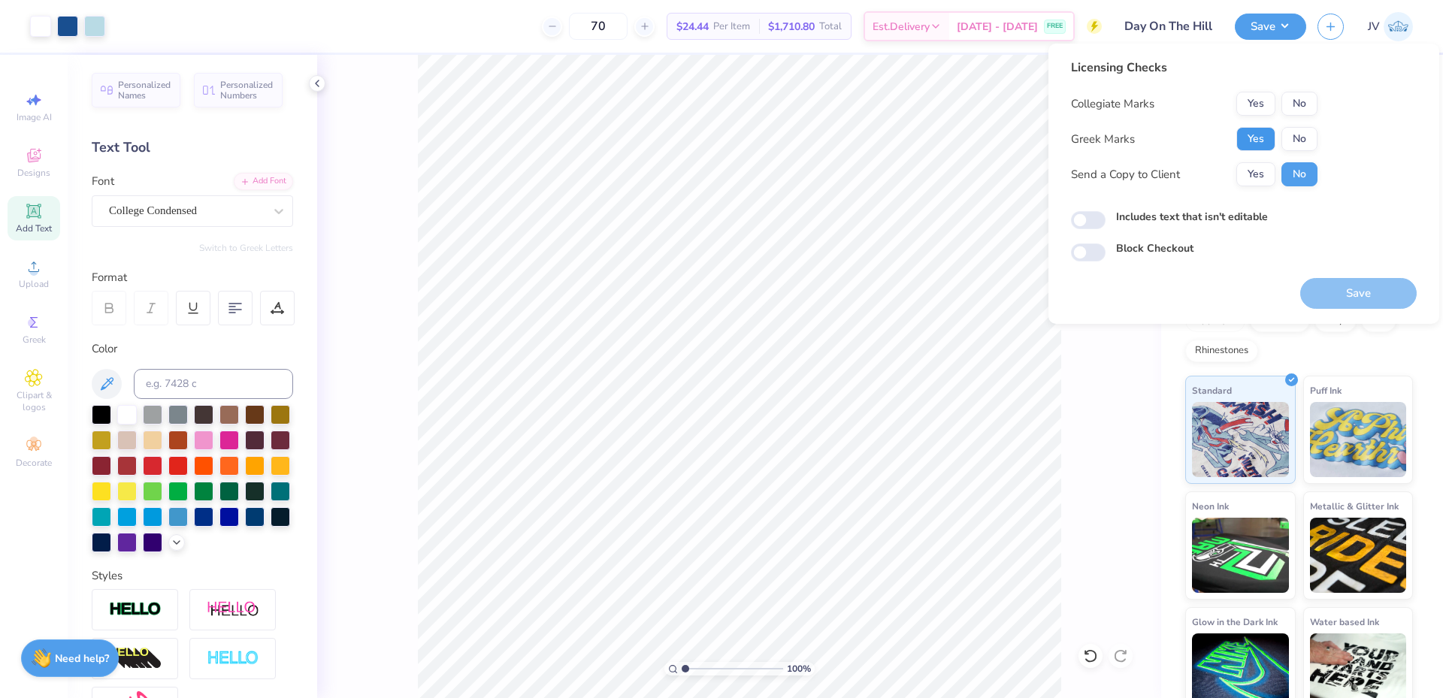
click at [1254, 138] on button "Yes" at bounding box center [1255, 139] width 39 height 24
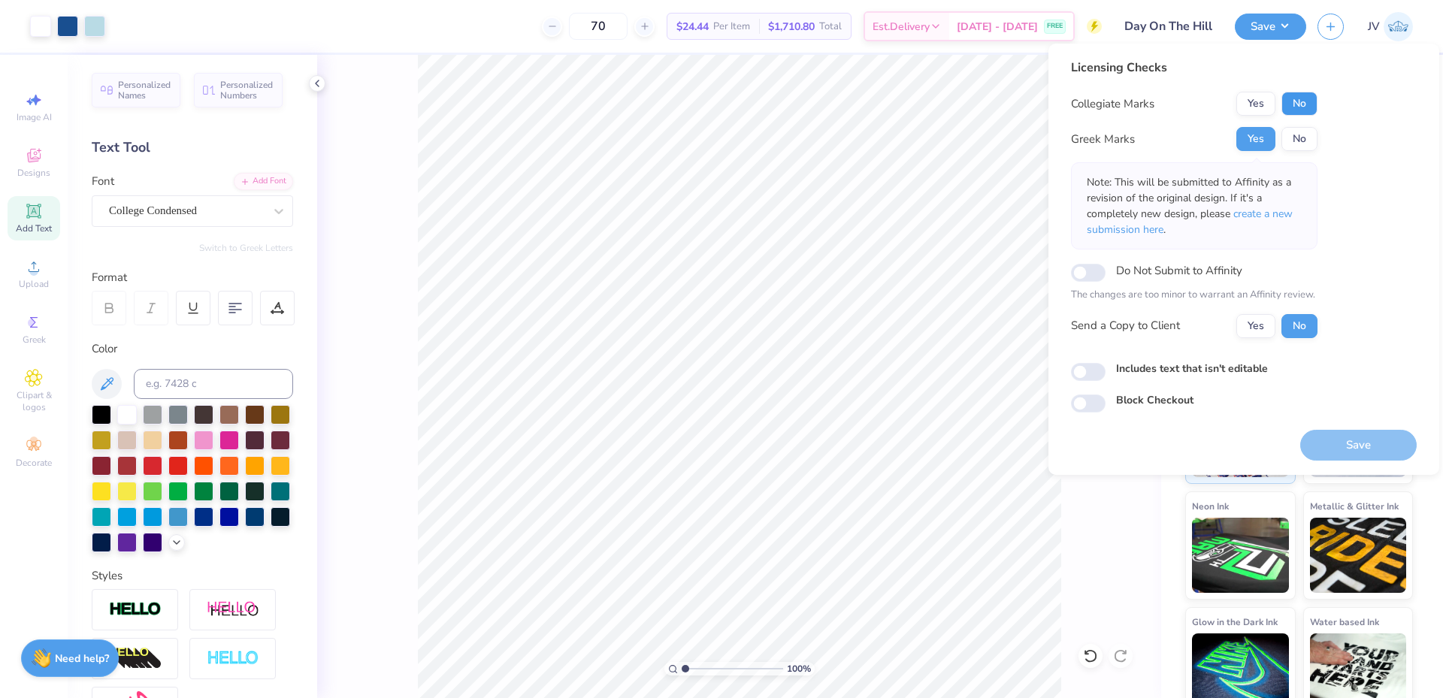
click at [1296, 95] on button "No" at bounding box center [1299, 104] width 36 height 24
click at [1275, 210] on span "create a new submission here" at bounding box center [1190, 222] width 206 height 30
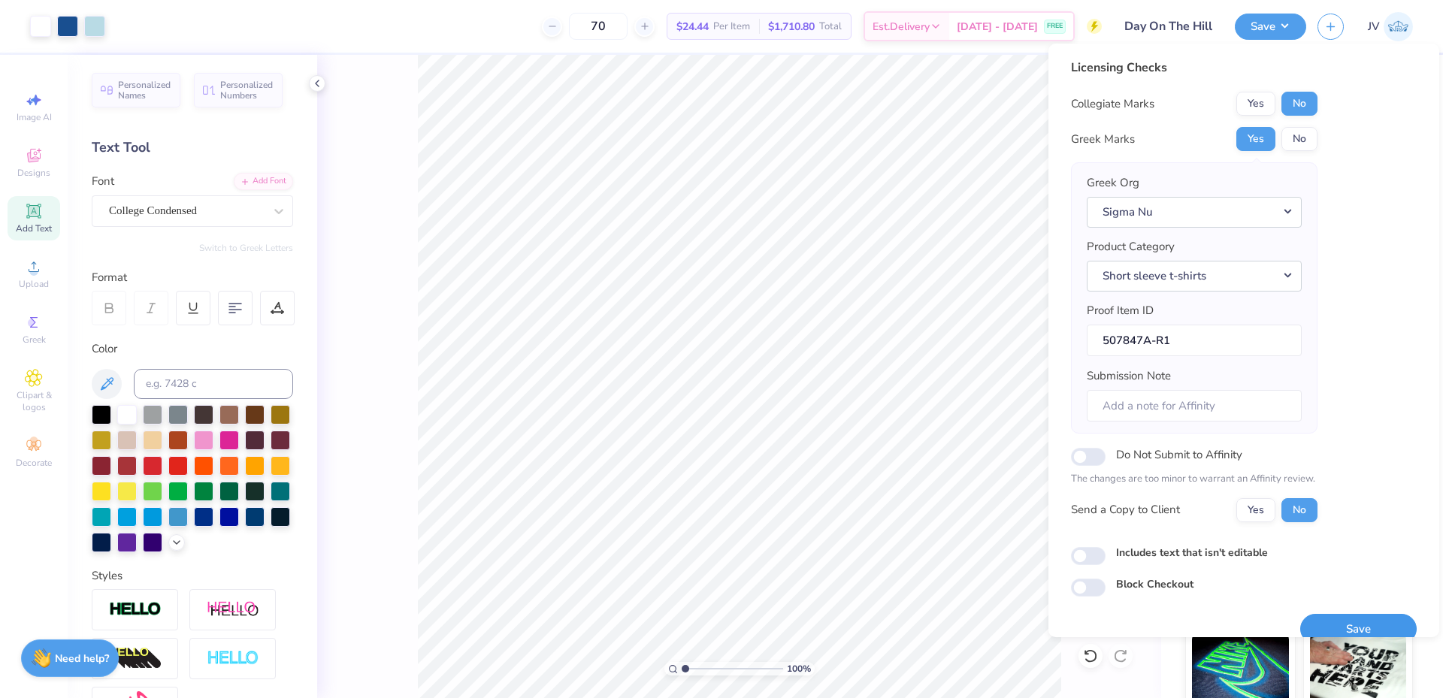
click at [1342, 624] on button "Save" at bounding box center [1358, 629] width 116 height 31
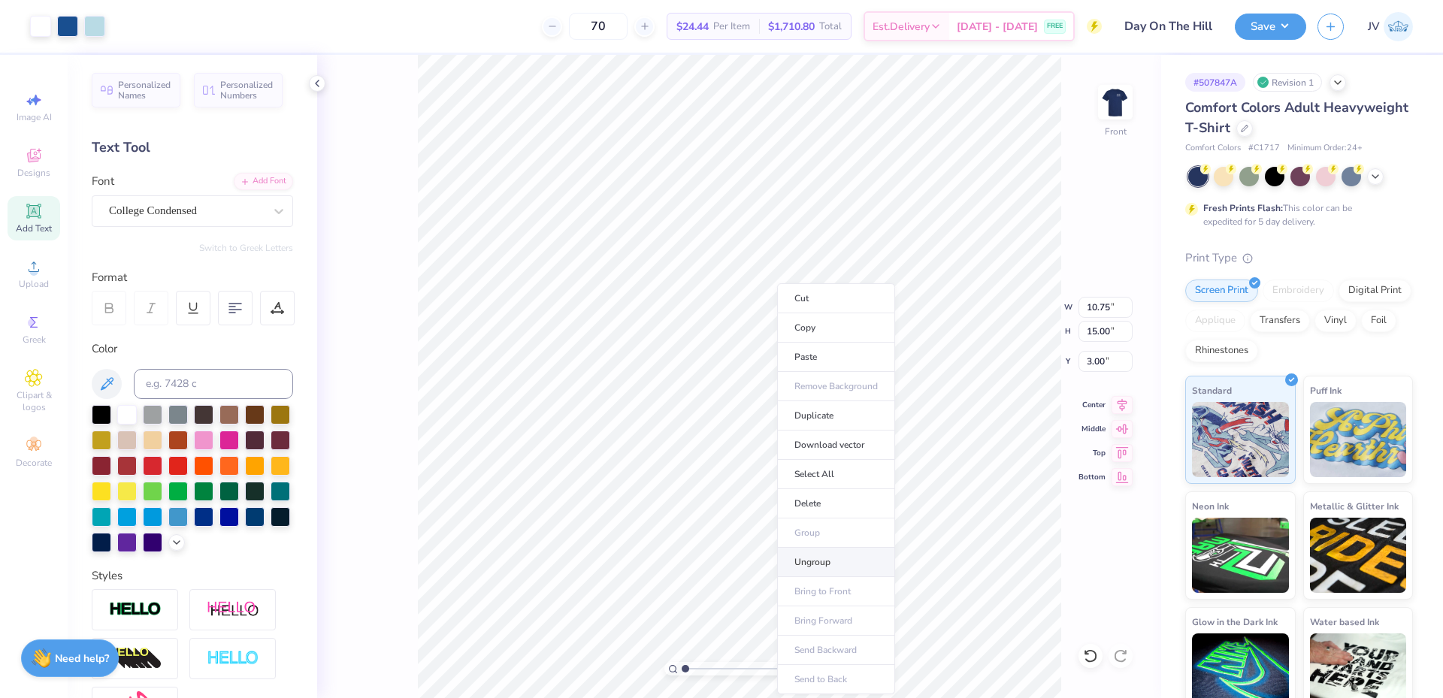
click at [836, 565] on li "Ungroup" at bounding box center [836, 562] width 118 height 29
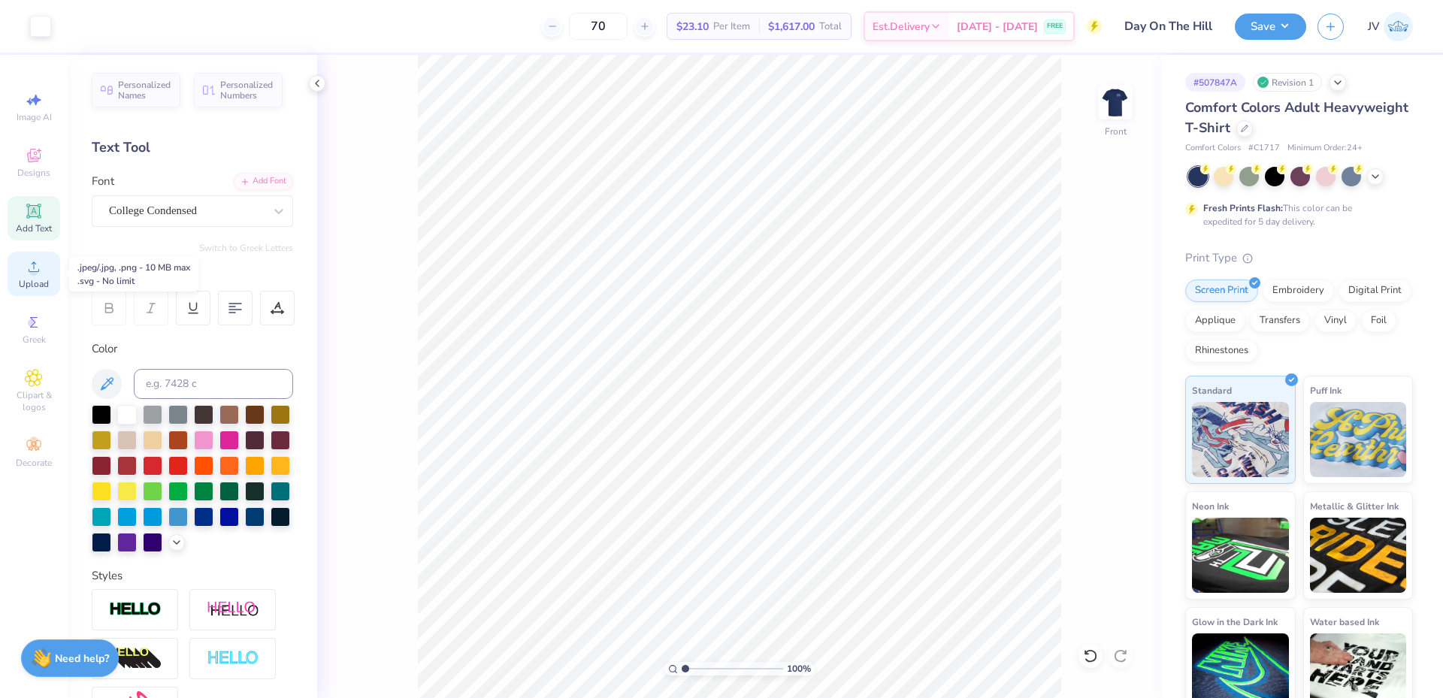
click at [40, 272] on icon at bounding box center [34, 267] width 18 height 18
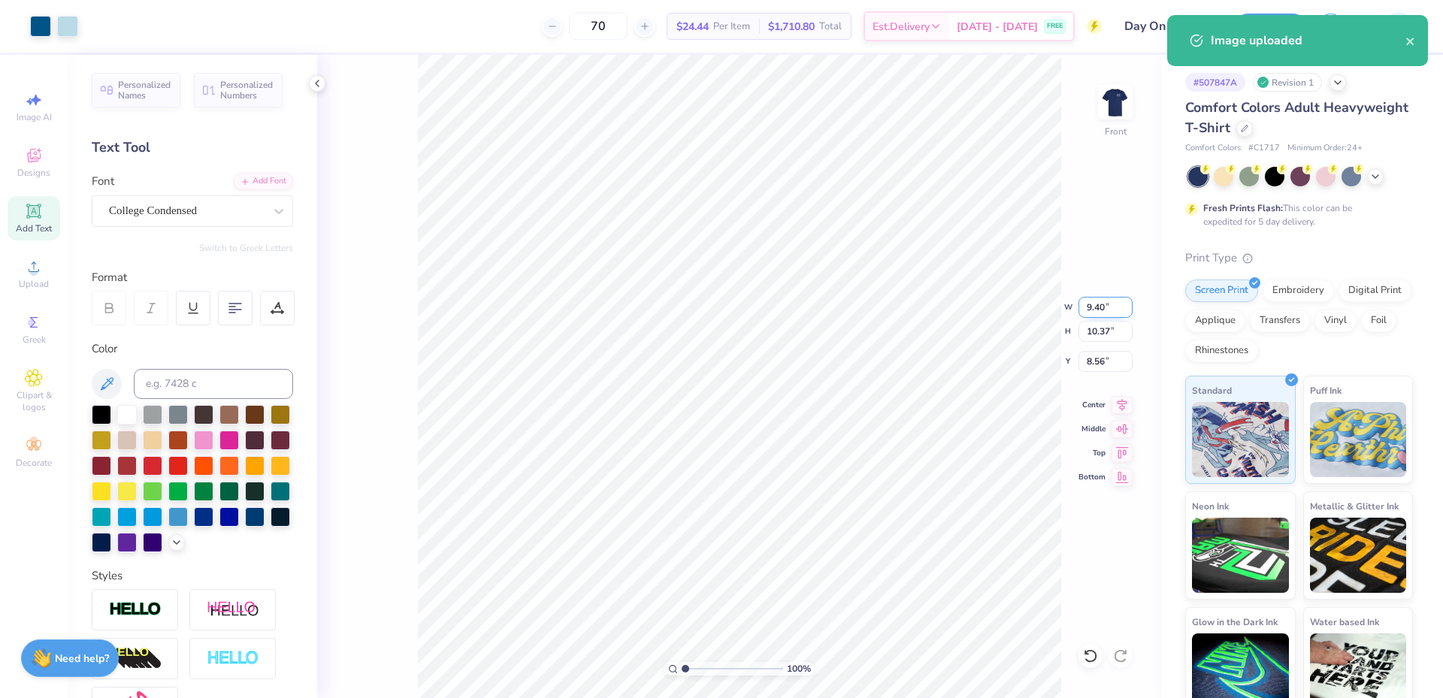
click at [1092, 307] on input "9.40" at bounding box center [1105, 307] width 54 height 21
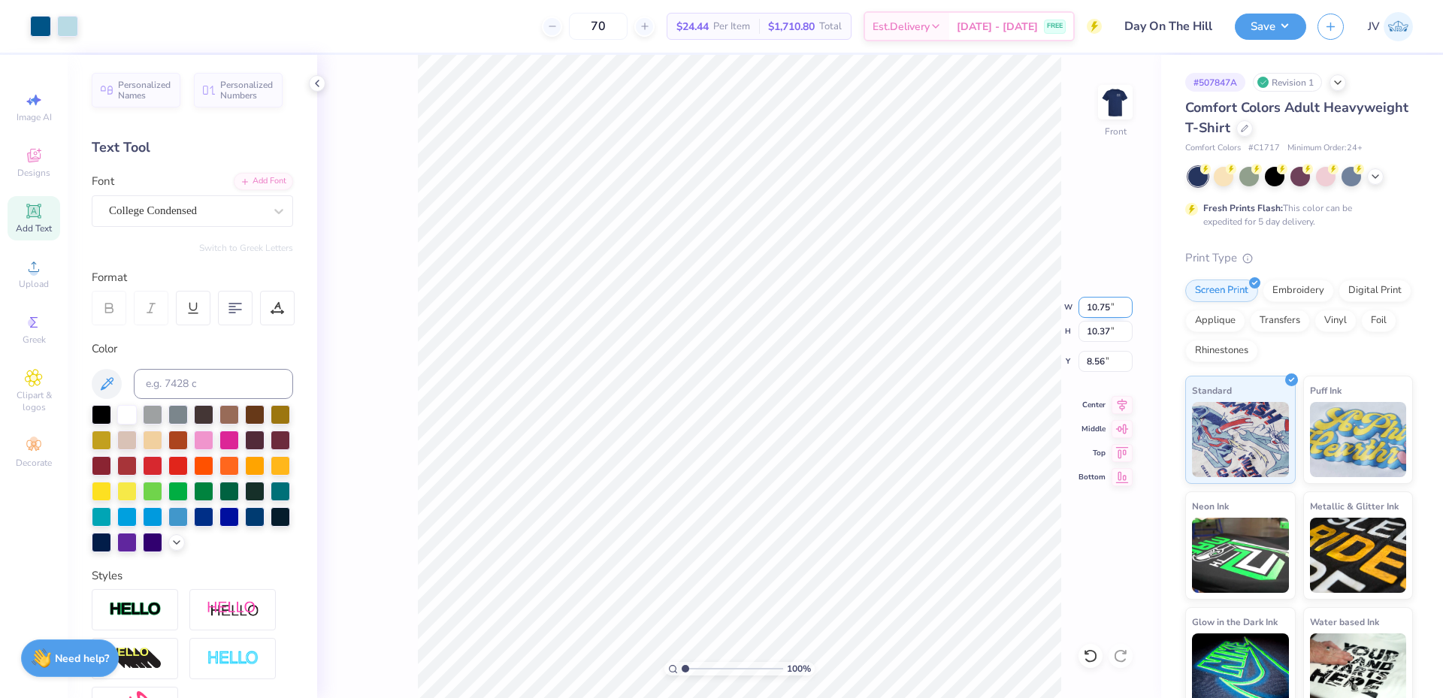
type input "10.75"
type input "11.86"
click at [1101, 368] on input "7.82" at bounding box center [1105, 361] width 54 height 21
click at [1100, 368] on input "7.82" at bounding box center [1105, 361] width 54 height 21
type input "4.44"
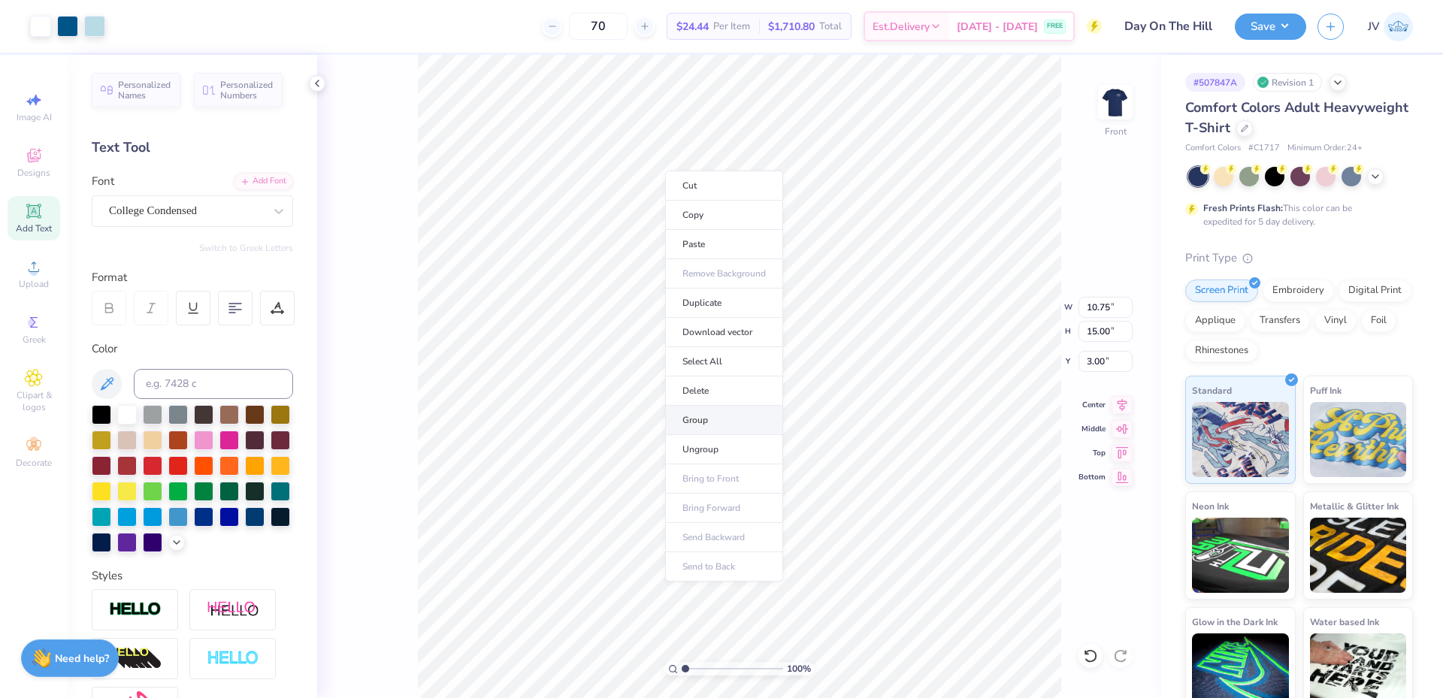
click at [715, 425] on li "Group" at bounding box center [724, 420] width 118 height 29
click at [1265, 29] on button "Save" at bounding box center [1270, 24] width 71 height 26
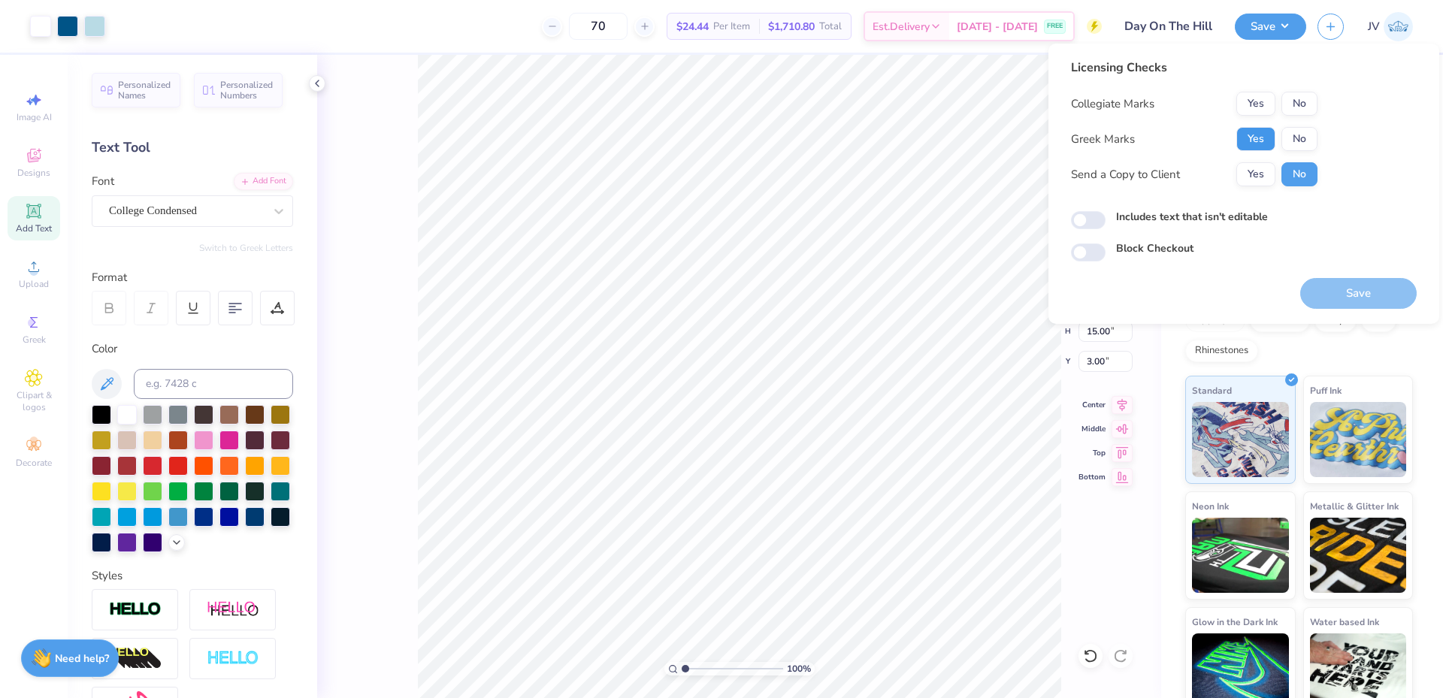
click at [1262, 133] on button "Yes" at bounding box center [1255, 139] width 39 height 24
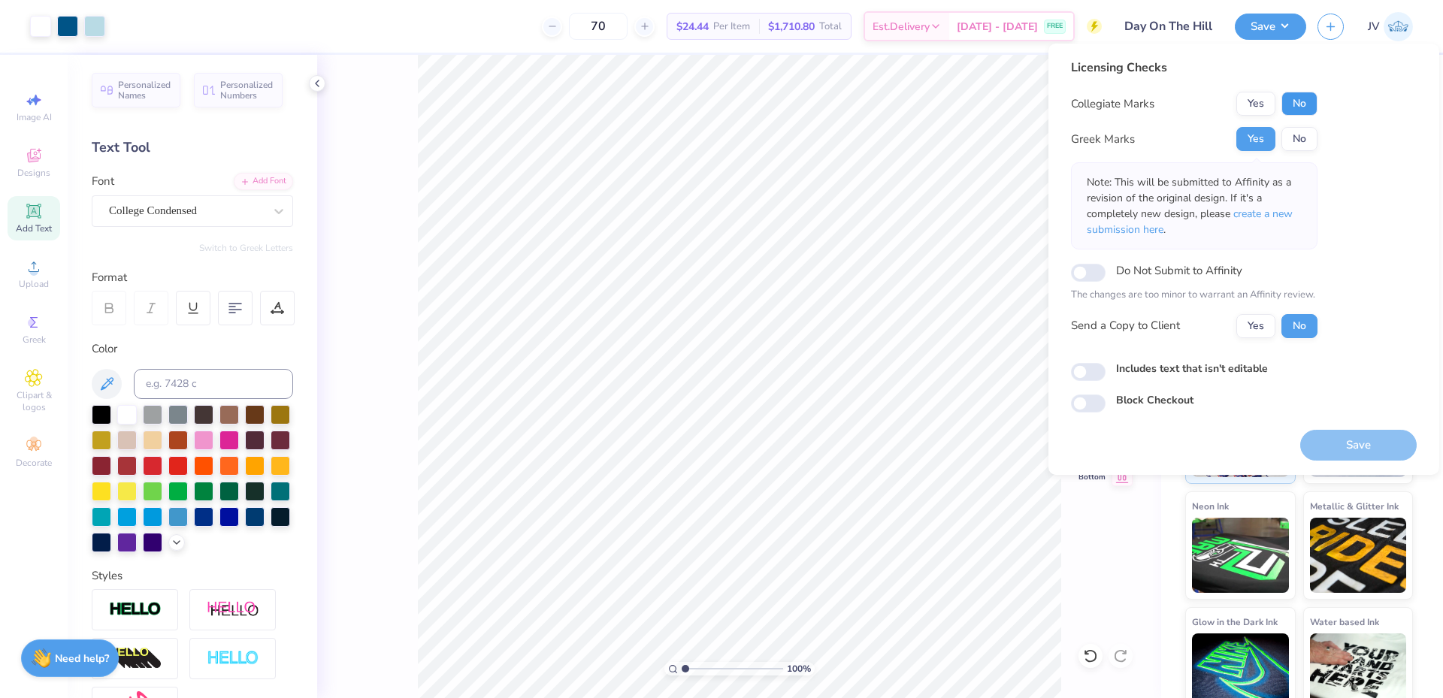
click at [1305, 103] on button "No" at bounding box center [1299, 104] width 36 height 24
click at [1252, 212] on span "create a new submission here" at bounding box center [1190, 222] width 206 height 30
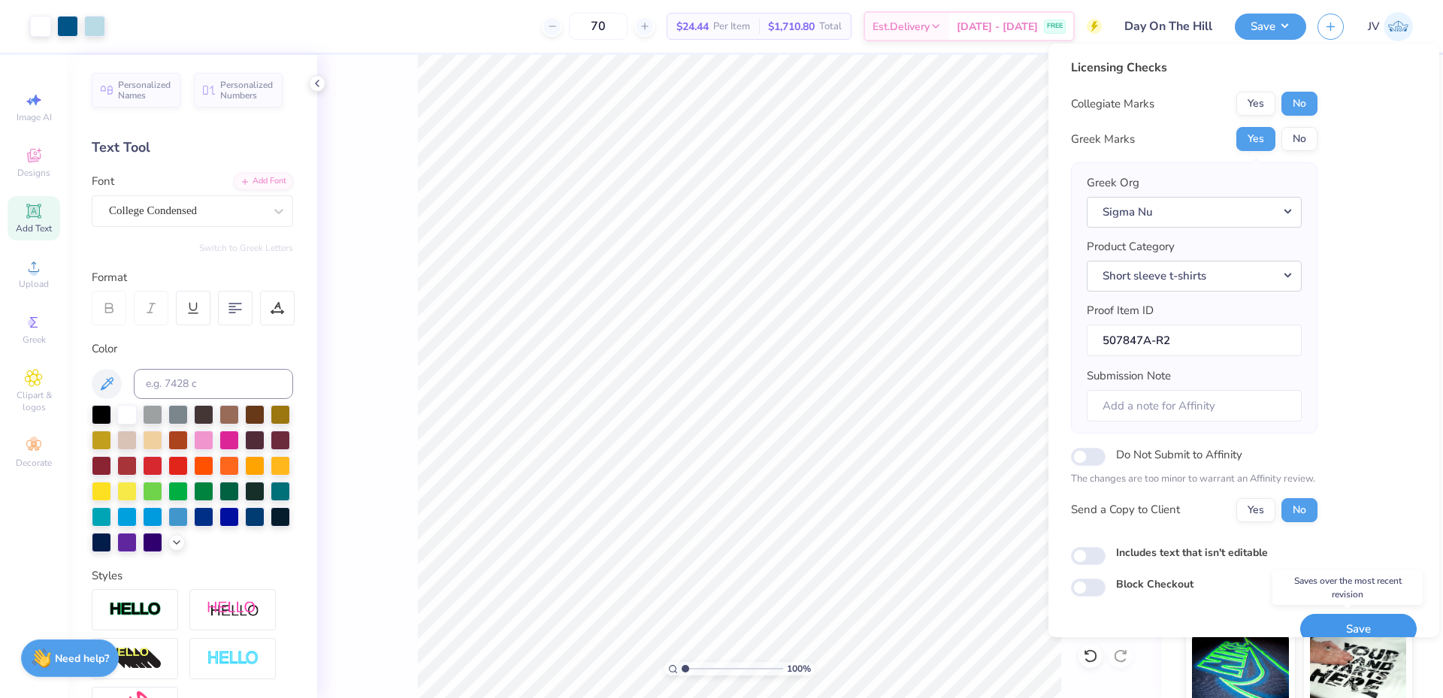
click at [1342, 620] on button "Save" at bounding box center [1358, 629] width 116 height 31
